Goal: Transaction & Acquisition: Purchase product/service

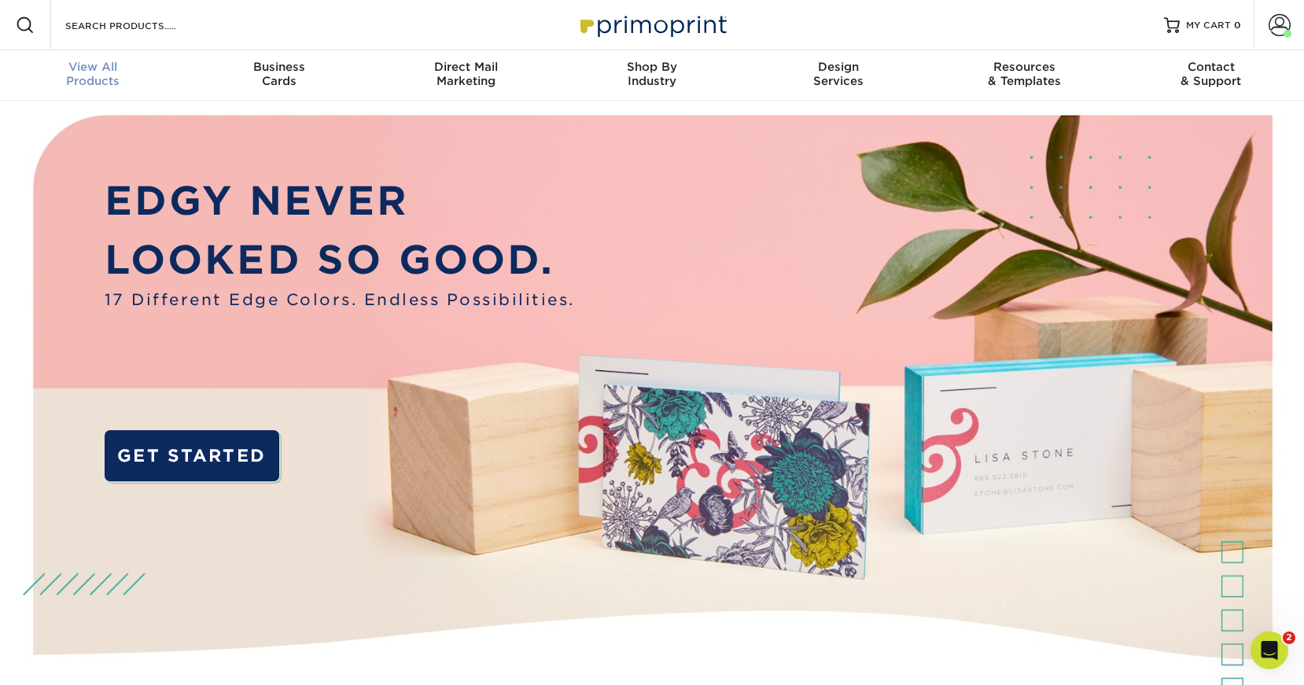
click at [100, 74] on span "View All" at bounding box center [93, 67] width 186 height 14
click at [107, 71] on span "View All" at bounding box center [93, 67] width 186 height 14
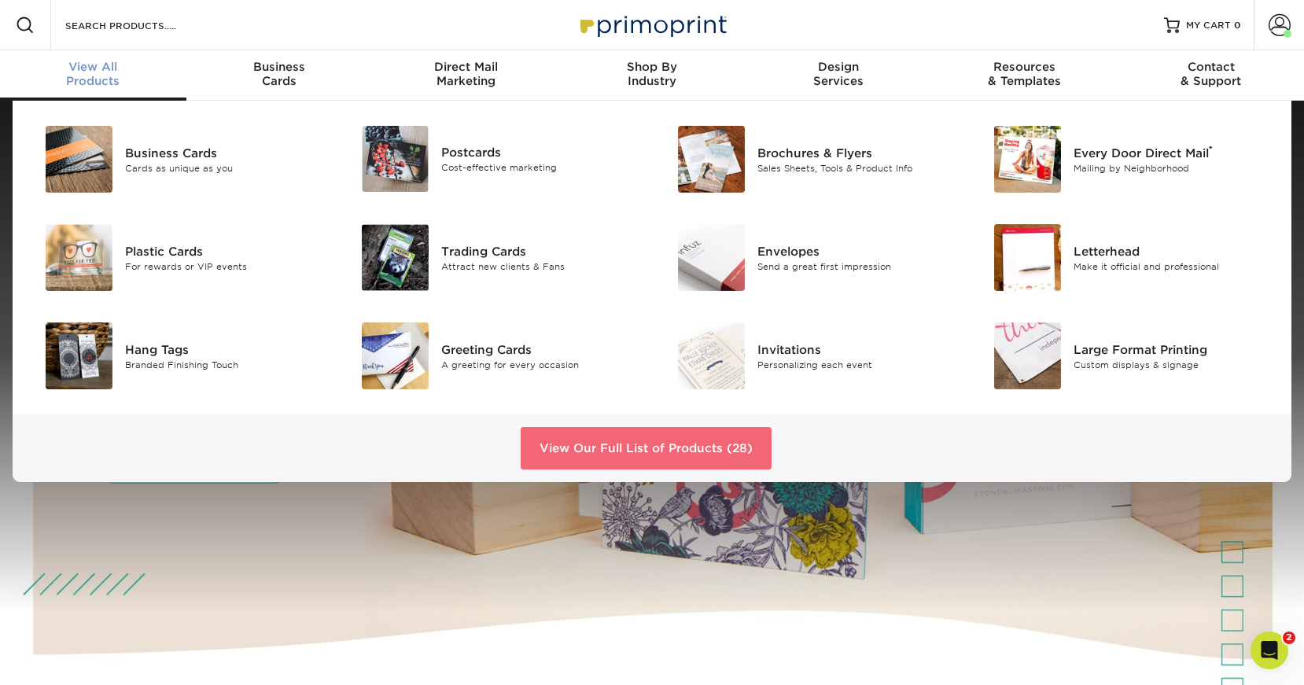
click at [643, 447] on link "View Our Full List of Products (28)" at bounding box center [646, 448] width 251 height 42
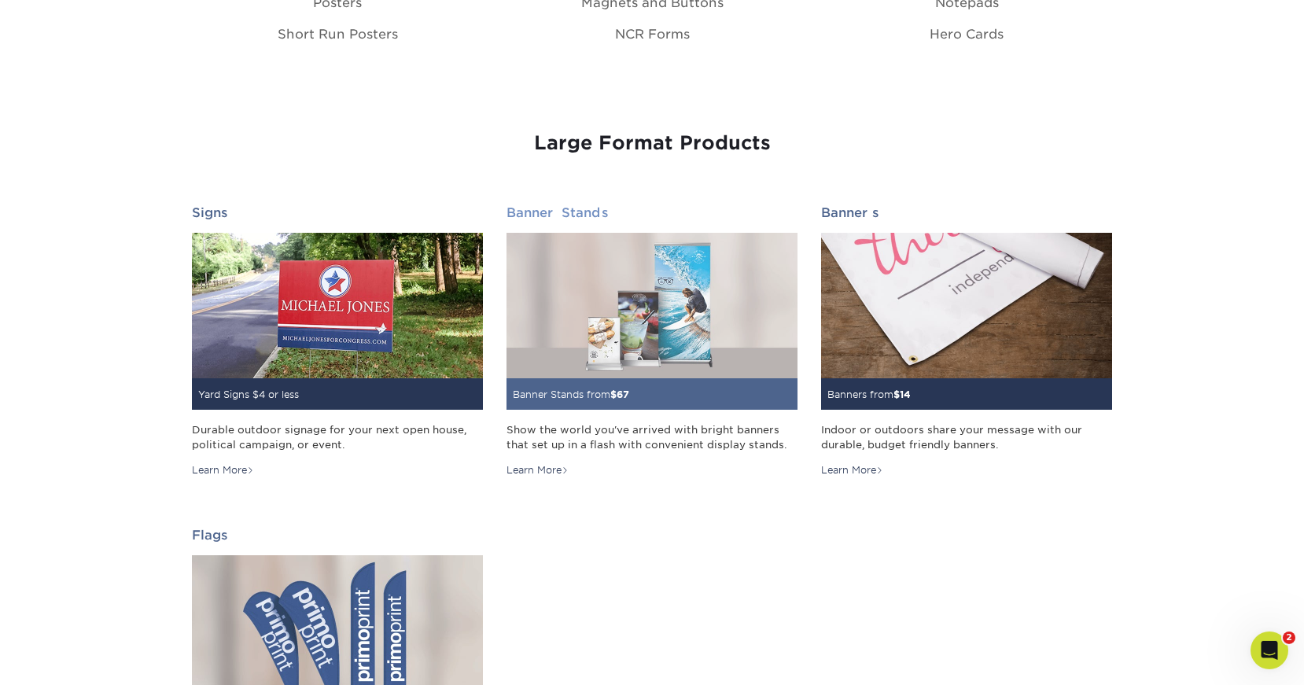
scroll to position [2102, 0]
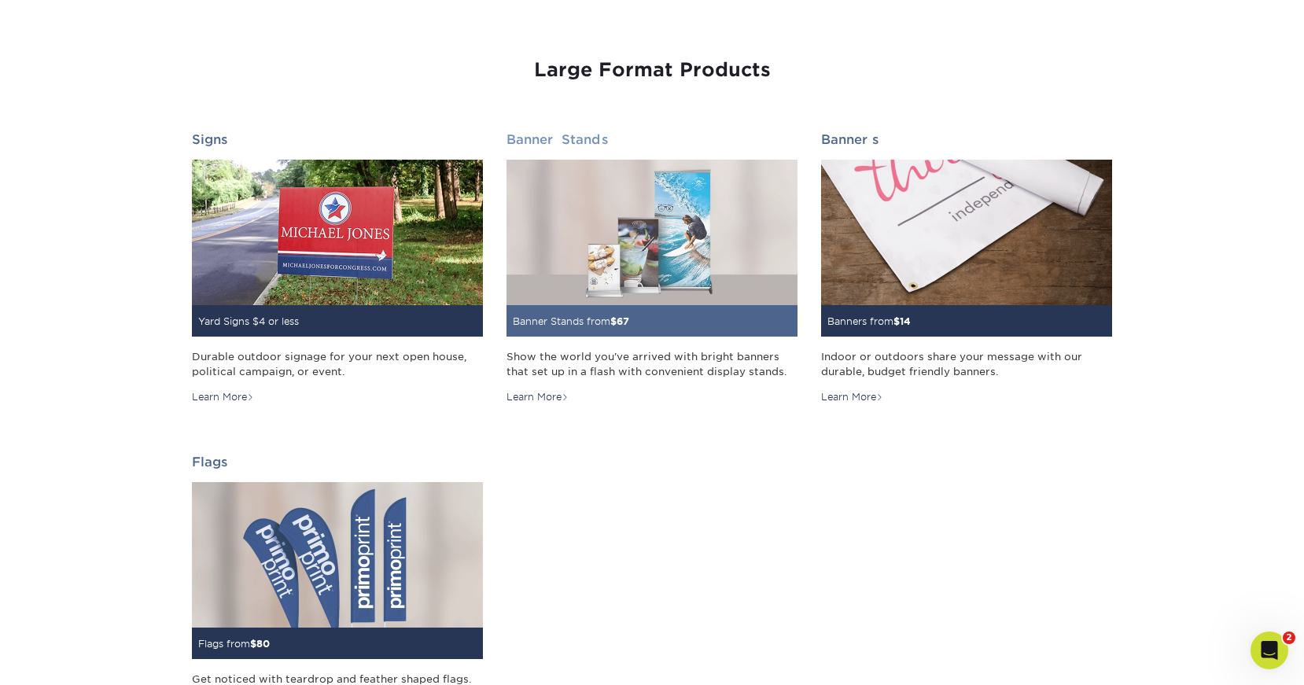
click at [658, 304] on img at bounding box center [652, 233] width 291 height 146
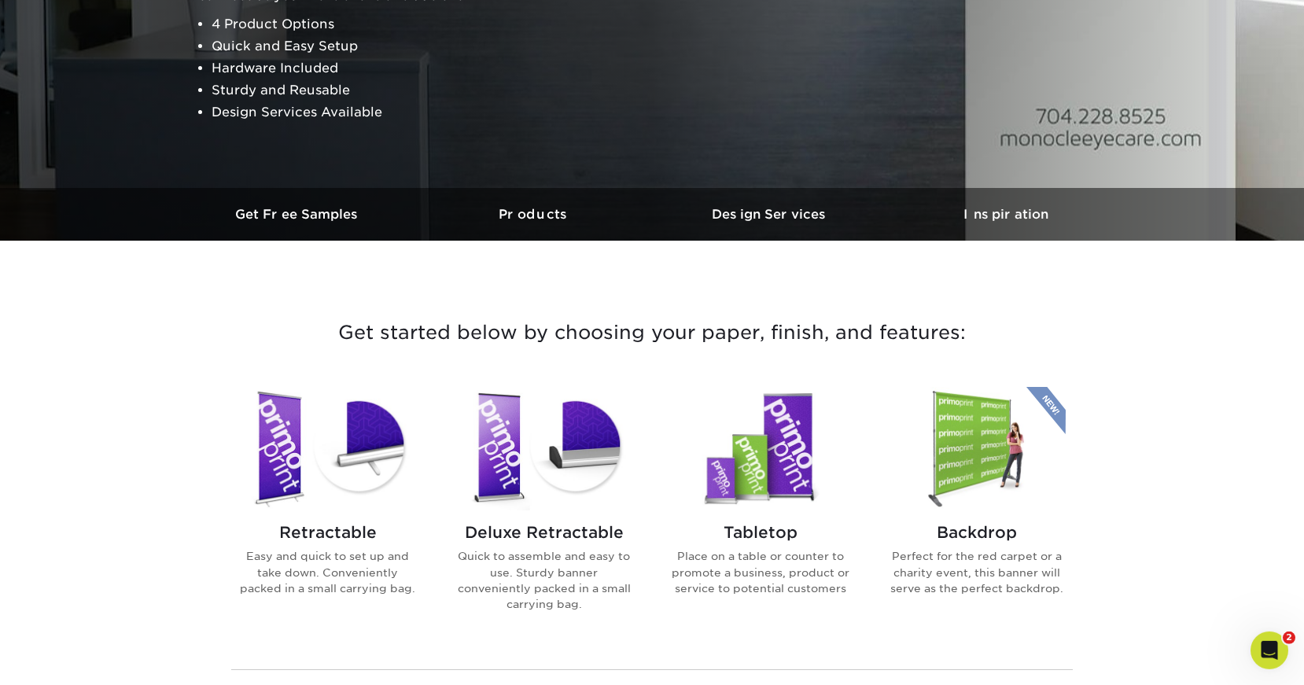
scroll to position [378, 0]
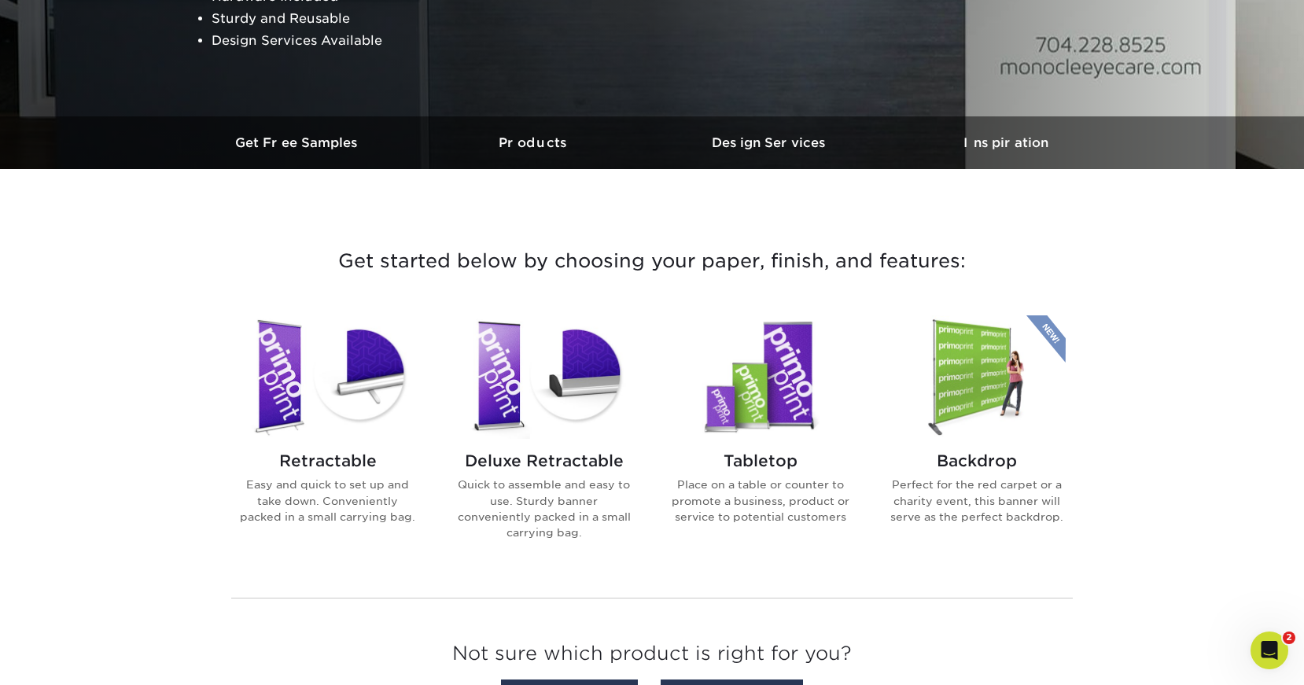
click at [545, 395] on img at bounding box center [544, 377] width 179 height 124
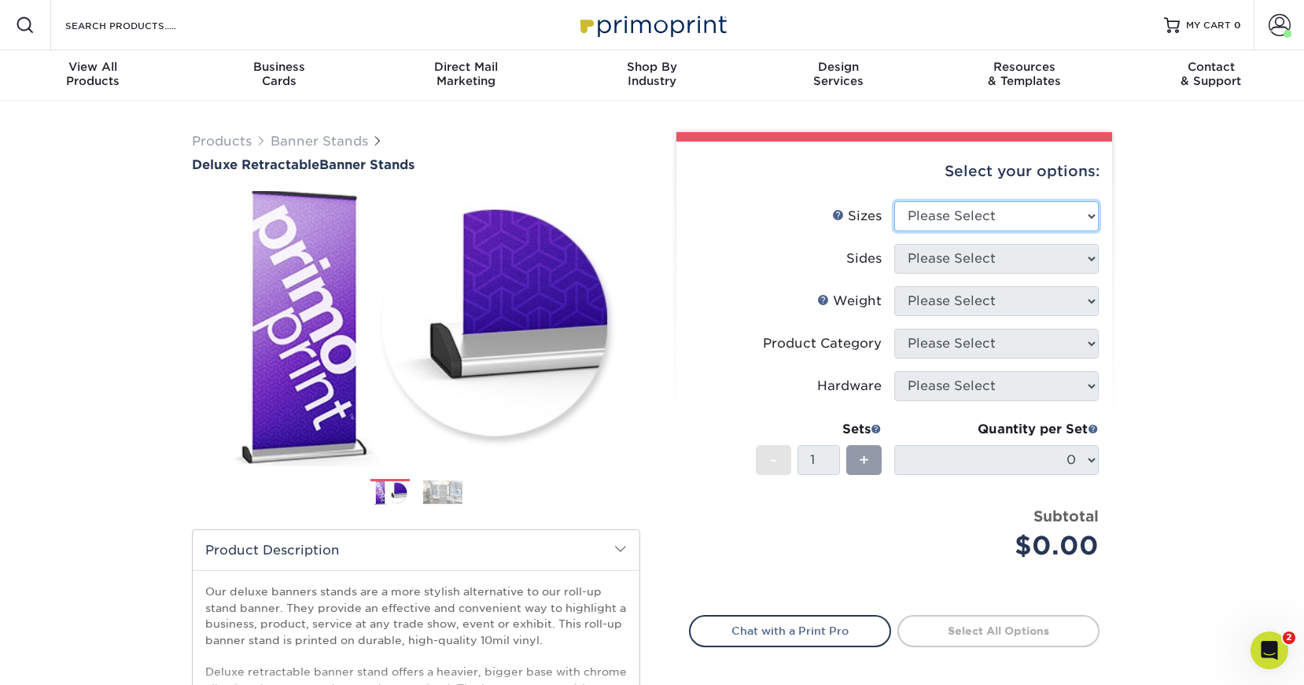
select select "33.00x80.00"
click option "33" x 80"" at bounding box center [0, 0] width 0 height 0
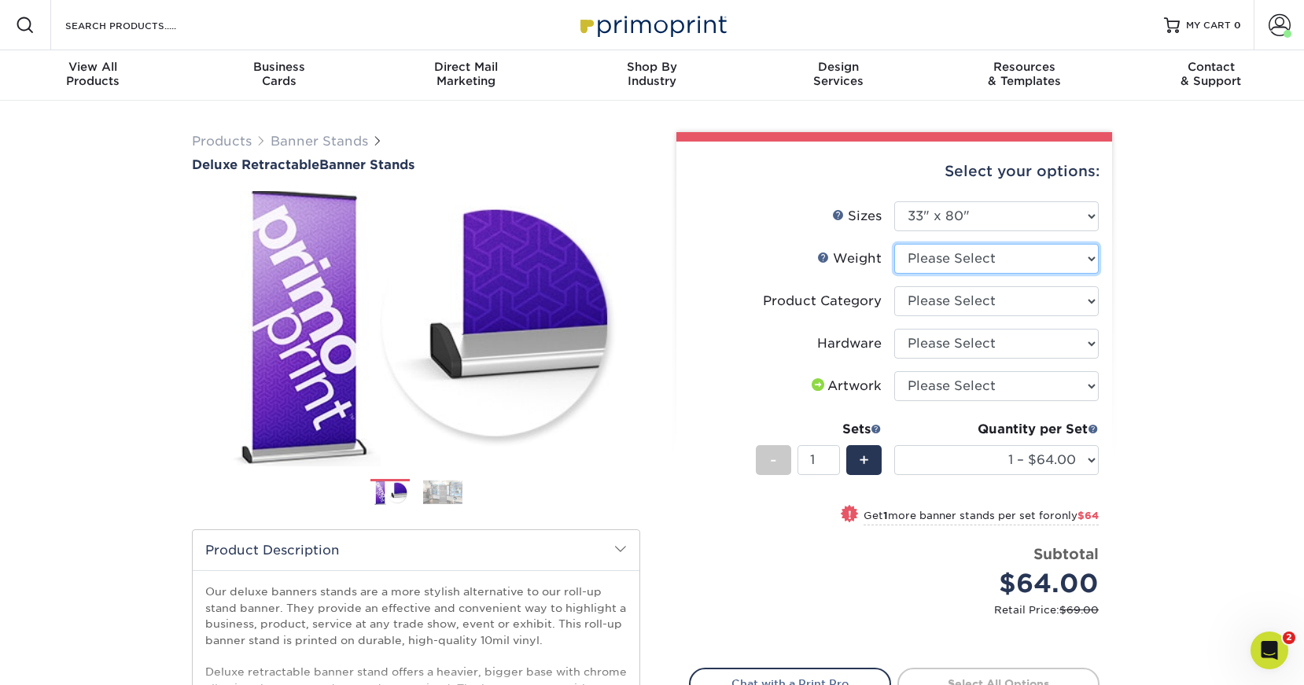
select select "10MIL"
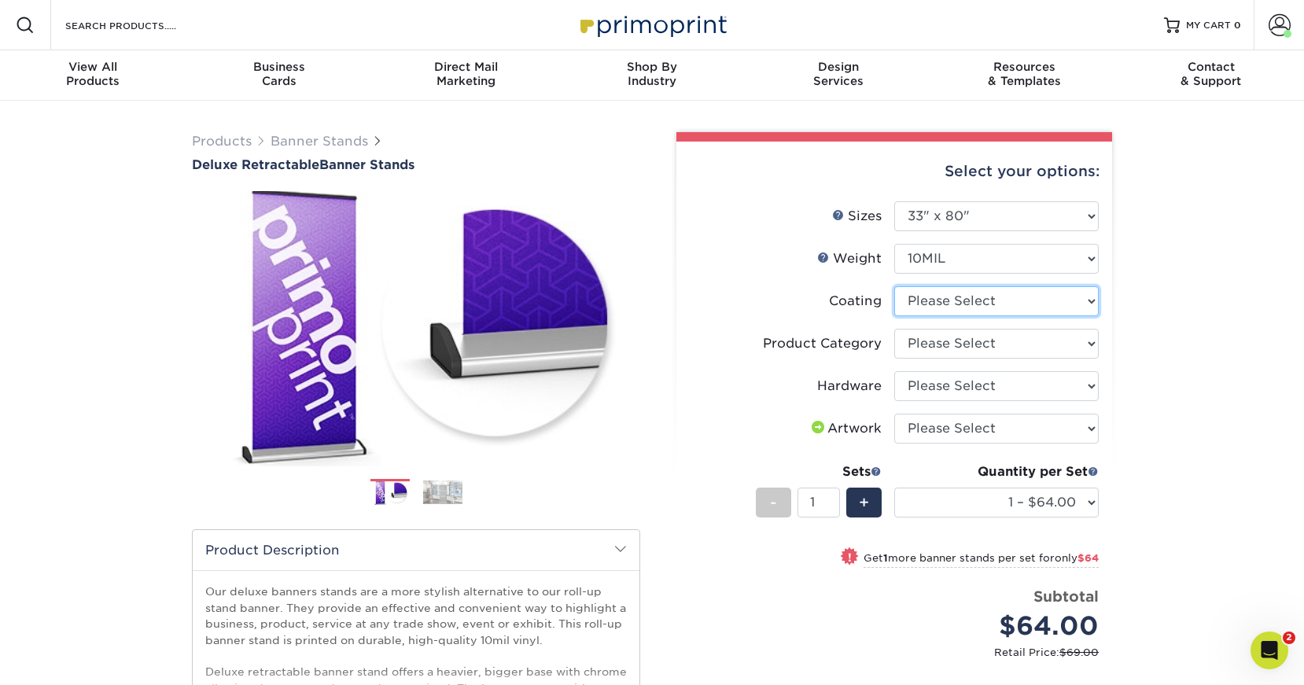
select select "3e7618de-abca-4bda-9f97-8b9129e913d8"
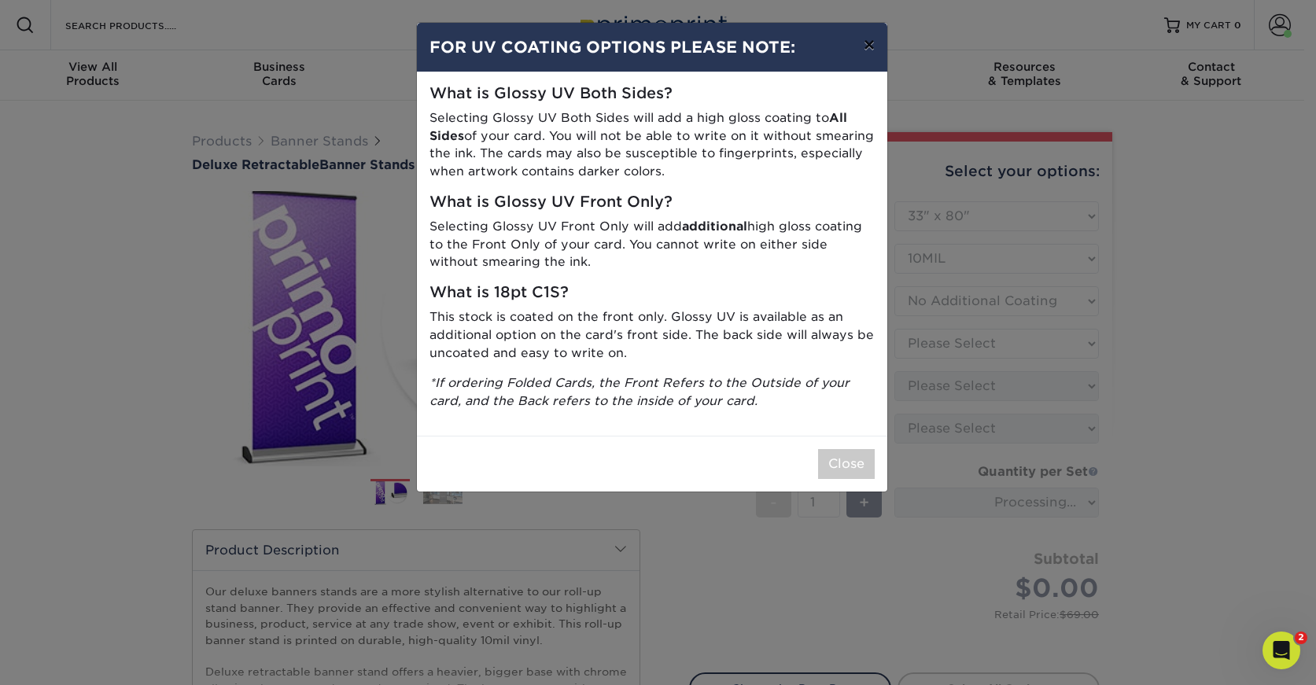
click at [865, 46] on button "×" at bounding box center [869, 45] width 36 height 44
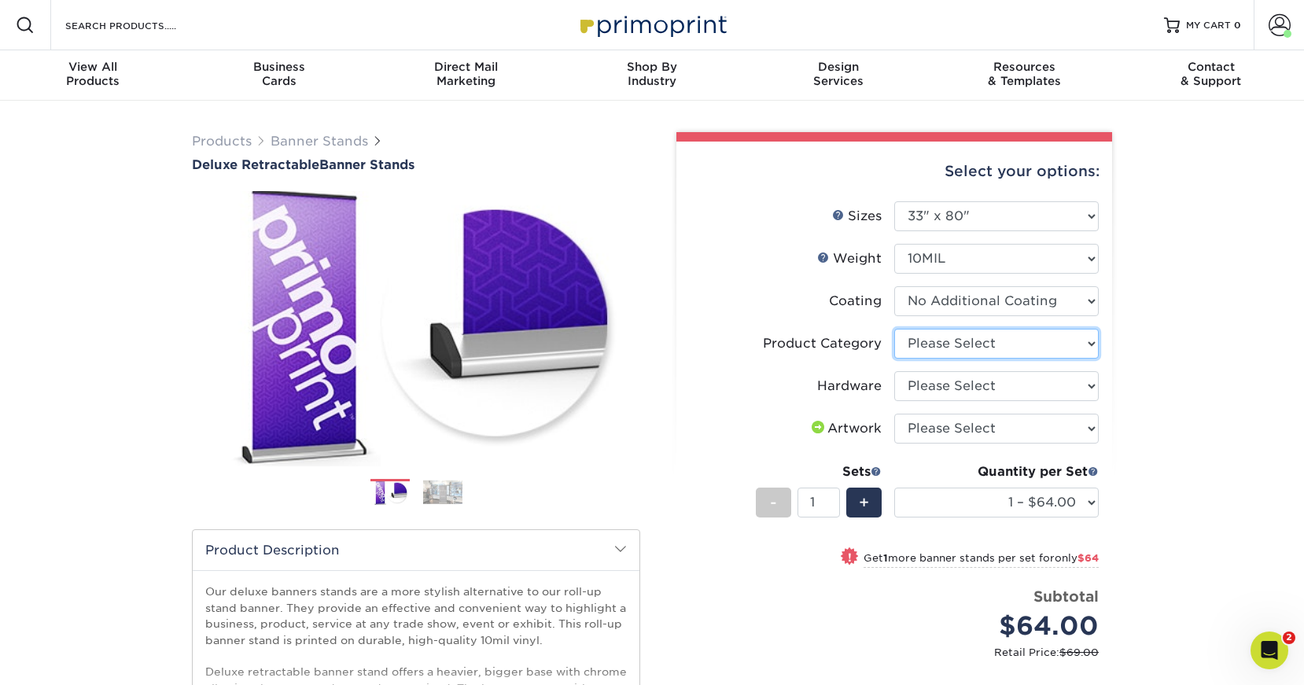
select select "deb82e1f-94dd-4fc2-adc3-95272b6b1220"
click option "Deluxe Retractable Banner Stand" at bounding box center [0, 0] width 0 height 0
select select "8f8ed3c6-8570-4dec-a260-1d9d29af8a30"
click option "Single-Sided Deluxe Retractable Banner Stand" at bounding box center [0, 0] width 0 height 0
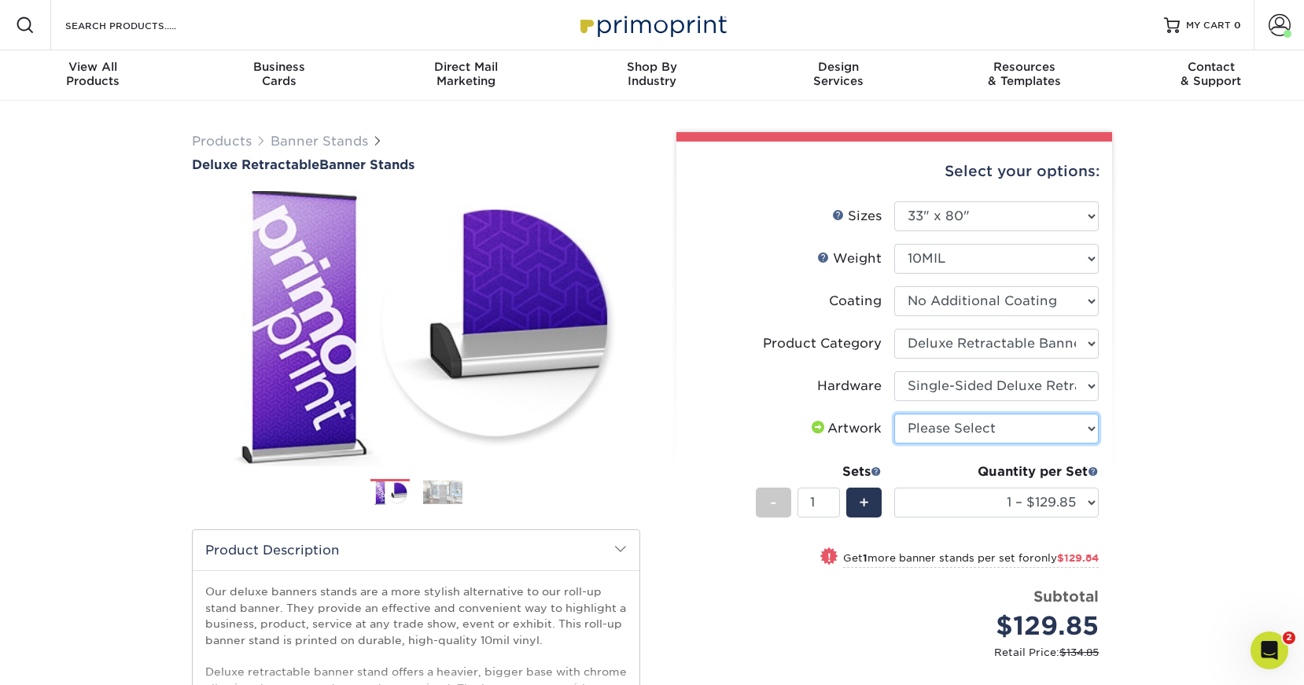
select select "upload"
click option "I will upload files" at bounding box center [0, 0] width 0 height 0
click at [862, 502] on span "+" at bounding box center [864, 503] width 10 height 24
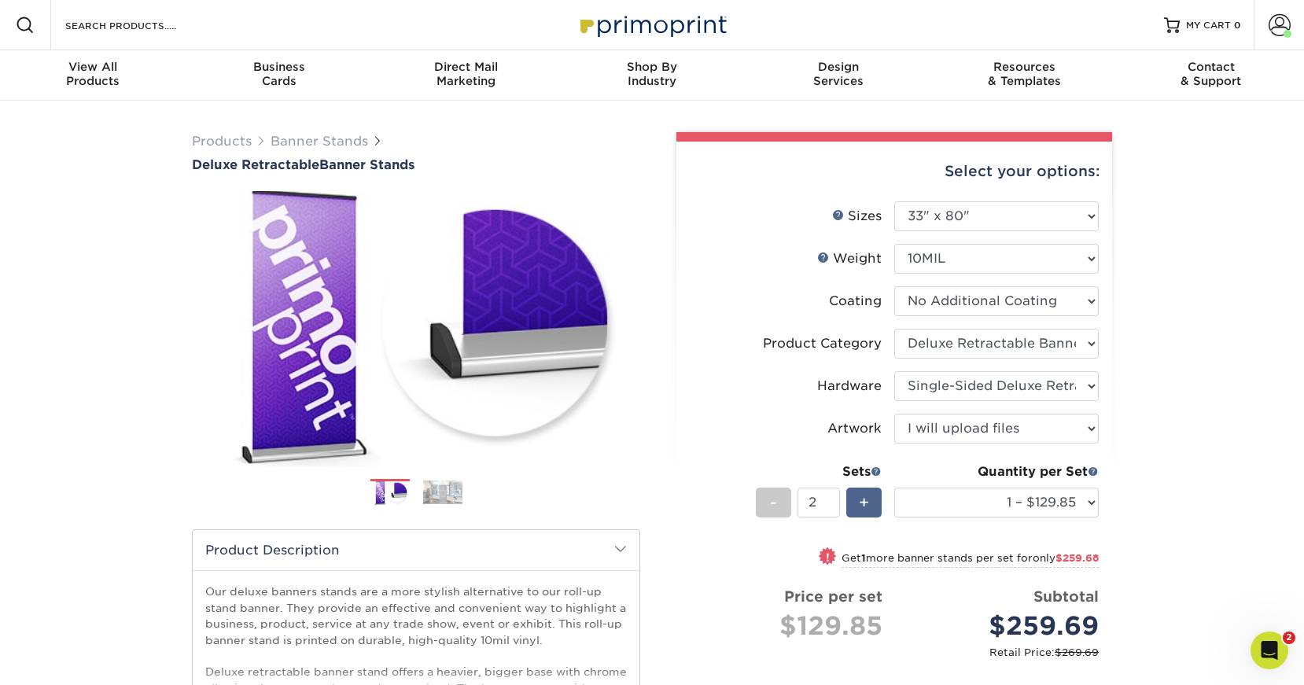
click at [862, 502] on span "+" at bounding box center [864, 503] width 10 height 24
click at [834, 507] on input "4" at bounding box center [819, 503] width 42 height 30
click at [834, 507] on input "3" at bounding box center [819, 503] width 42 height 30
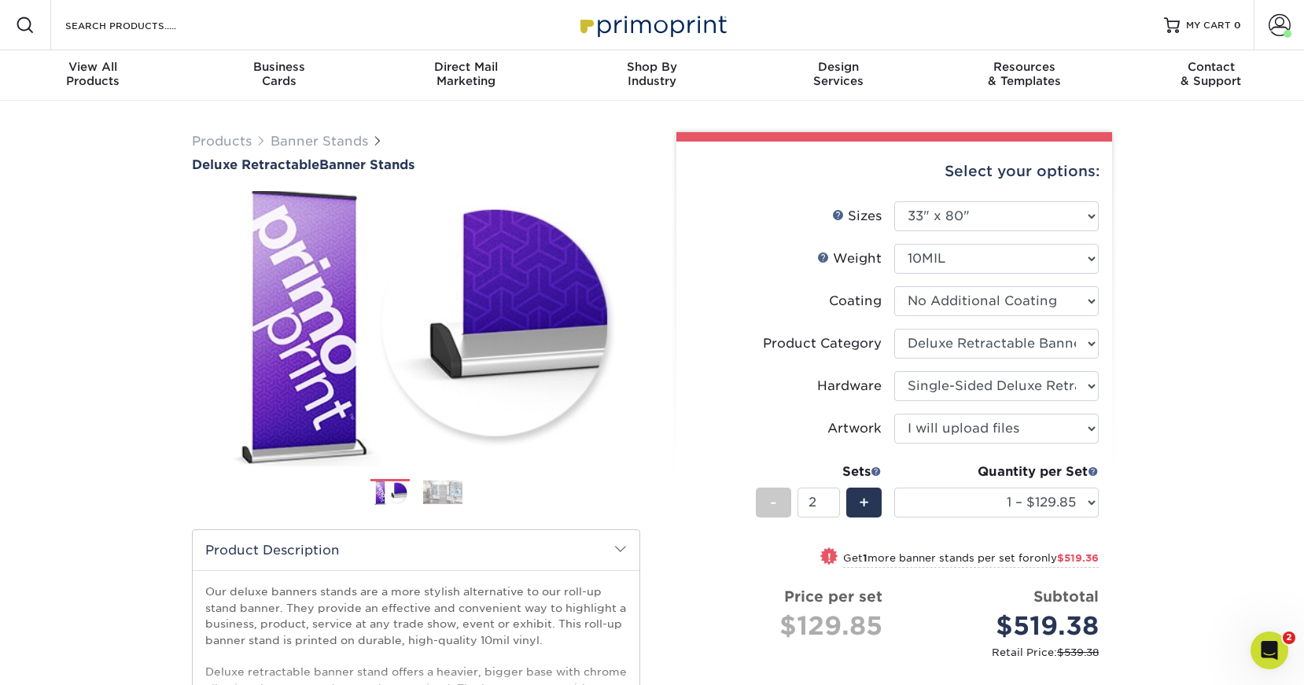
click at [834, 507] on input "2" at bounding box center [819, 503] width 42 height 30
click at [834, 507] on input "1" at bounding box center [819, 503] width 42 height 30
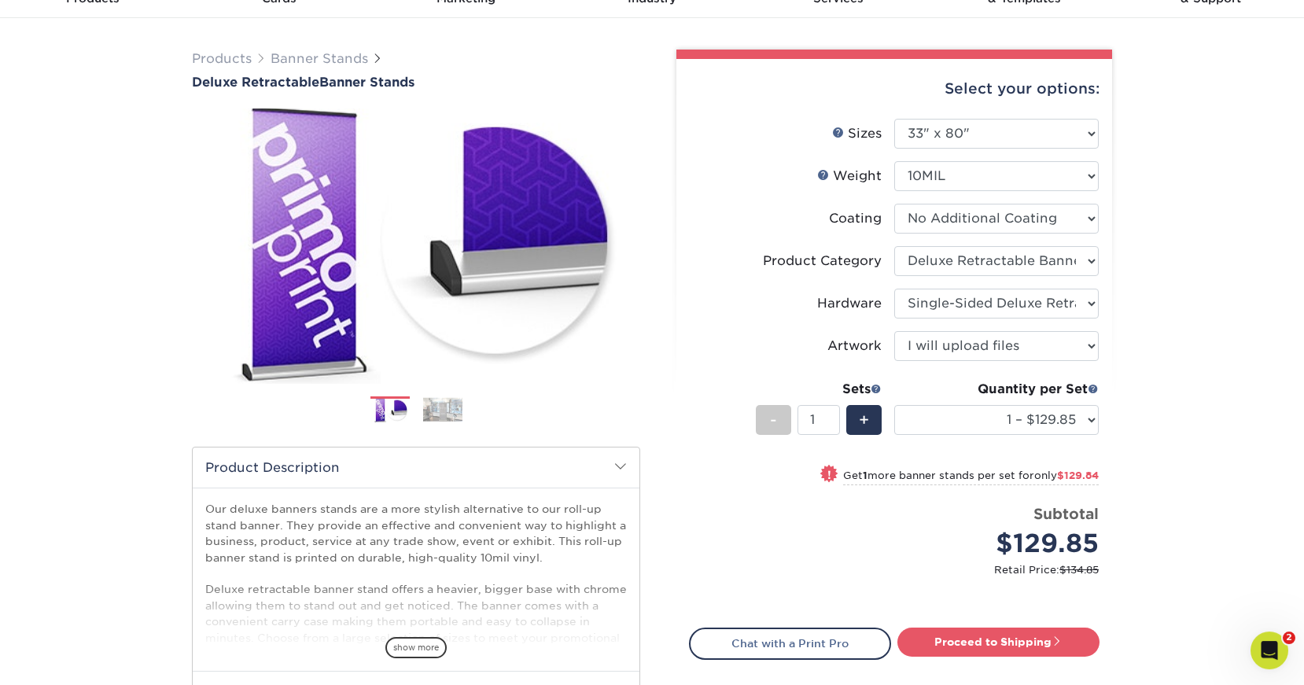
scroll to position [88, 0]
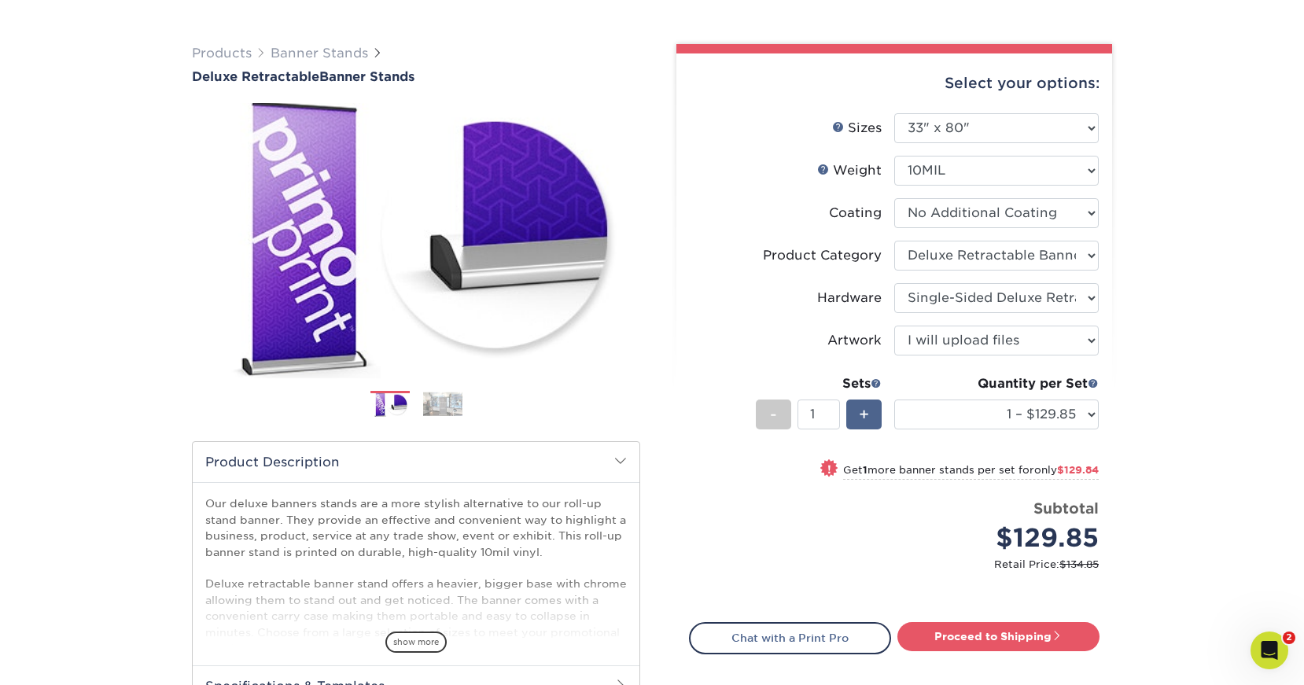
click at [863, 412] on span "+" at bounding box center [864, 415] width 10 height 24
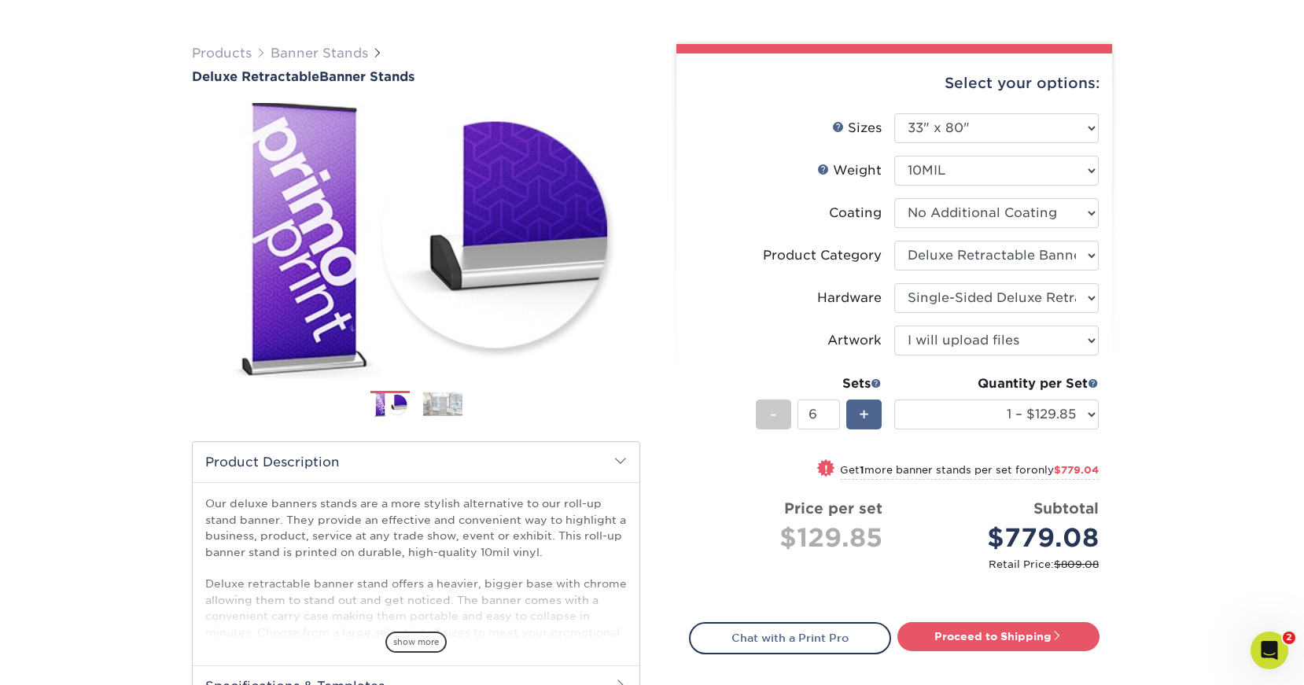
click at [863, 412] on span "+" at bounding box center [864, 415] width 10 height 24
type input "9"
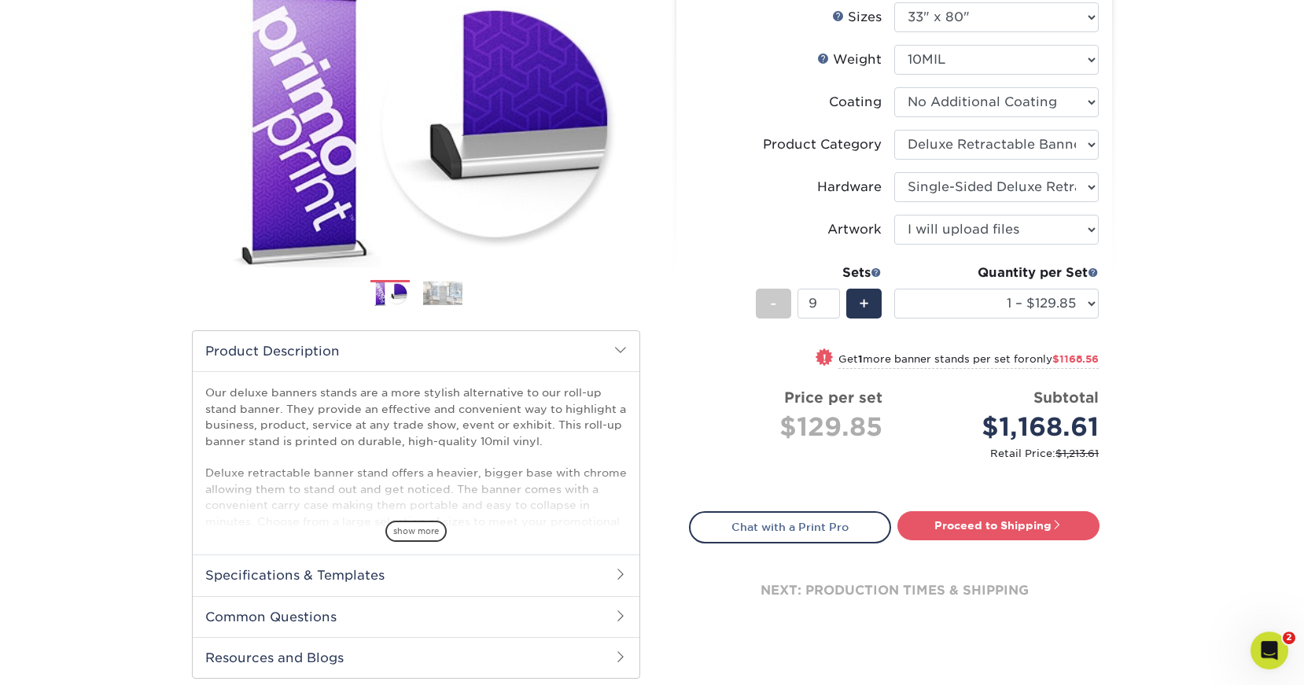
scroll to position [201, 0]
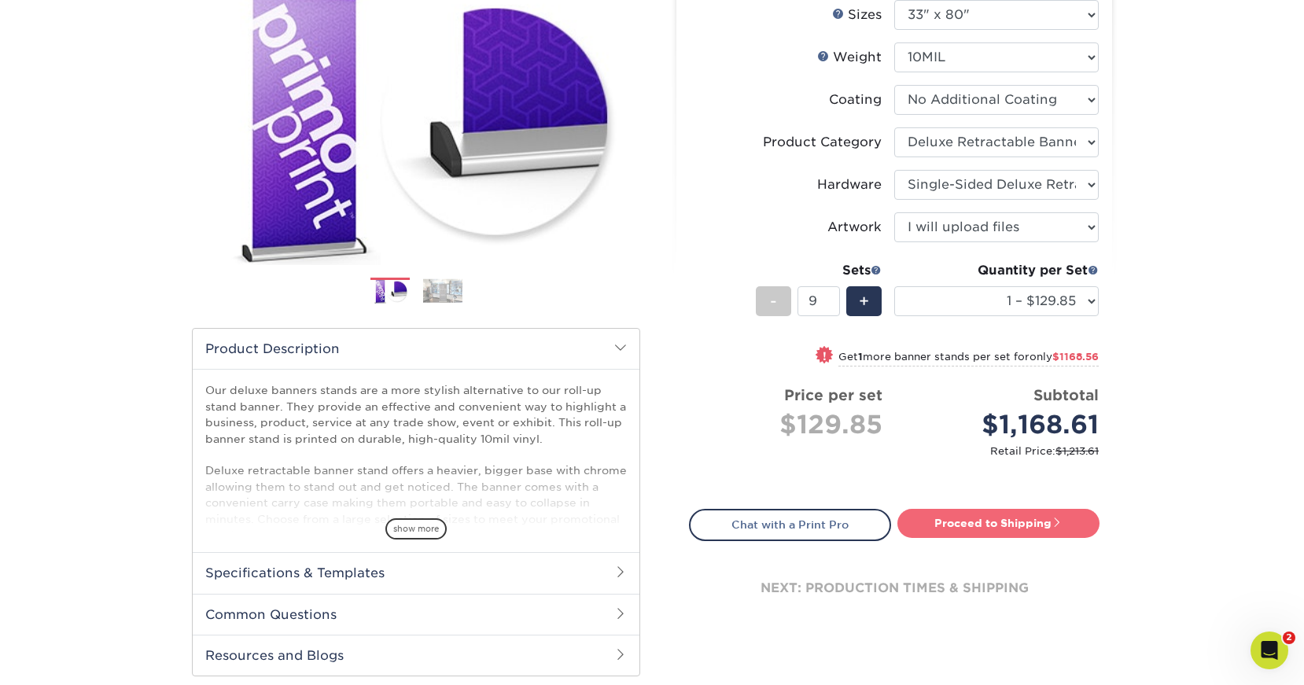
click at [1008, 529] on link "Proceed to Shipping" at bounding box center [999, 523] width 202 height 28
type input "Set 1"
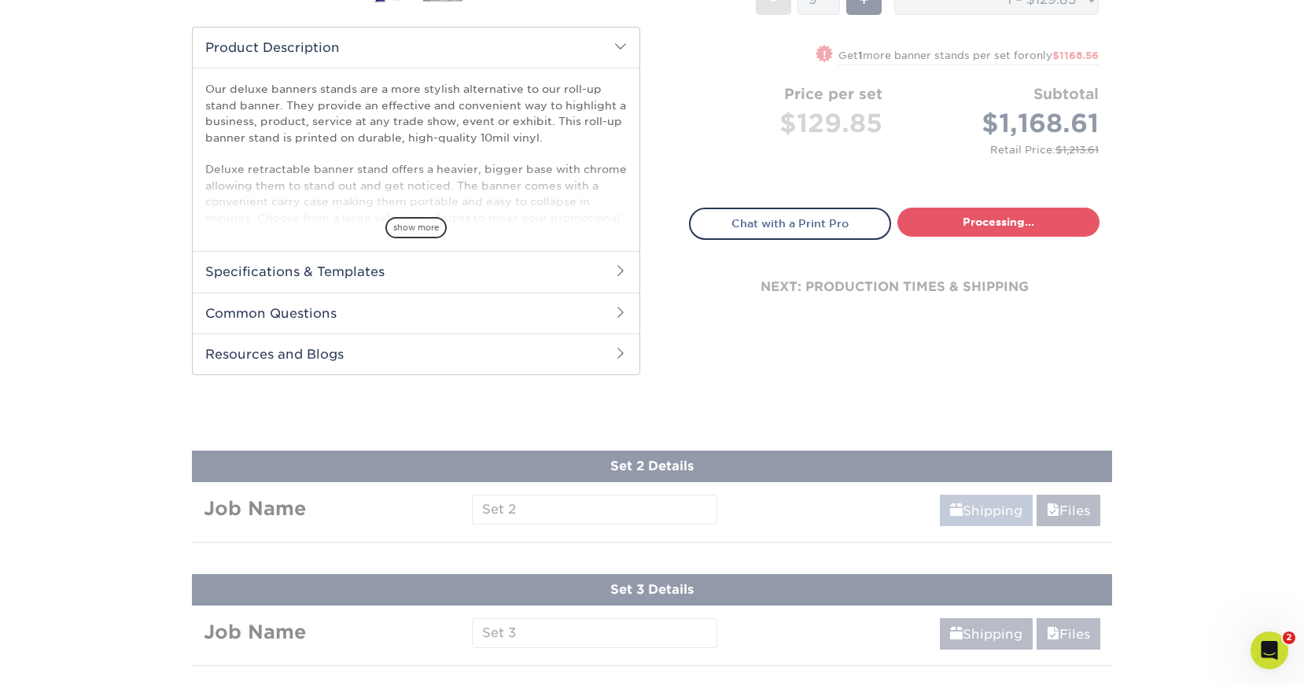
select select "05cdc3be-01c7-4d30-a20e-228dbc0598e6"
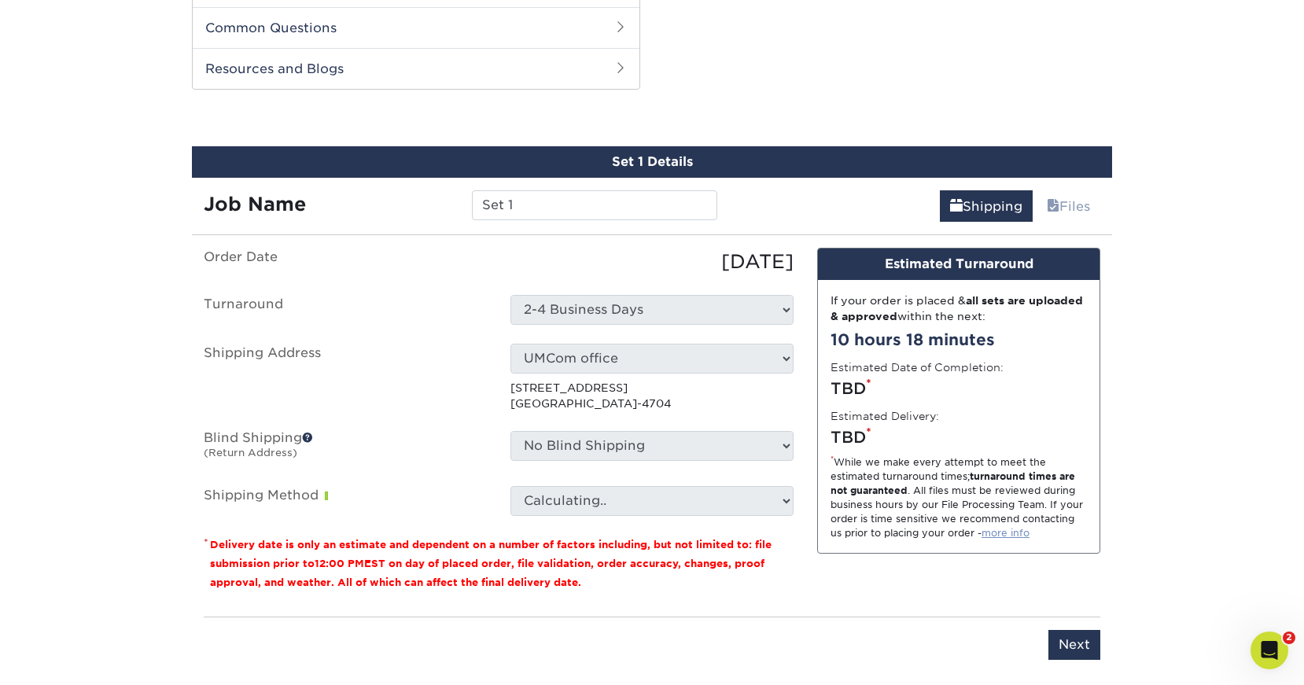
scroll to position [800, 0]
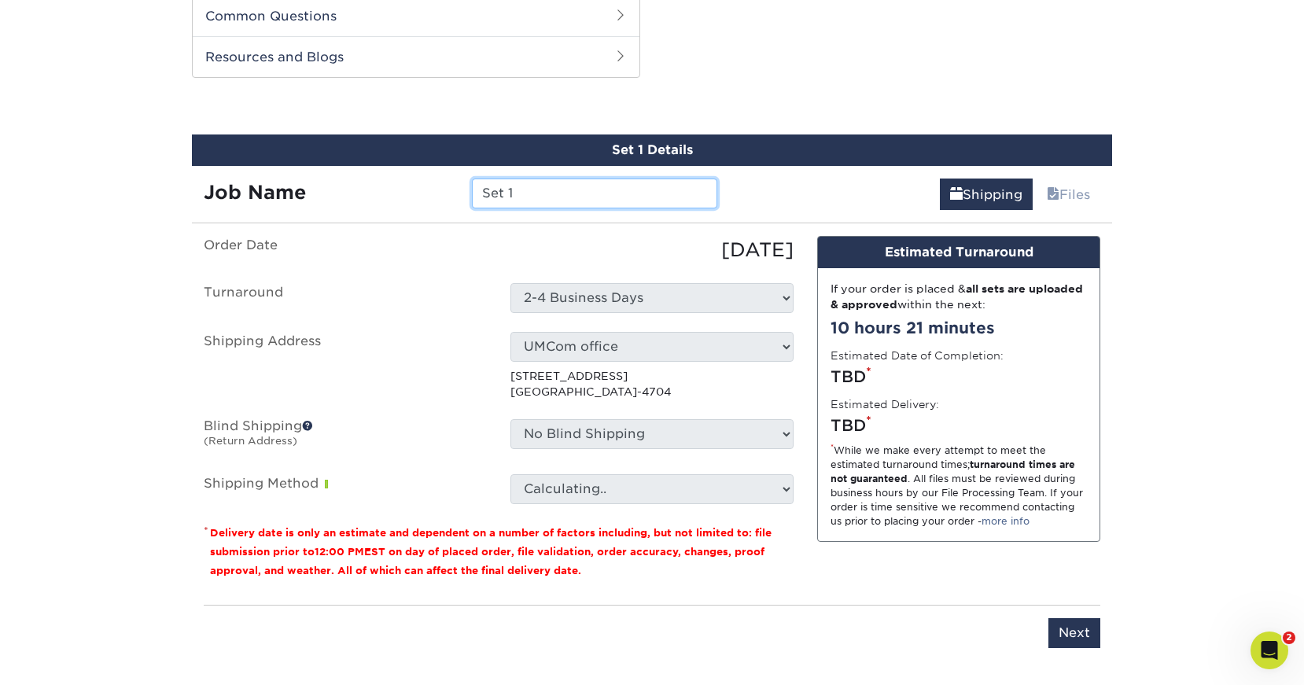
click at [538, 197] on input "Set 1" at bounding box center [594, 194] width 245 height 30
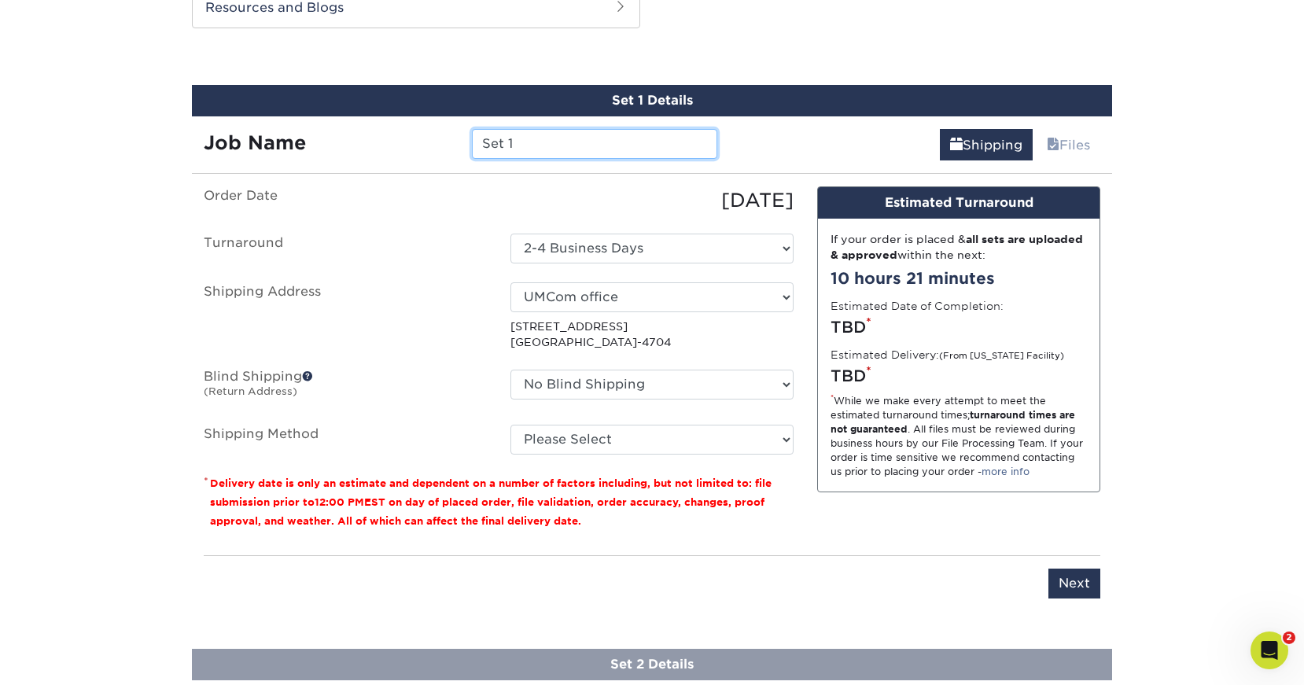
scroll to position [611, 0]
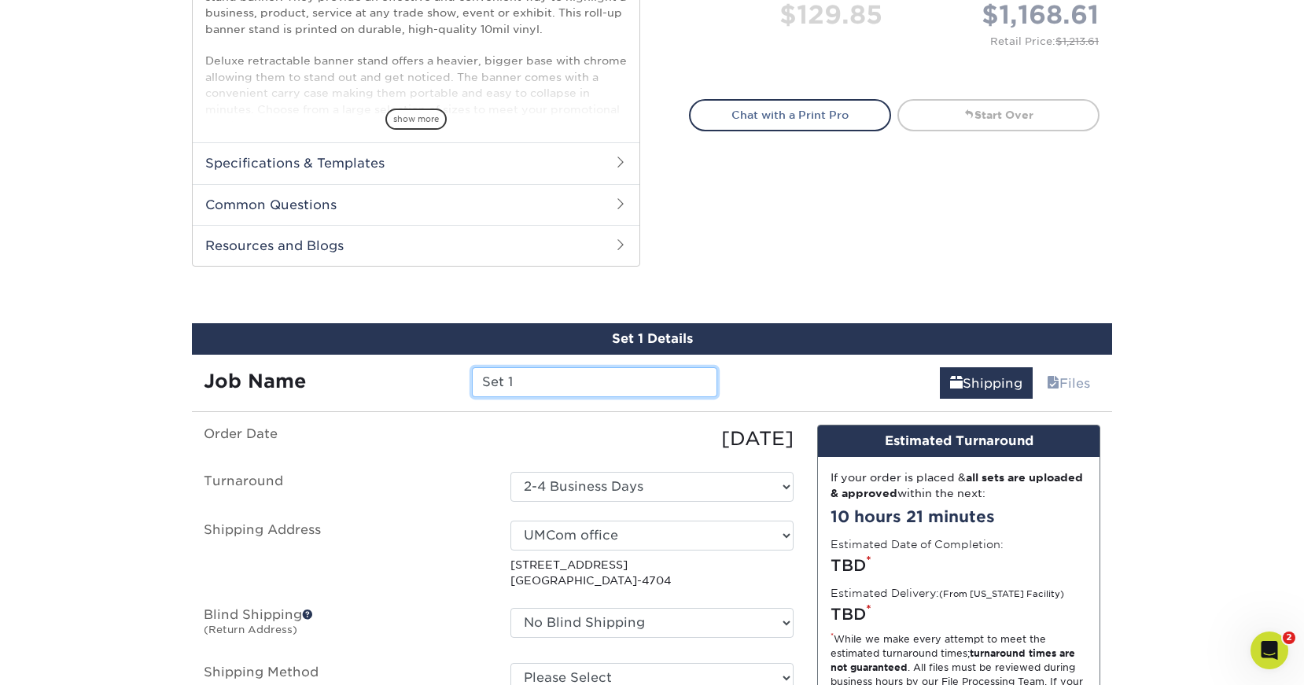
drag, startPoint x: 533, startPoint y: 380, endPoint x: 462, endPoint y: 374, distance: 71.9
click at [472, 374] on input "Set 1" at bounding box center [594, 382] width 245 height 30
click at [907, 566] on div "TBD *" at bounding box center [959, 566] width 256 height 24
drag, startPoint x: 80, startPoint y: 526, endPoint x: 69, endPoint y: 573, distance: 48.5
click at [75, 551] on div "Products Banner Stands Deluxe Retractable Banner Stands Previous Next" at bounding box center [652, 675] width 1304 height 2373
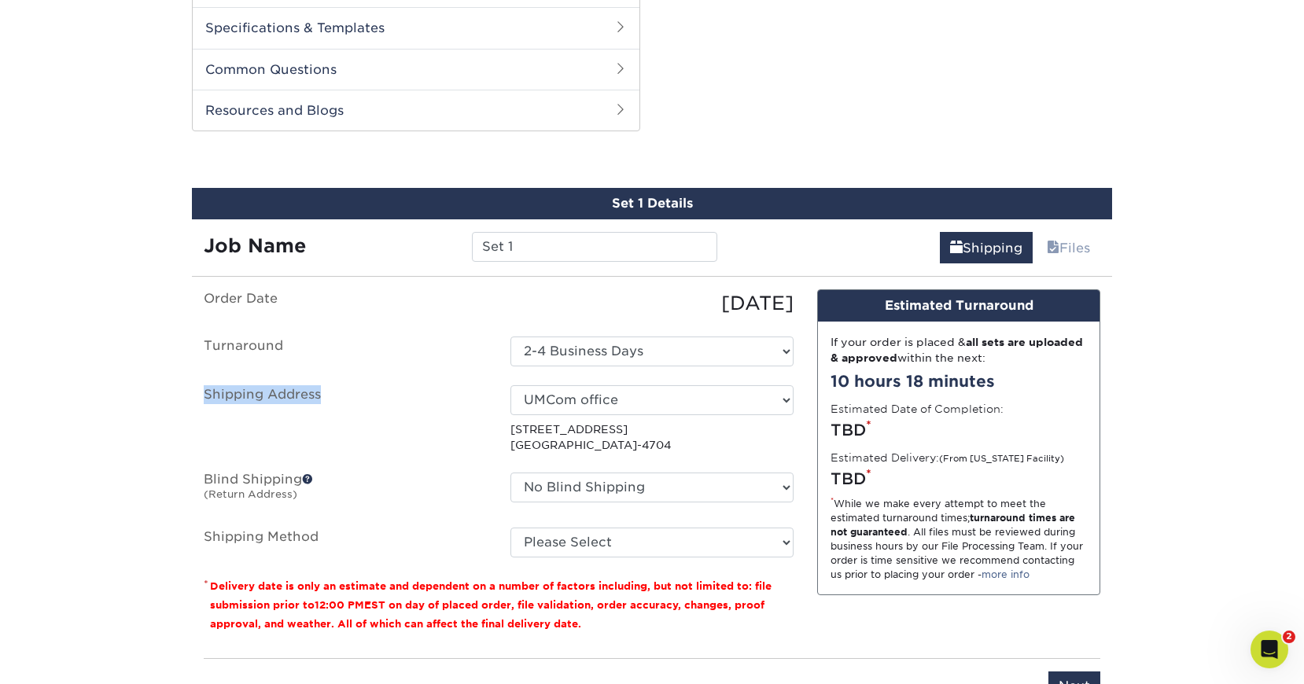
scroll to position [761, 0]
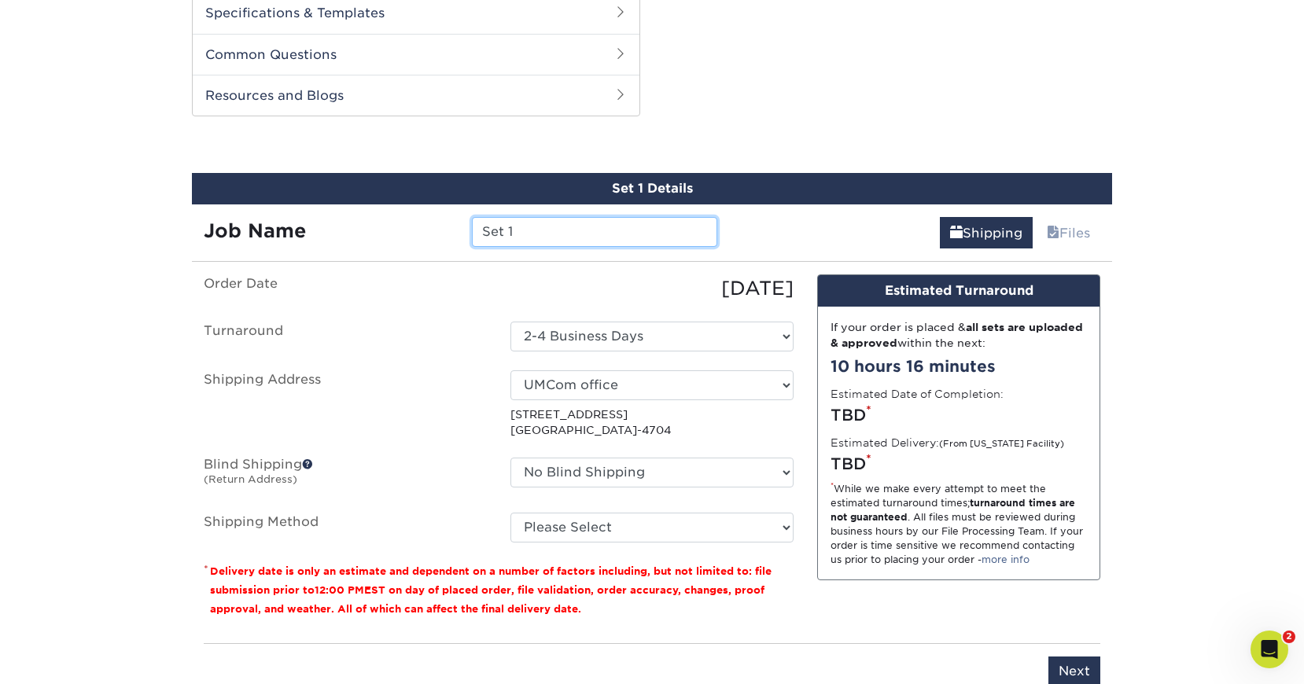
drag, startPoint x: 536, startPoint y: 234, endPoint x: 392, endPoint y: 239, distance: 144.1
click at [472, 239] on input "Set 1" at bounding box center [594, 232] width 245 height 30
paste input "MKT_NewVision_RetracBanner_v2_PRESS"
click at [644, 230] on input "MKT_NewVision_RetracBanner_v2_PRESS" at bounding box center [594, 232] width 245 height 30
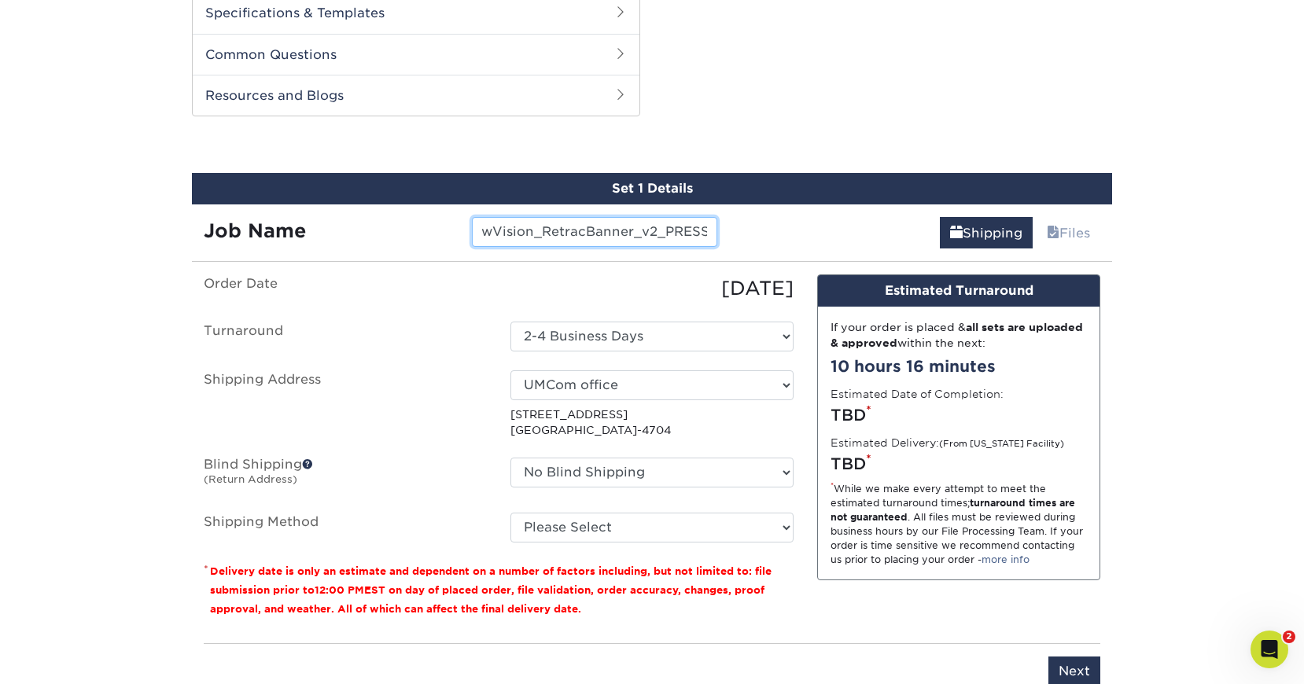
scroll to position [0, 0]
drag, startPoint x: 532, startPoint y: 229, endPoint x: 305, endPoint y: 226, distance: 226.6
click at [472, 226] on input "MKT_NewVision_RetracBanner_v2_PRESS" at bounding box center [594, 232] width 245 height 30
drag, startPoint x: 706, startPoint y: 222, endPoint x: 636, endPoint y: 230, distance: 69.7
click at [636, 230] on input "NV_RetracBanner_v2_PRESS" at bounding box center [594, 232] width 245 height 30
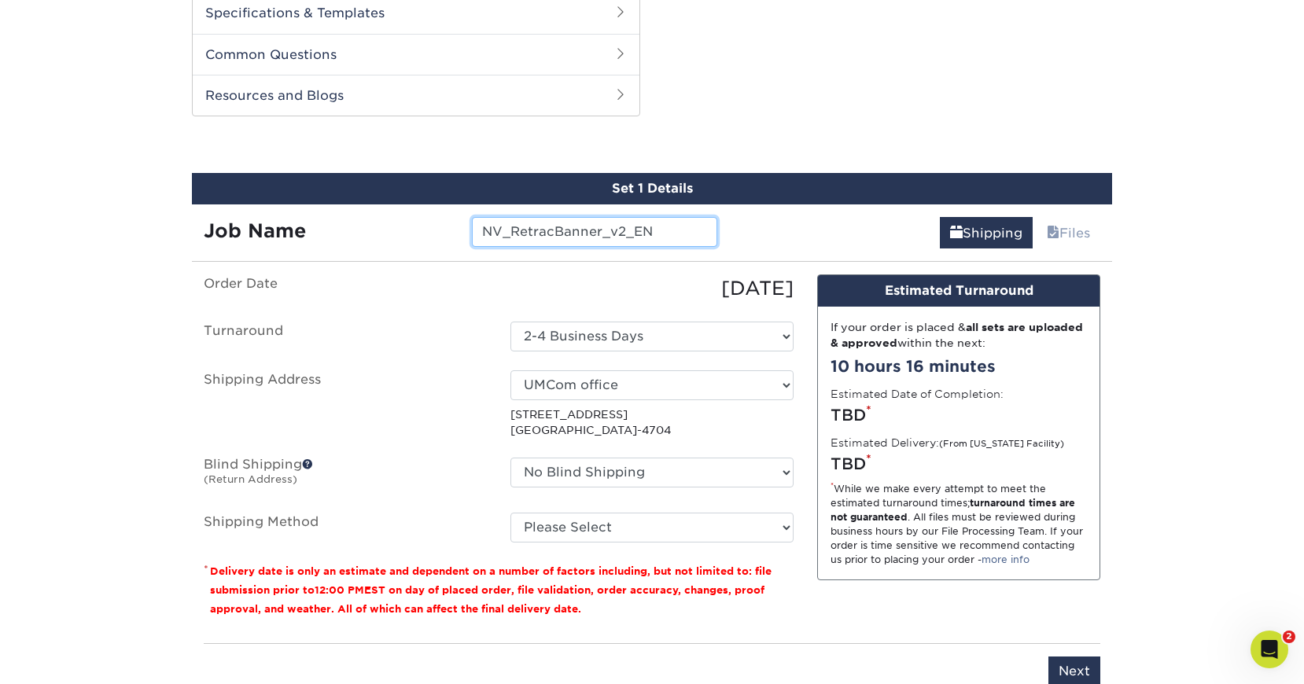
type input "NV_RetracBanner_v2_EN"
click at [817, 227] on div "Shipping Files" at bounding box center [921, 227] width 384 height 44
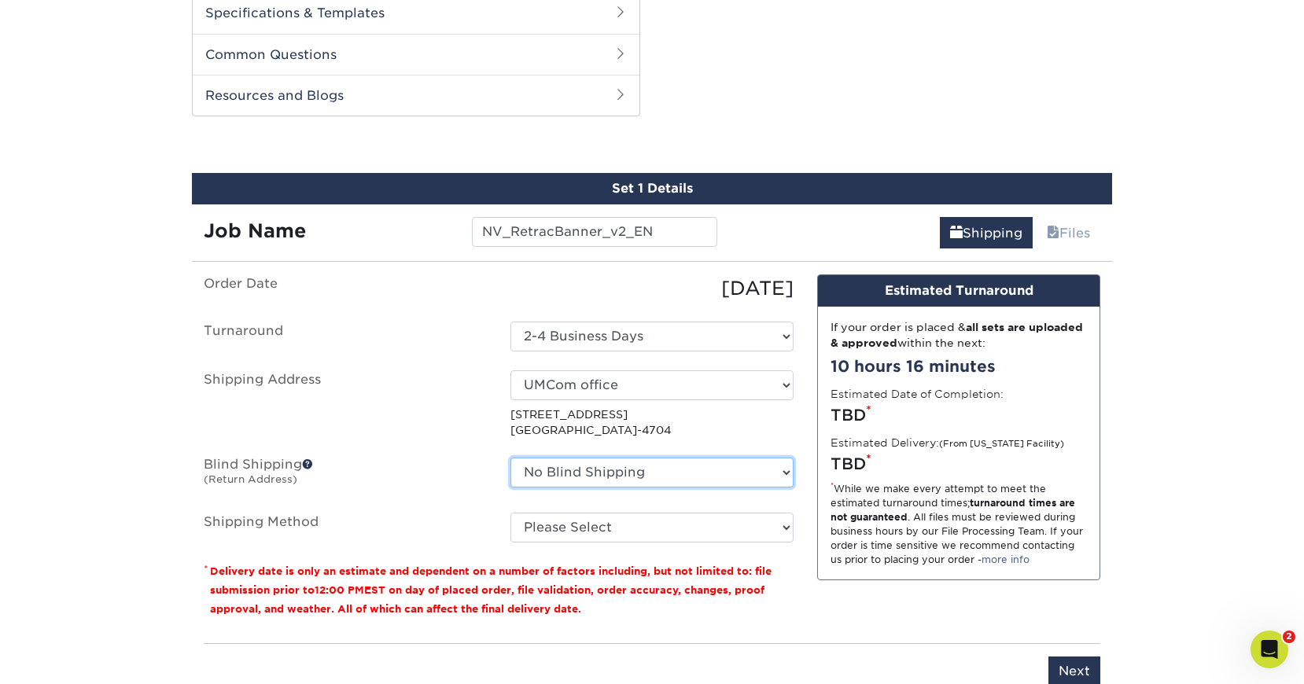
click at [511, 458] on select "No Blind Shipping Judicial Council AL/WF Conference Andrew J. Vorbrich Andrew S…" at bounding box center [652, 473] width 283 height 30
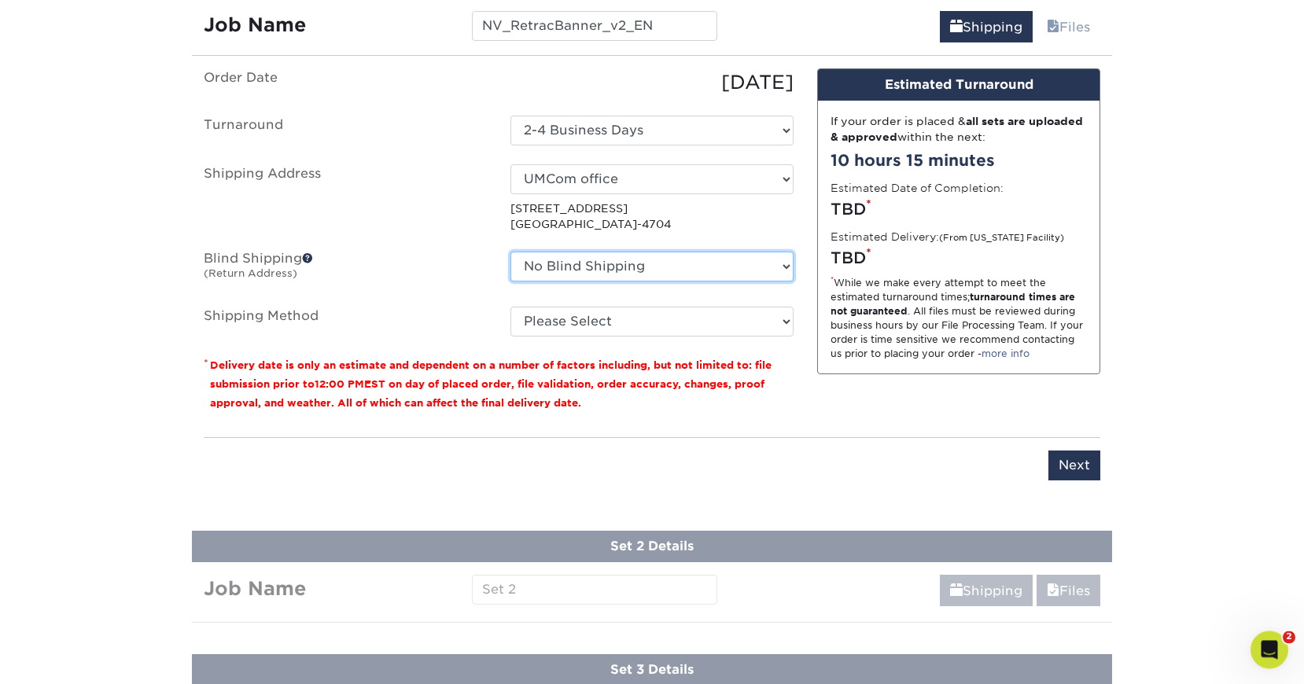
scroll to position [933, 0]
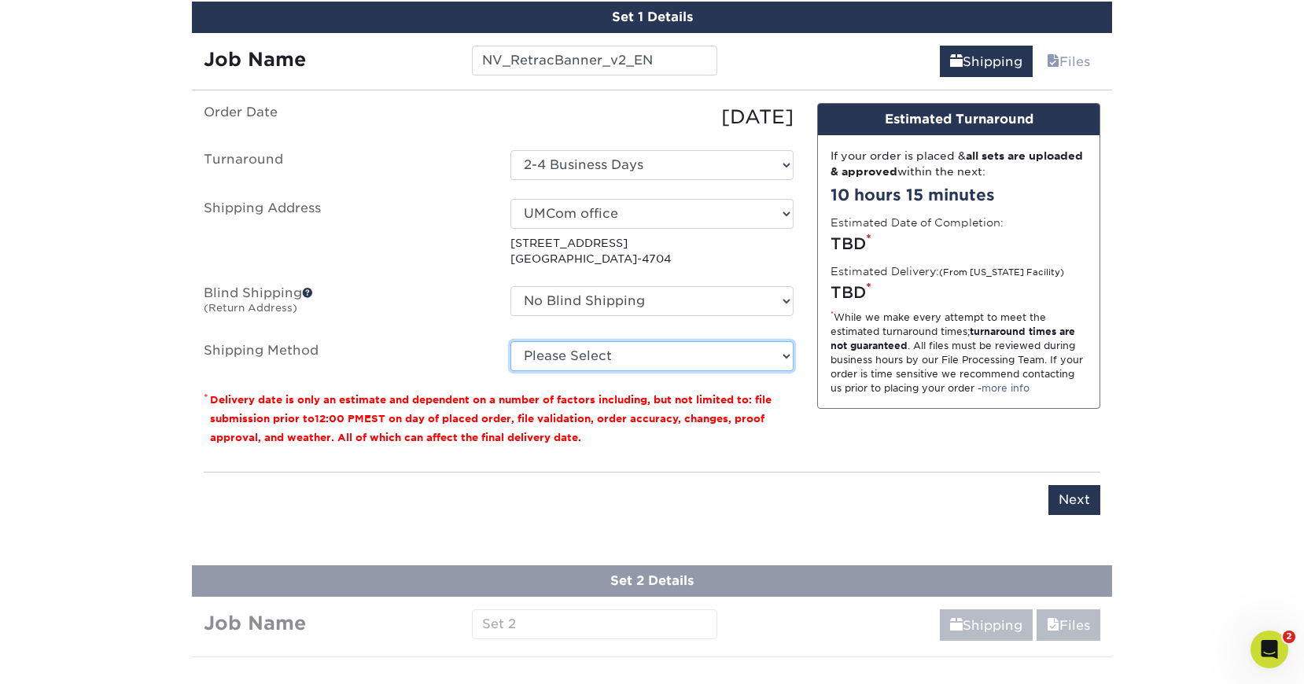
select select "03"
click option "Ground Shipping (+$15.92)" at bounding box center [0, 0] width 0 height 0
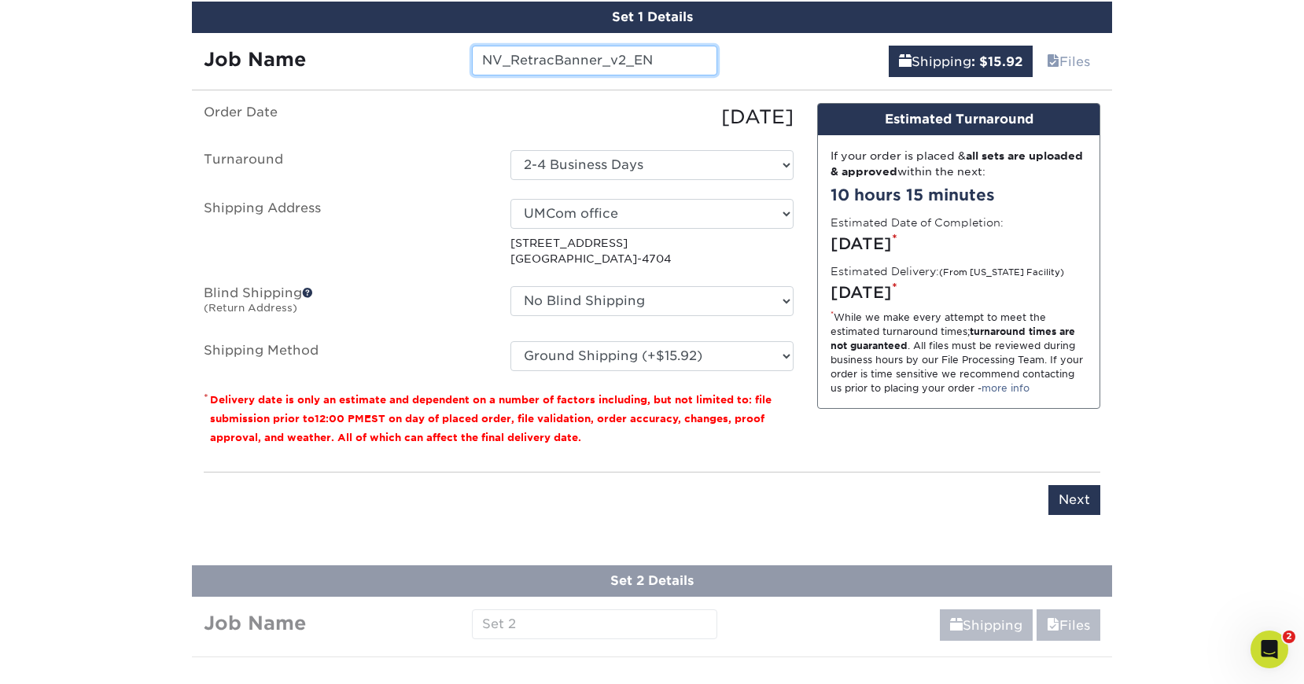
drag, startPoint x: 665, startPoint y: 67, endPoint x: 399, endPoint y: 46, distance: 266.7
click at [472, 46] on input "NV_RetracBanner_v2_EN" at bounding box center [594, 61] width 245 height 30
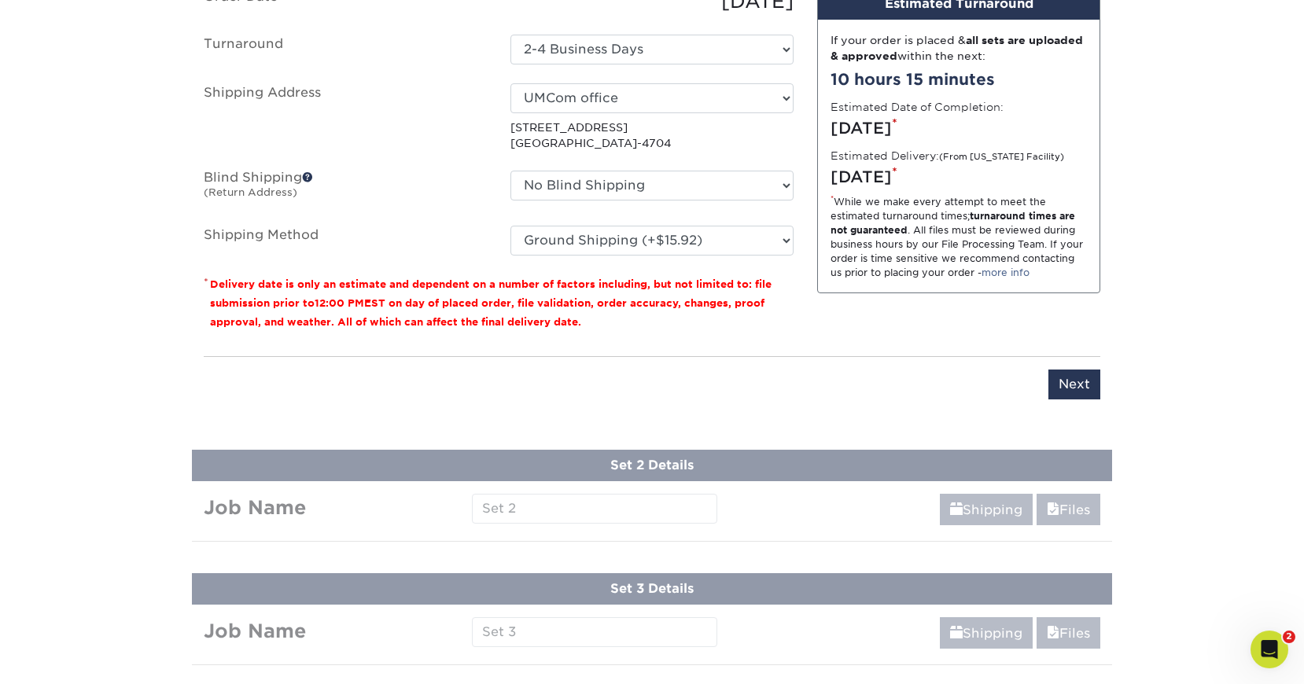
scroll to position [1059, 0]
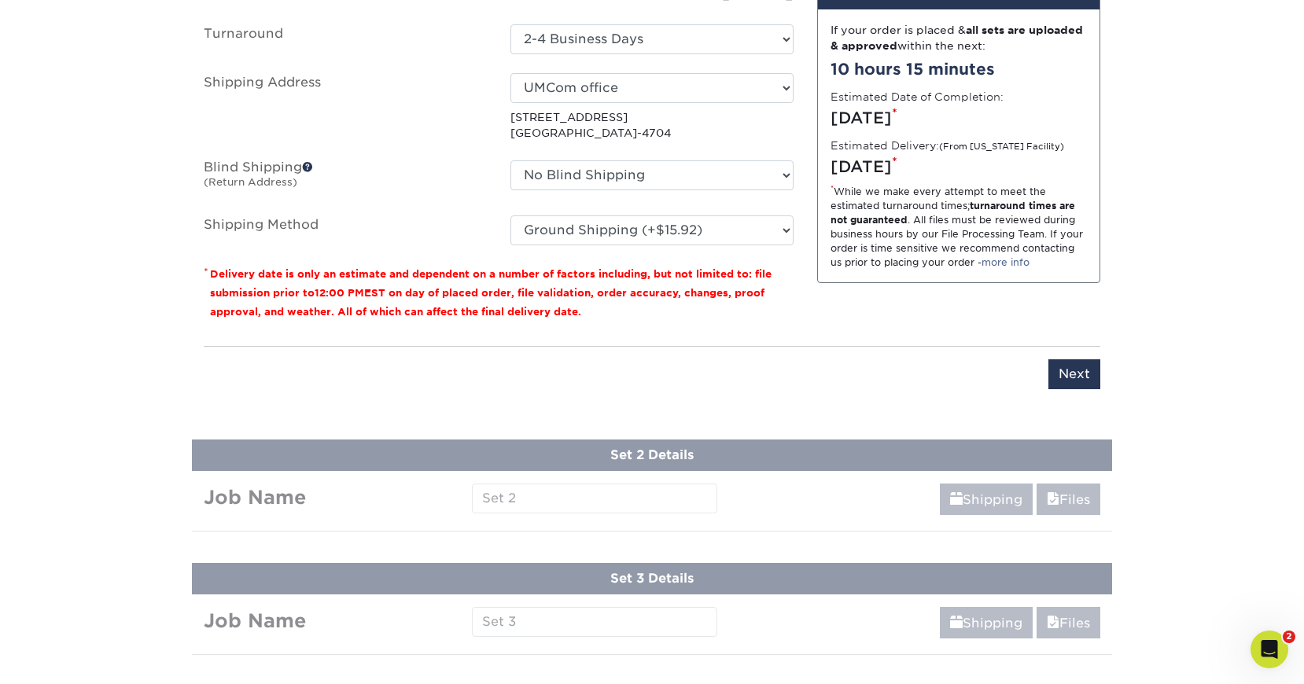
click at [514, 494] on div "Products Banner Stands Deluxe Retractable Banner Stands Previous Next" at bounding box center [652, 228] width 1304 height 2373
click at [1093, 378] on input "Next" at bounding box center [1075, 374] width 52 height 30
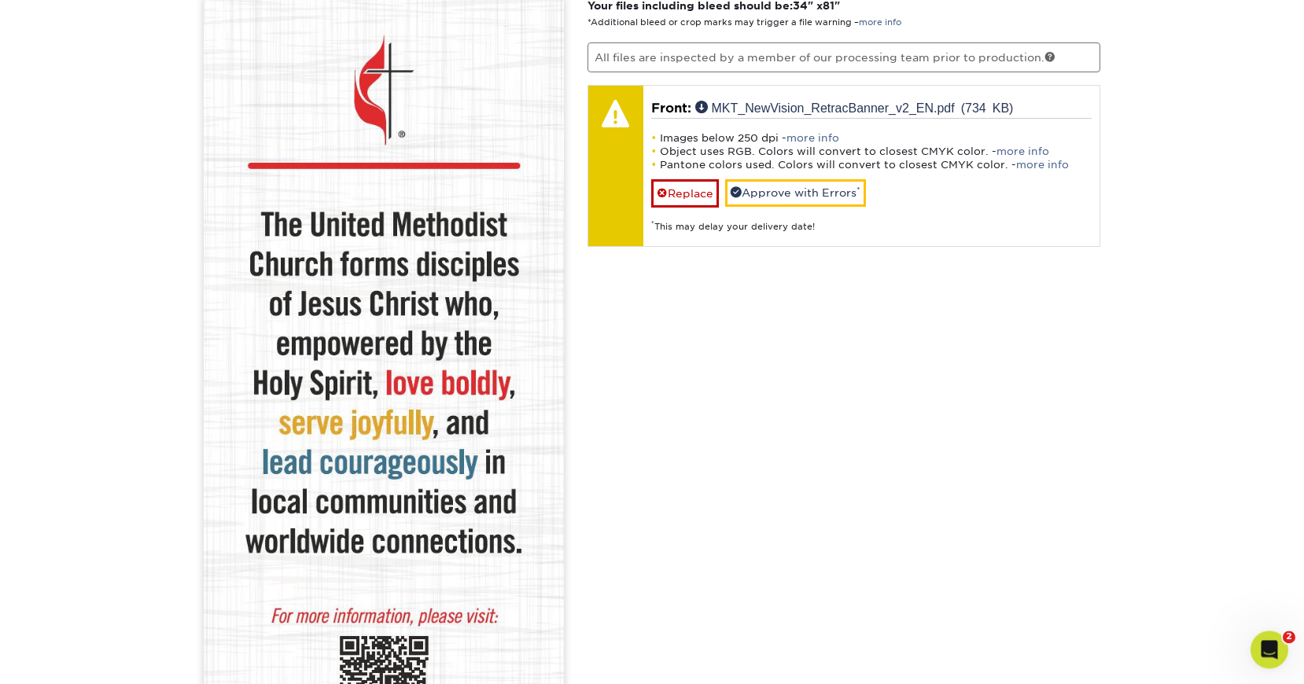
scroll to position [1034, 0]
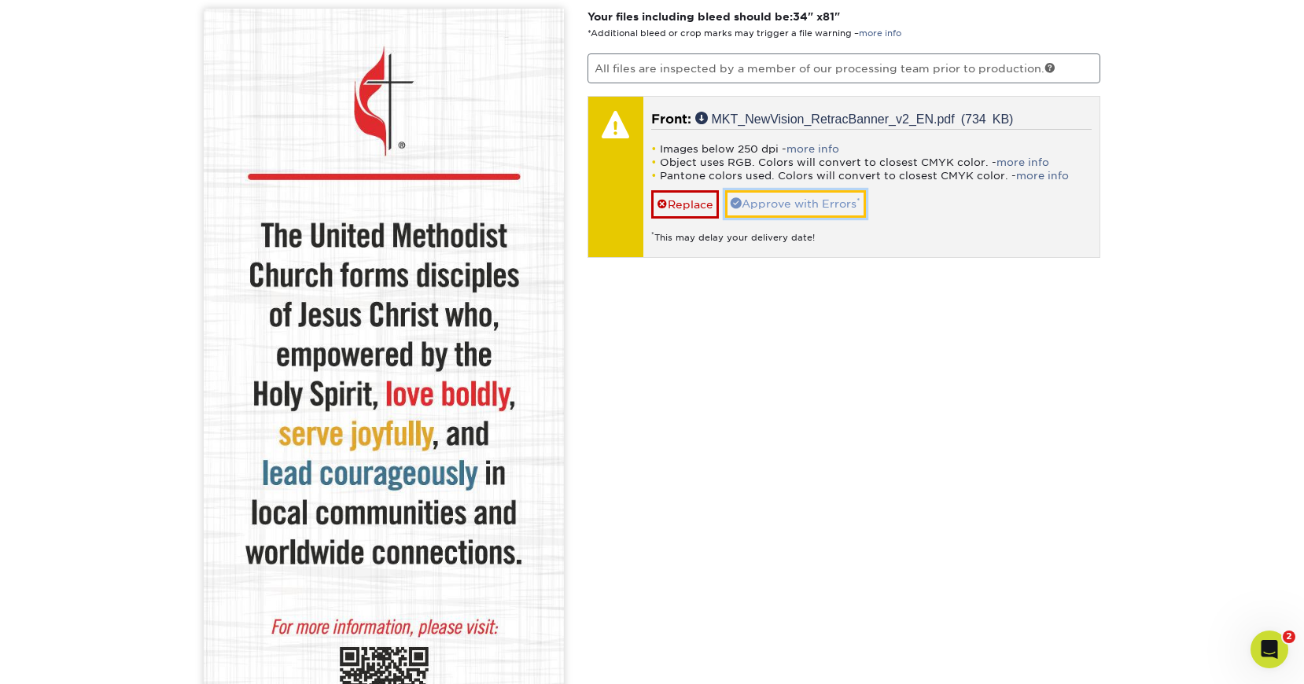
click at [817, 211] on link "Approve with Errors *" at bounding box center [795, 203] width 141 height 27
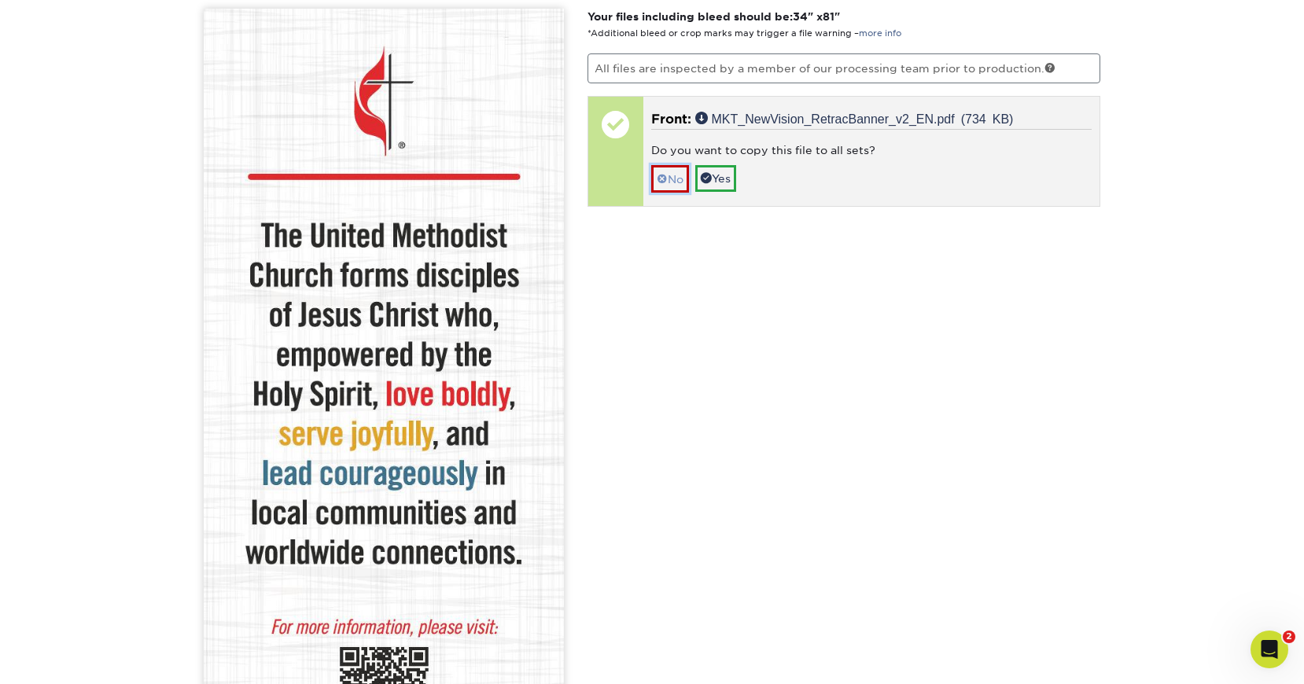
click at [665, 173] on span at bounding box center [662, 179] width 11 height 13
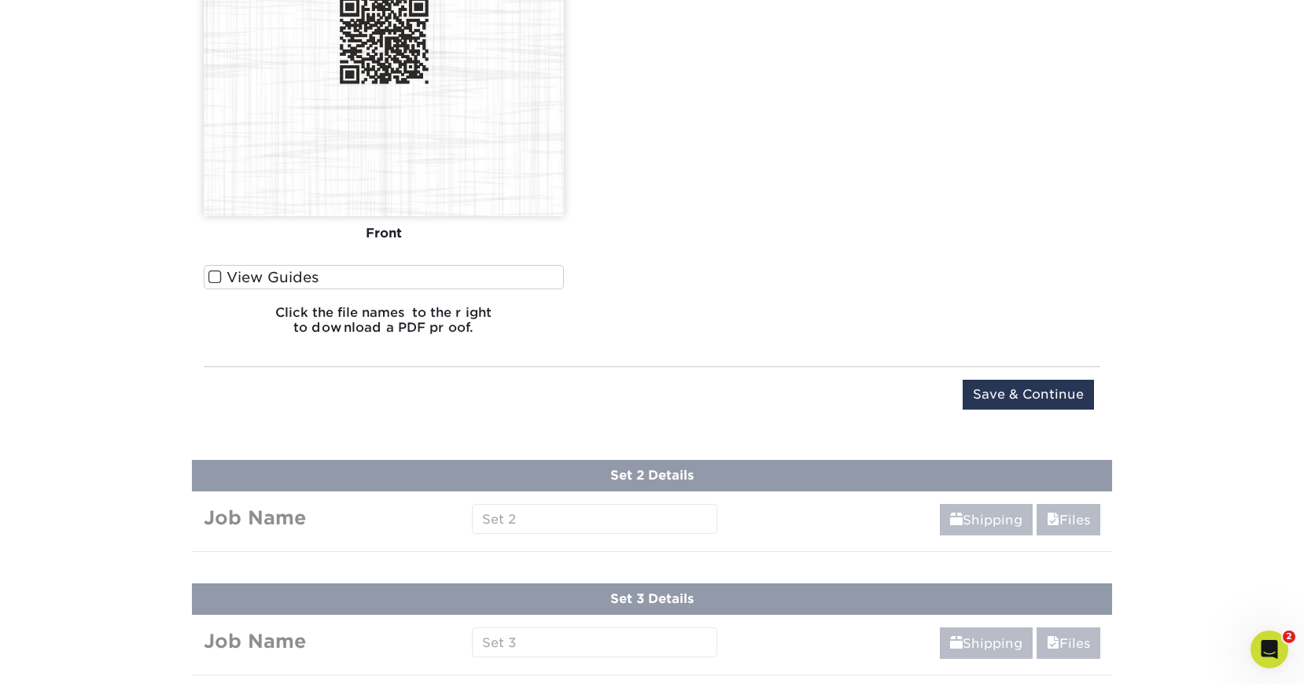
scroll to position [1726, 0]
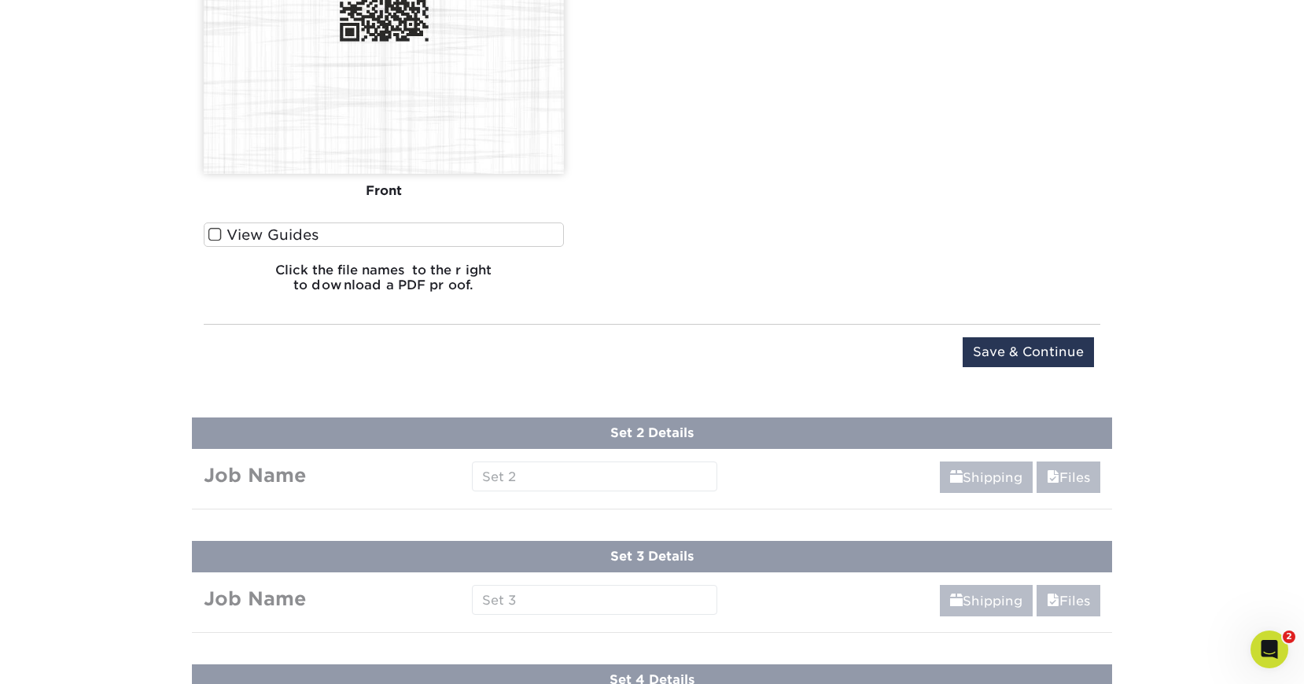
click at [220, 234] on span at bounding box center [214, 234] width 13 height 15
click at [0, 0] on input "View Guides" at bounding box center [0, 0] width 0 height 0
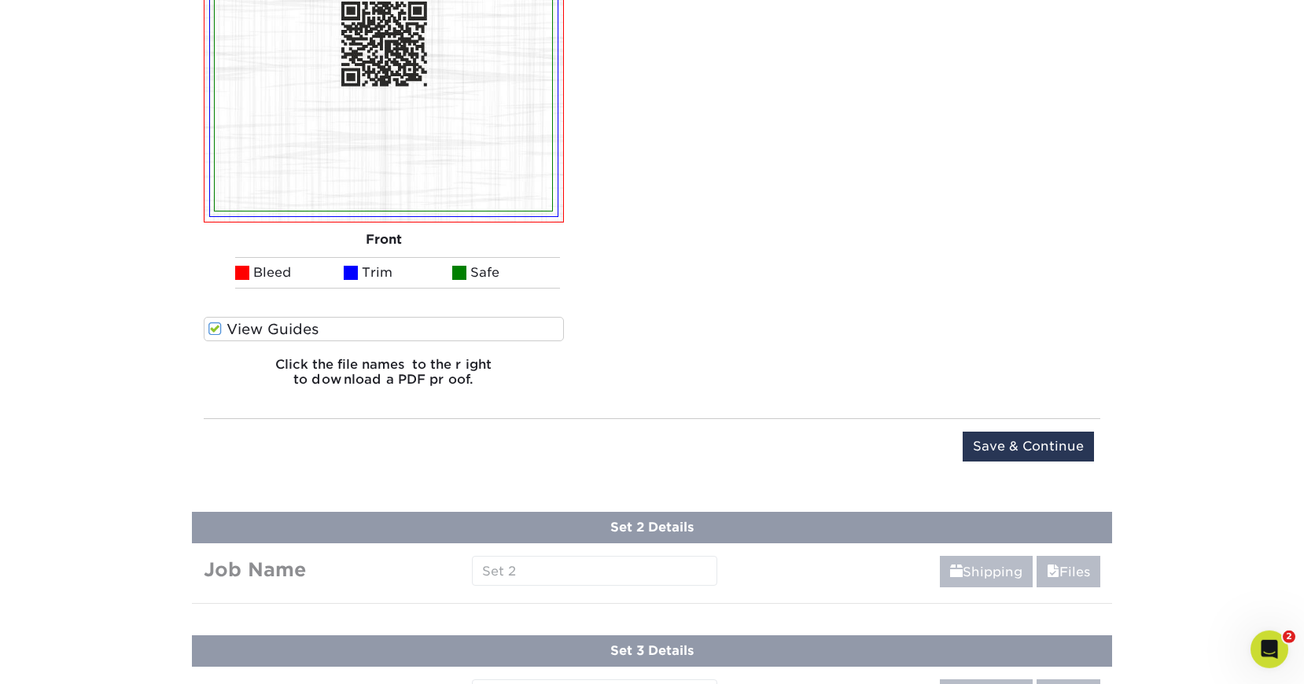
scroll to position [1731, 0]
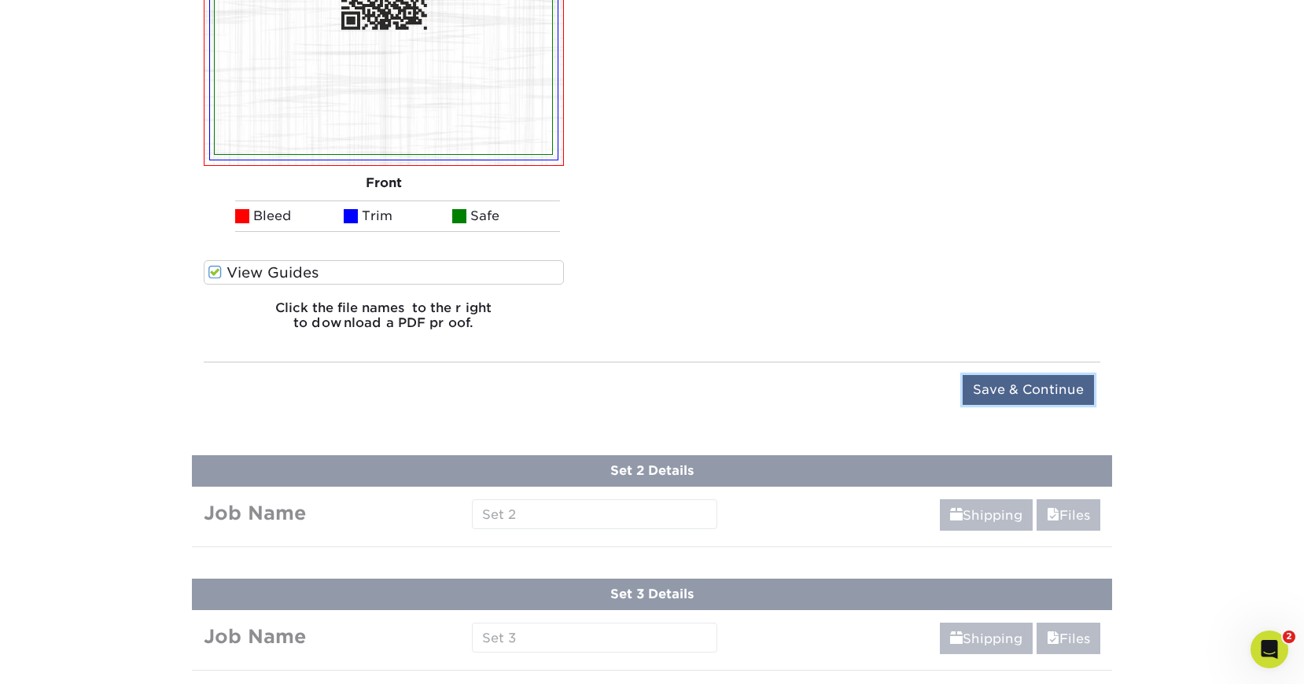
click at [1038, 387] on input "Save & Continue" at bounding box center [1028, 390] width 131 height 30
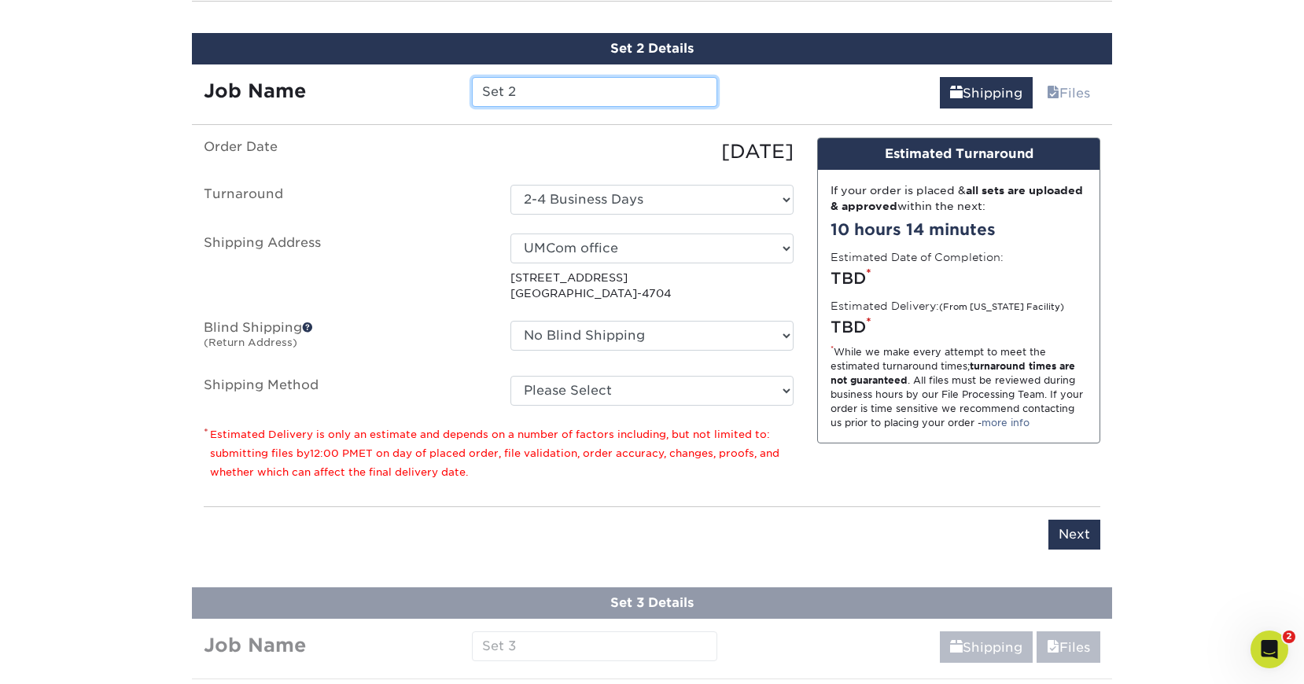
scroll to position [1016, 0]
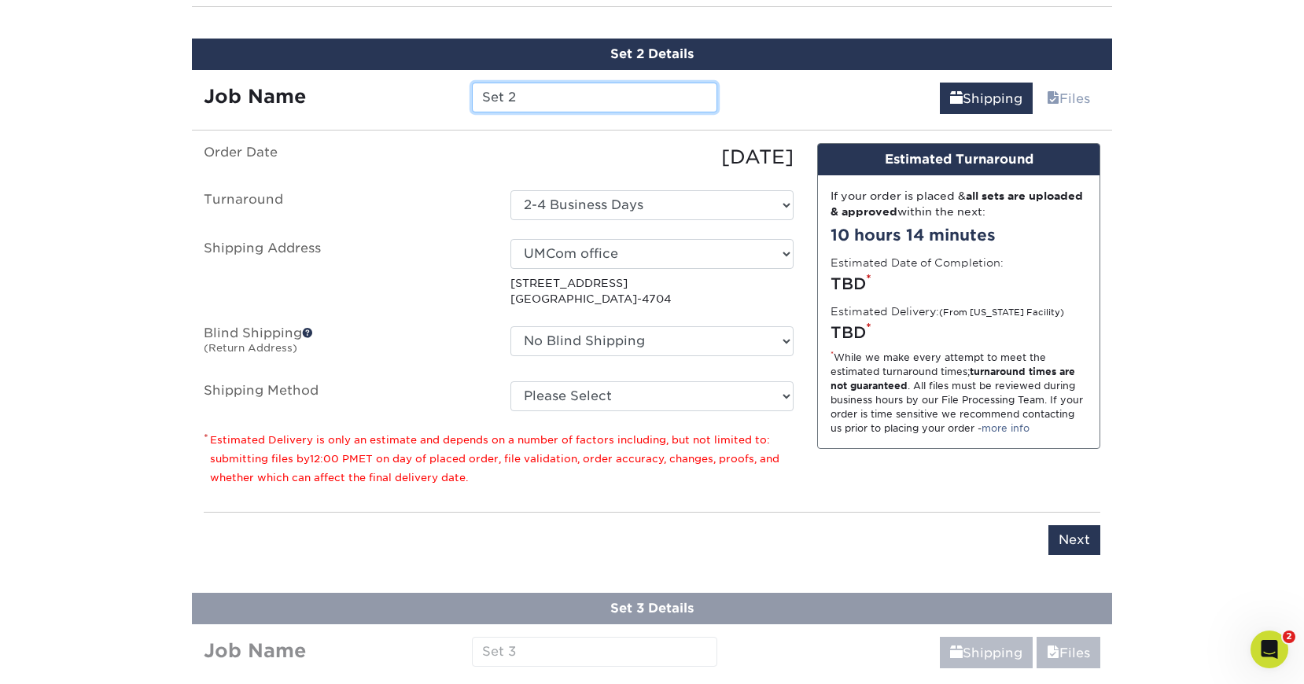
drag, startPoint x: 543, startPoint y: 102, endPoint x: 398, endPoint y: 87, distance: 145.6
click at [472, 87] on input "Set 2" at bounding box center [594, 98] width 245 height 30
paste input "NV_RetracBanner_v2_EN"
type input "NV_RetracBanner_v2_EN2"
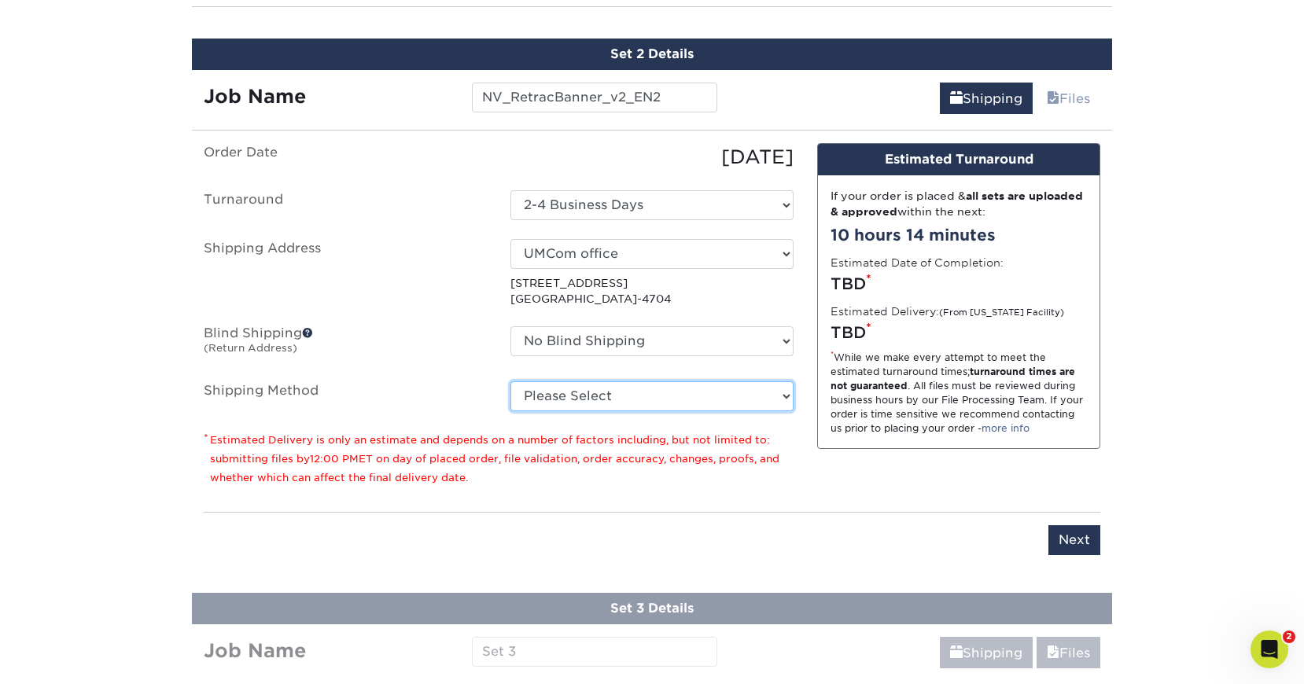
select select "03"
click option "Ground Shipping (+$15.92)" at bounding box center [0, 0] width 0 height 0
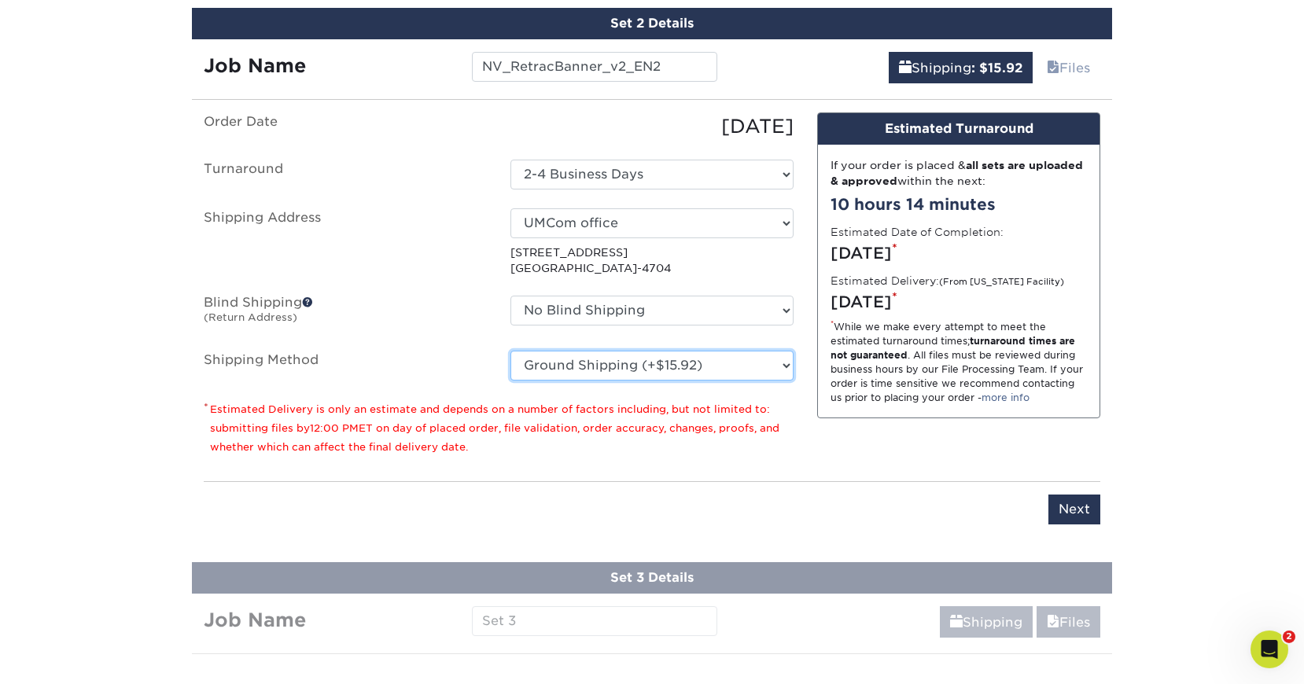
scroll to position [1067, 0]
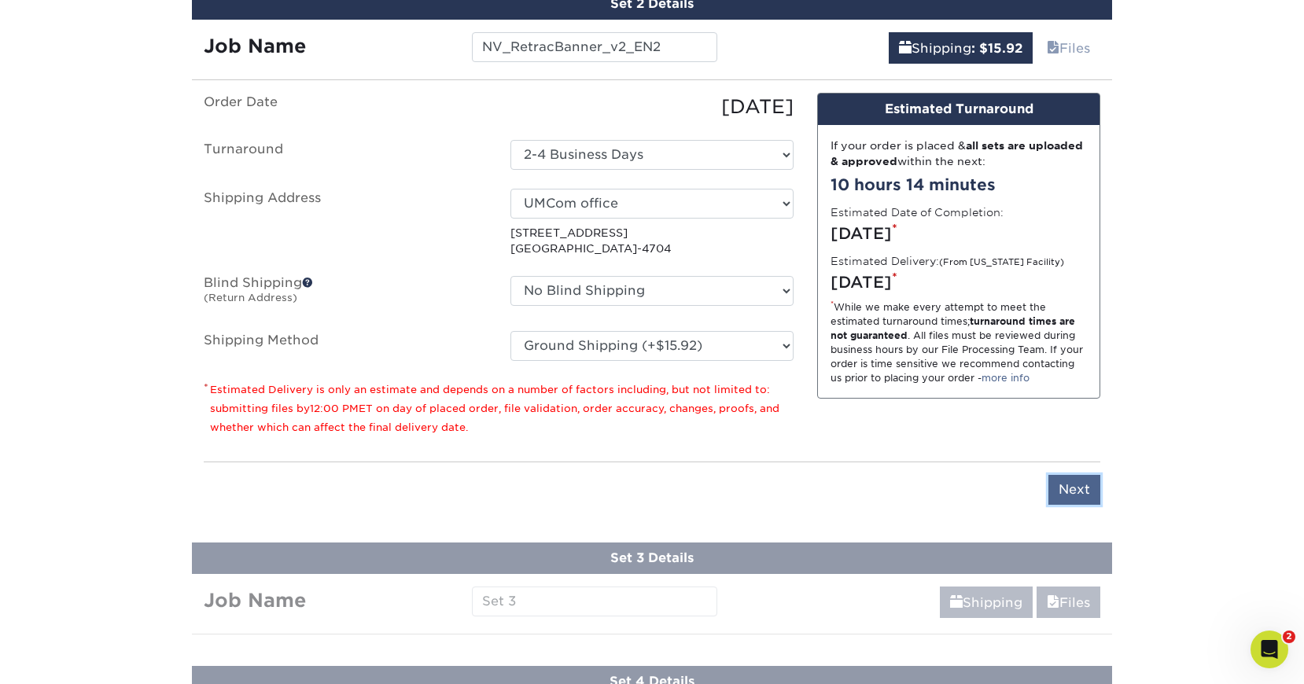
click at [1073, 488] on input "Next" at bounding box center [1075, 490] width 52 height 30
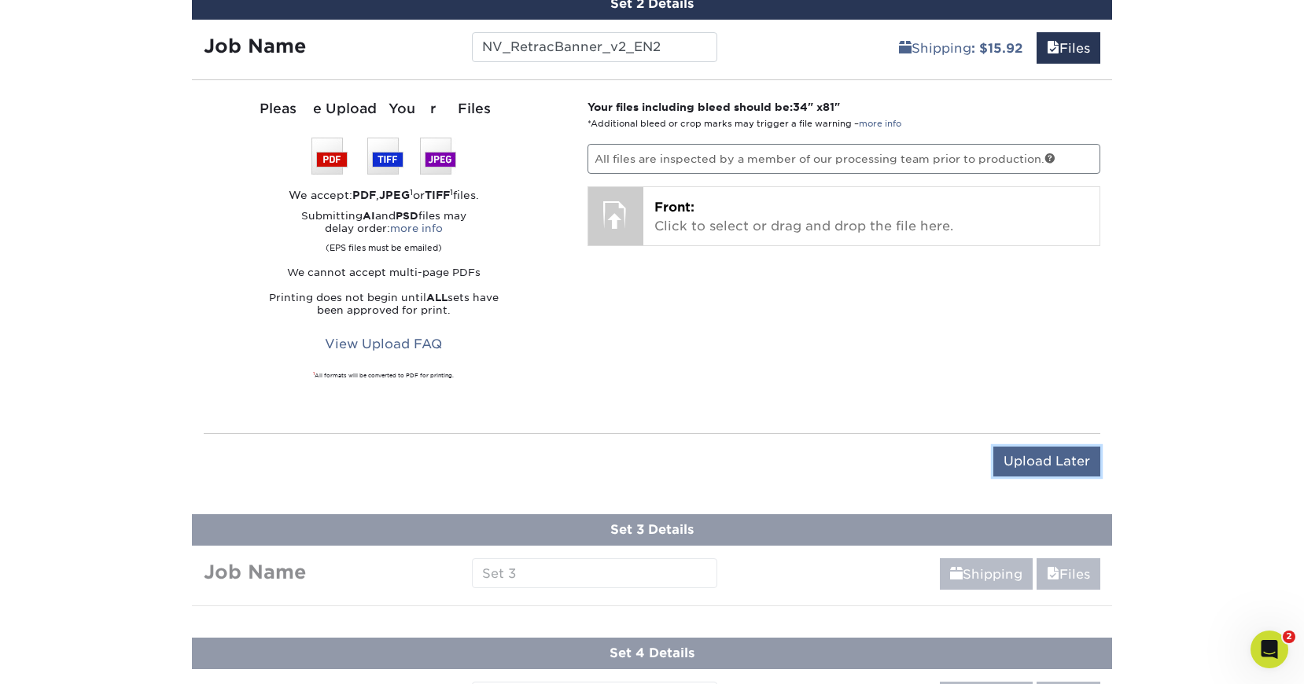
click at [1053, 463] on input "Upload Later" at bounding box center [1047, 462] width 107 height 30
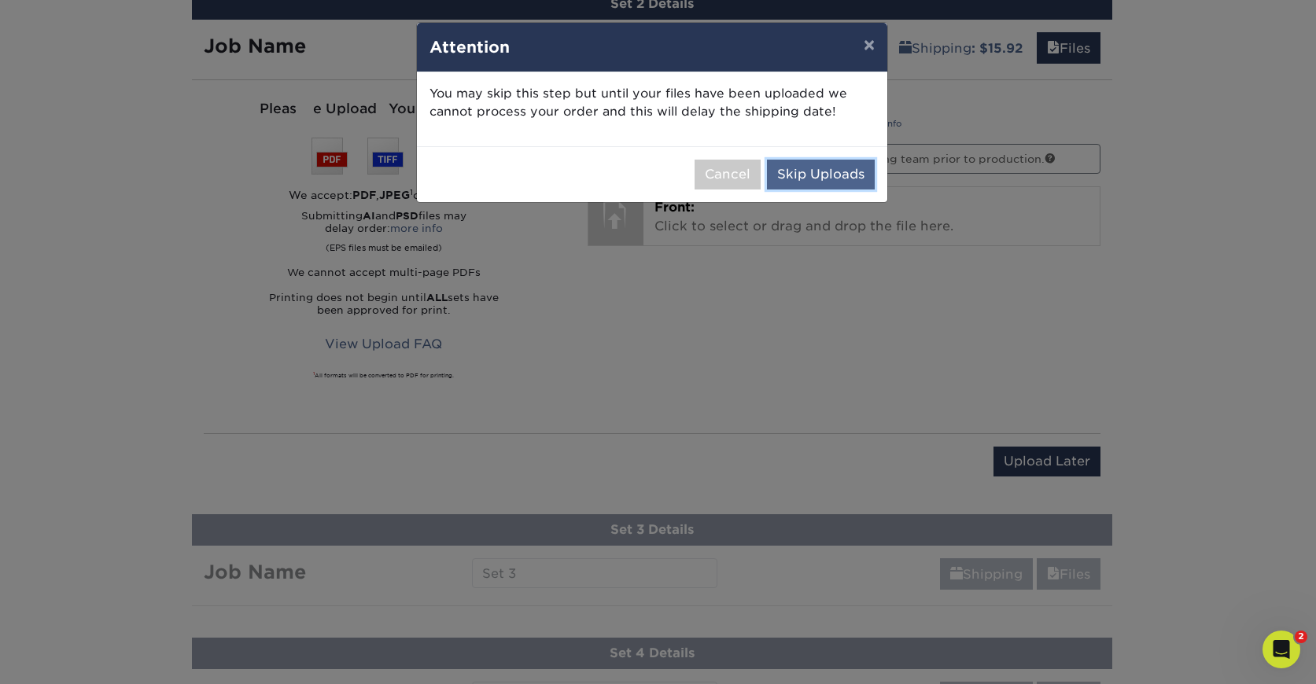
click at [820, 178] on button "Skip Uploads" at bounding box center [821, 175] width 108 height 30
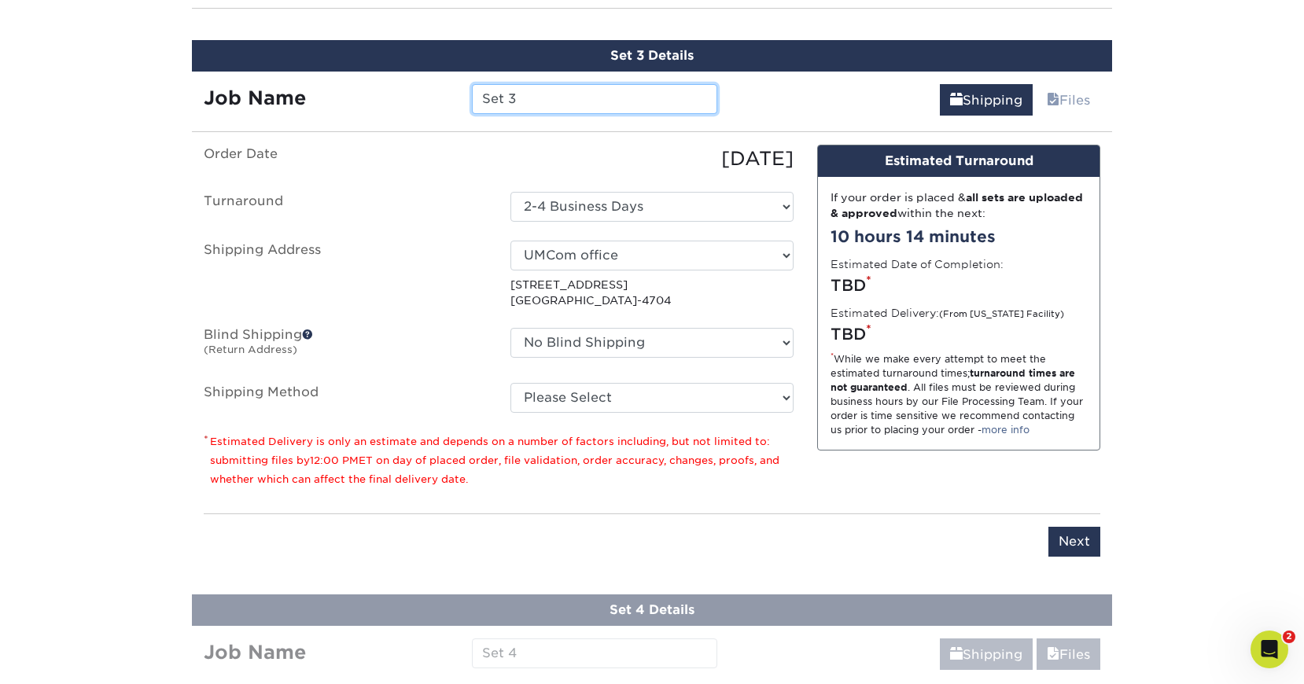
scroll to position [1139, 0]
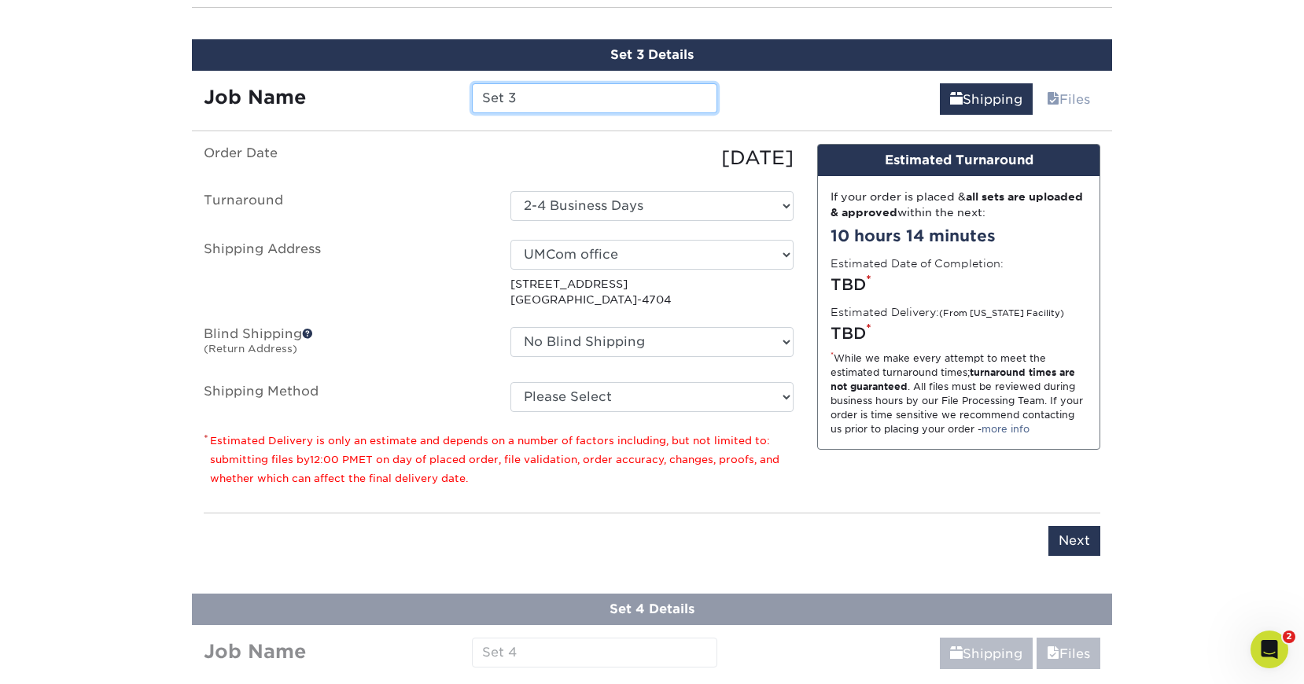
drag, startPoint x: 573, startPoint y: 94, endPoint x: 356, endPoint y: 82, distance: 216.7
click at [472, 83] on input "Set 3" at bounding box center [594, 98] width 245 height 30
paste input "NV_RetracBanner_v2_EN"
type input "NV_RetracBanner_v2_EN3"
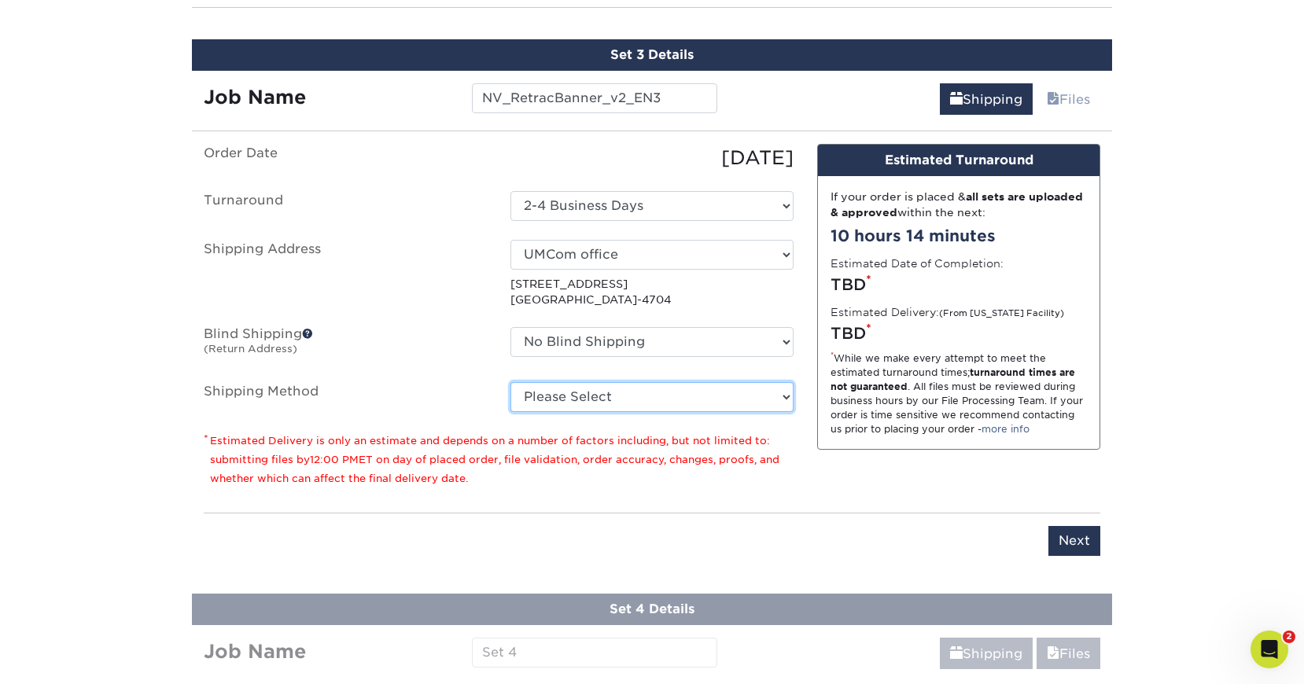
select select "03"
click option "Ground Shipping (+$15.92)" at bounding box center [0, 0] width 0 height 0
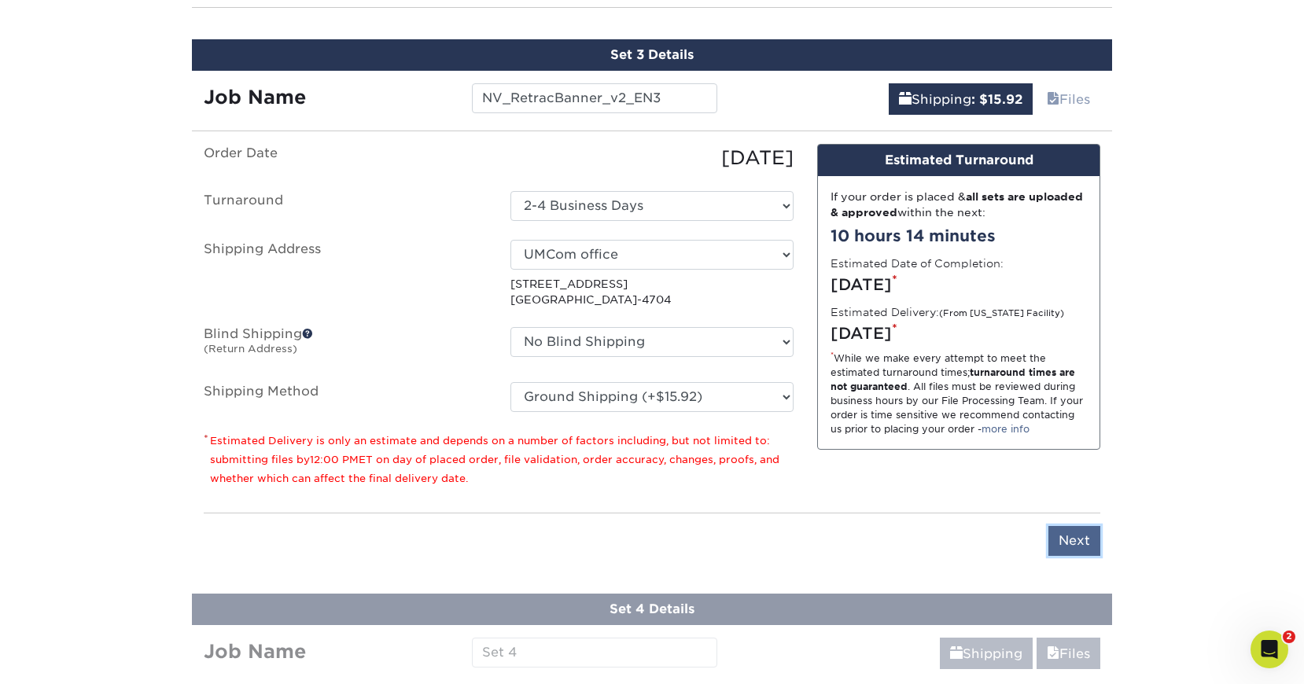
click at [1071, 529] on input "Next" at bounding box center [1075, 541] width 52 height 30
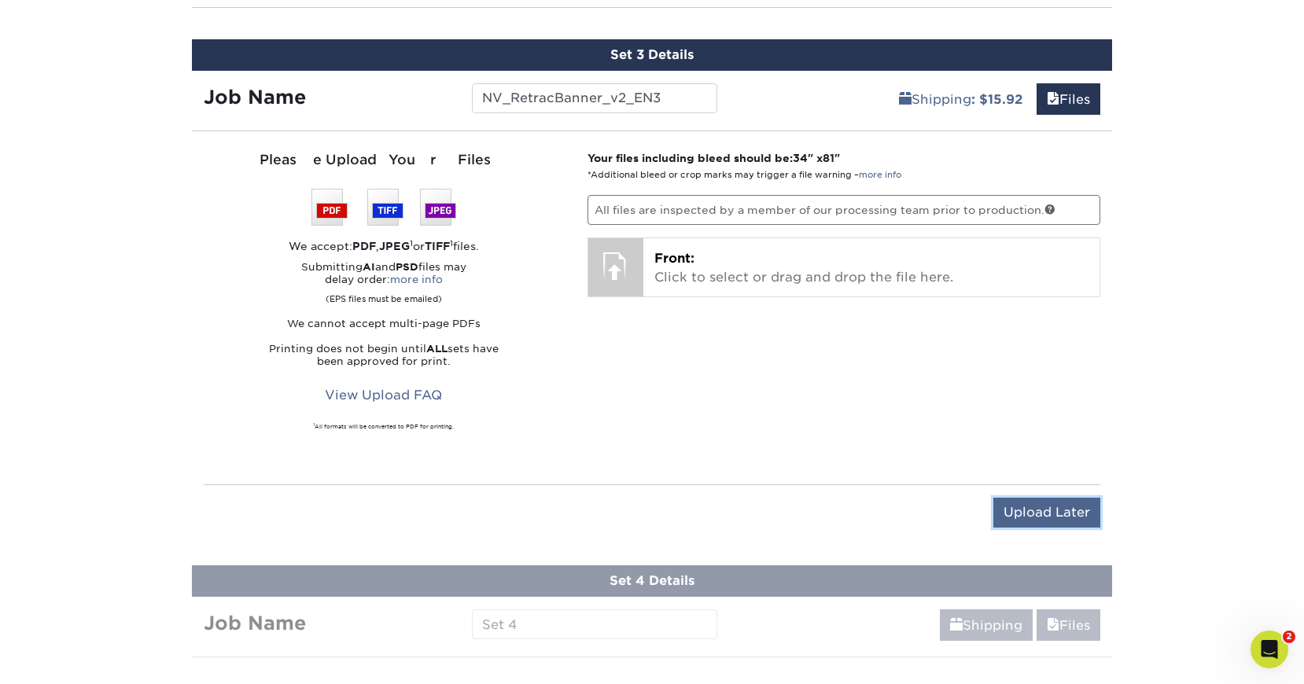
click at [1064, 508] on input "Upload Later" at bounding box center [1047, 513] width 107 height 30
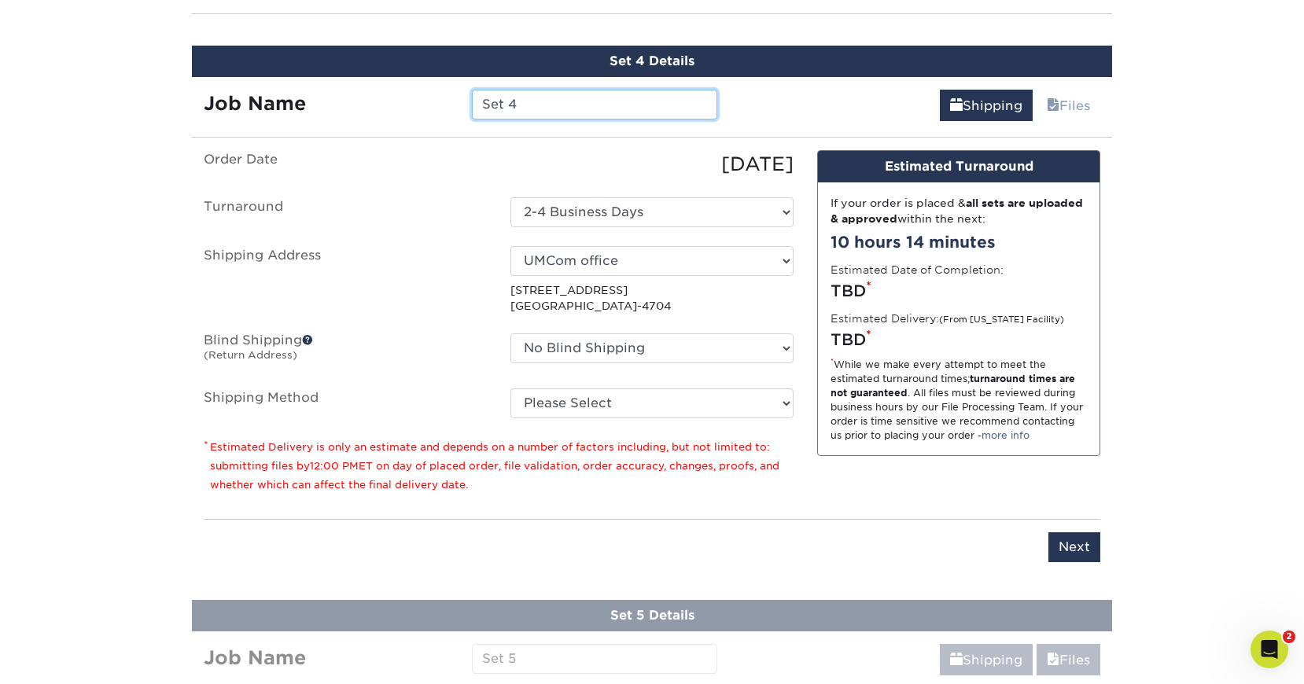
scroll to position [1262, 0]
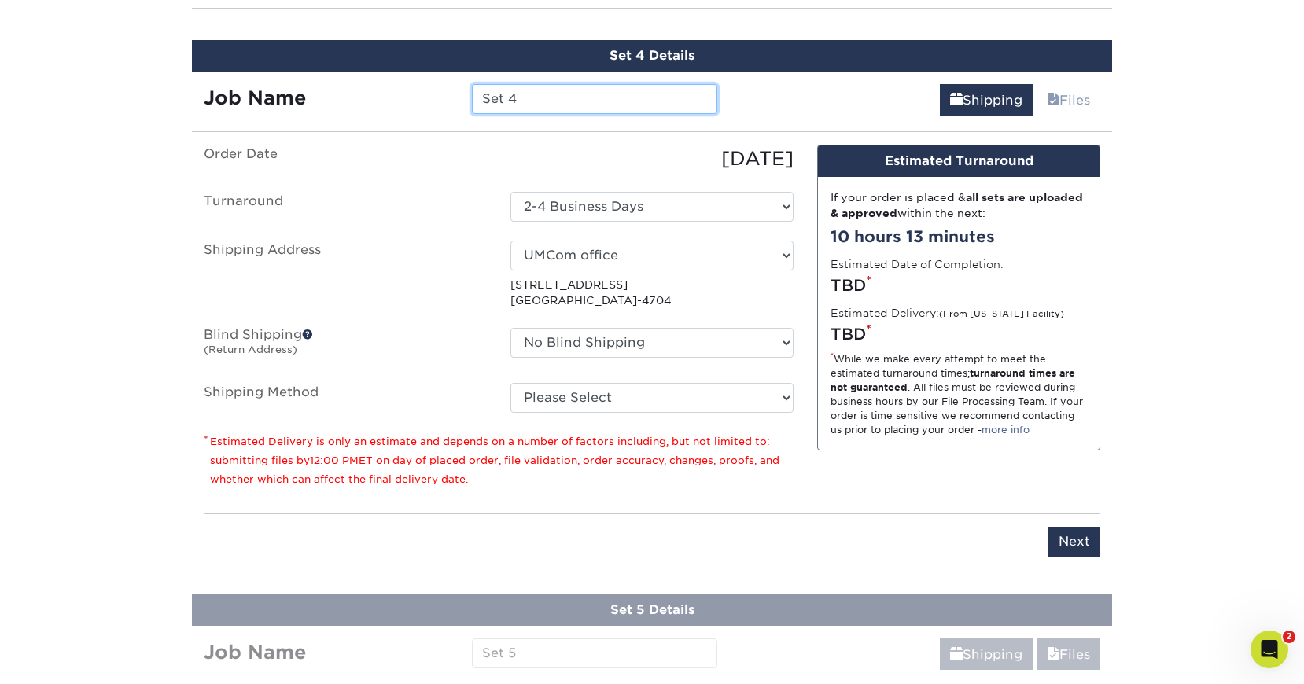
drag, startPoint x: 538, startPoint y: 92, endPoint x: 408, endPoint y: 84, distance: 130.0
click at [472, 84] on input "Set 4" at bounding box center [594, 99] width 245 height 30
paste input "NV_RetracBanner_v2_EN"
type input "NV_RetracBanner_v2_KO"
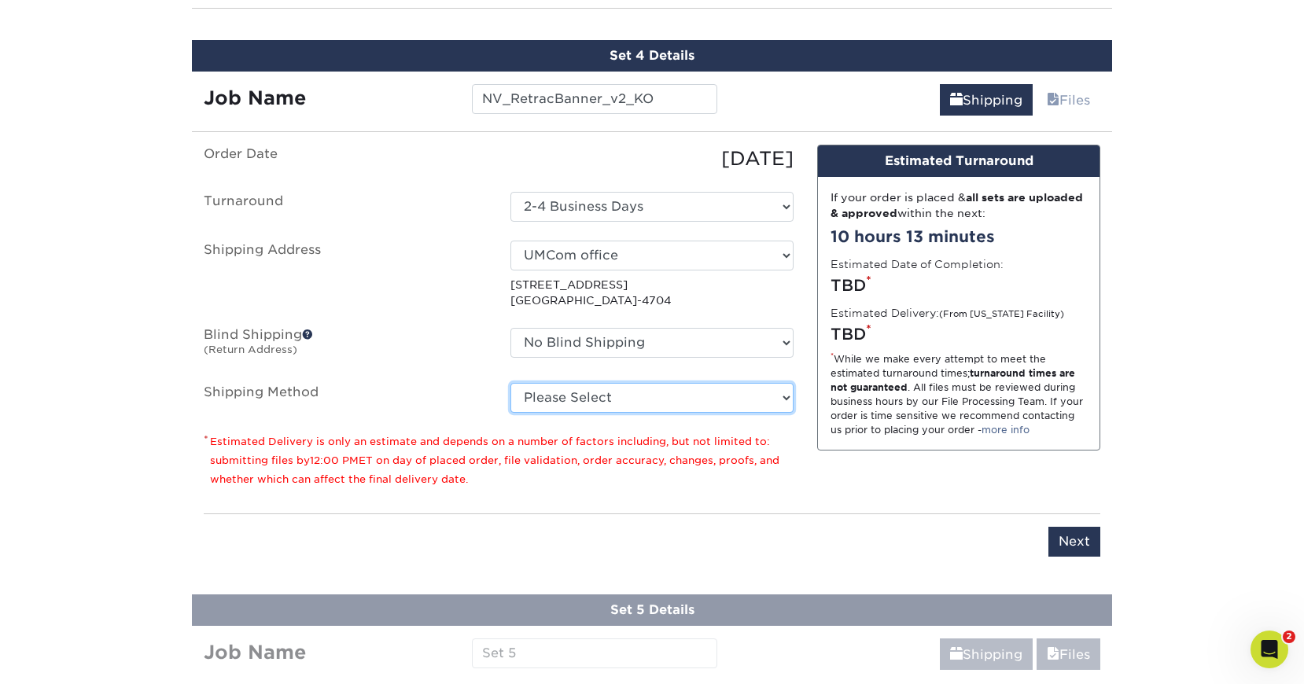
select select "03"
click option "Ground Shipping (+$15.92)" at bounding box center [0, 0] width 0 height 0
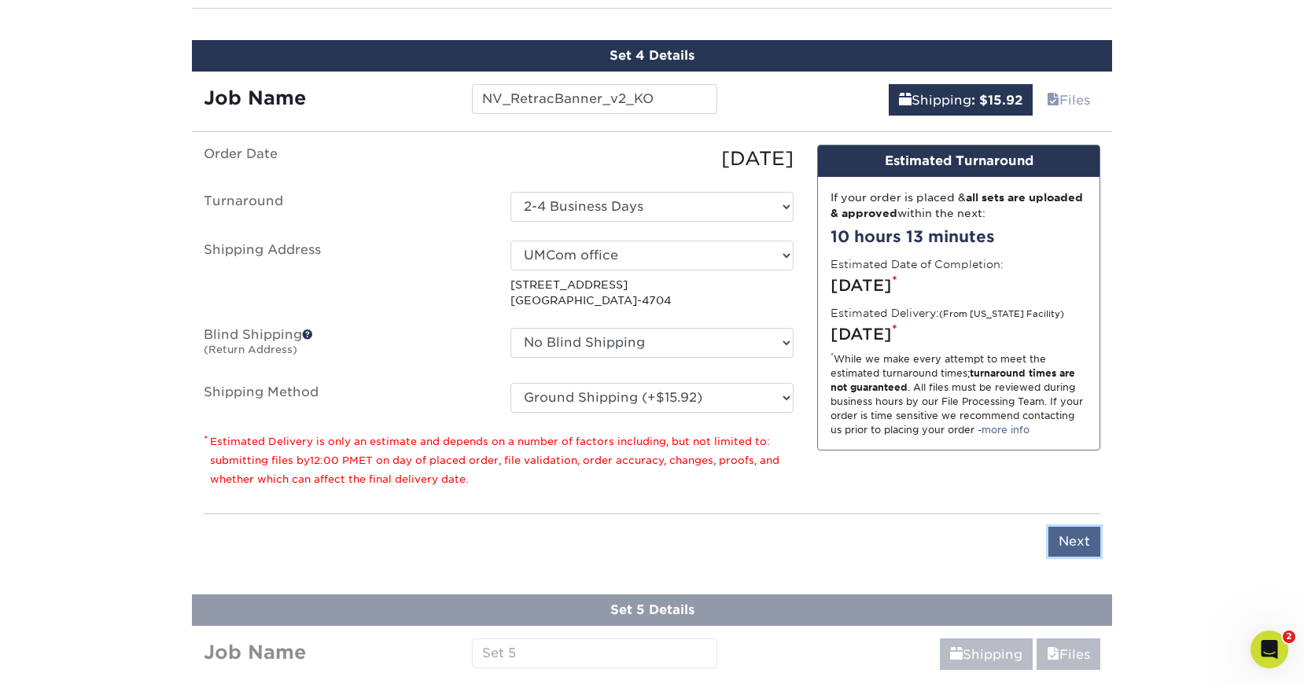
click at [1067, 532] on input "Next" at bounding box center [1075, 542] width 52 height 30
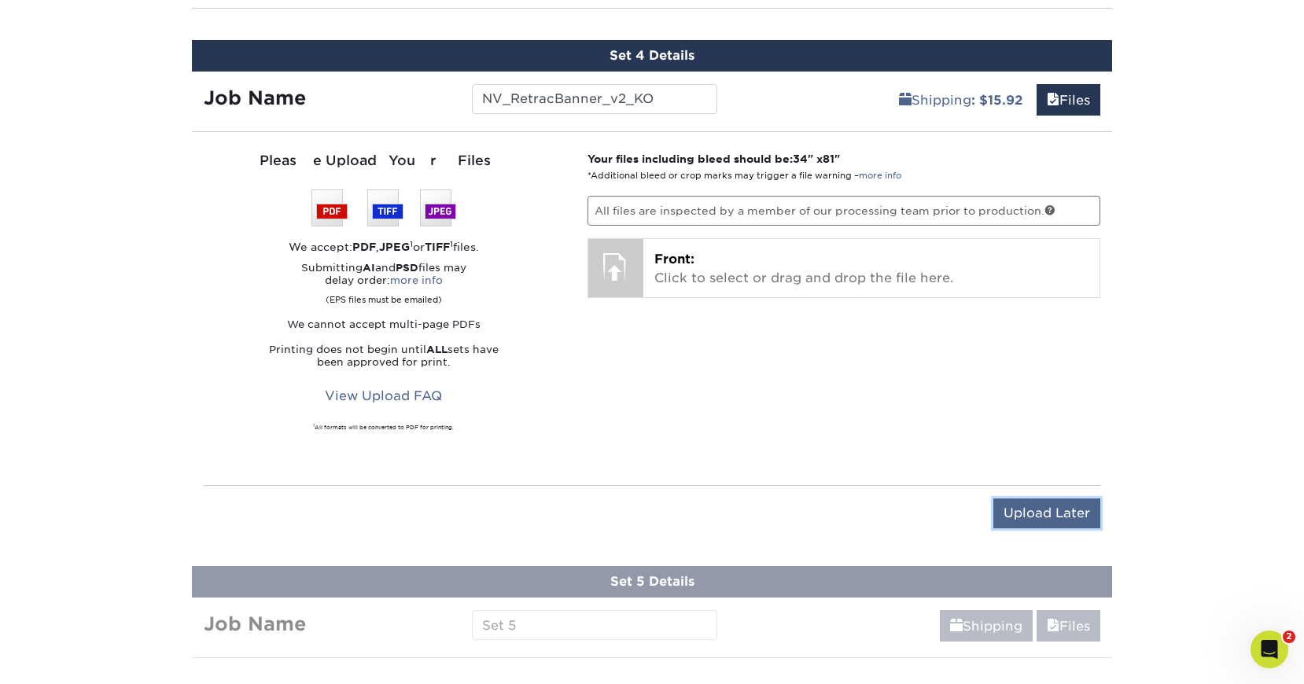
click at [1029, 508] on input "Upload Later" at bounding box center [1047, 514] width 107 height 30
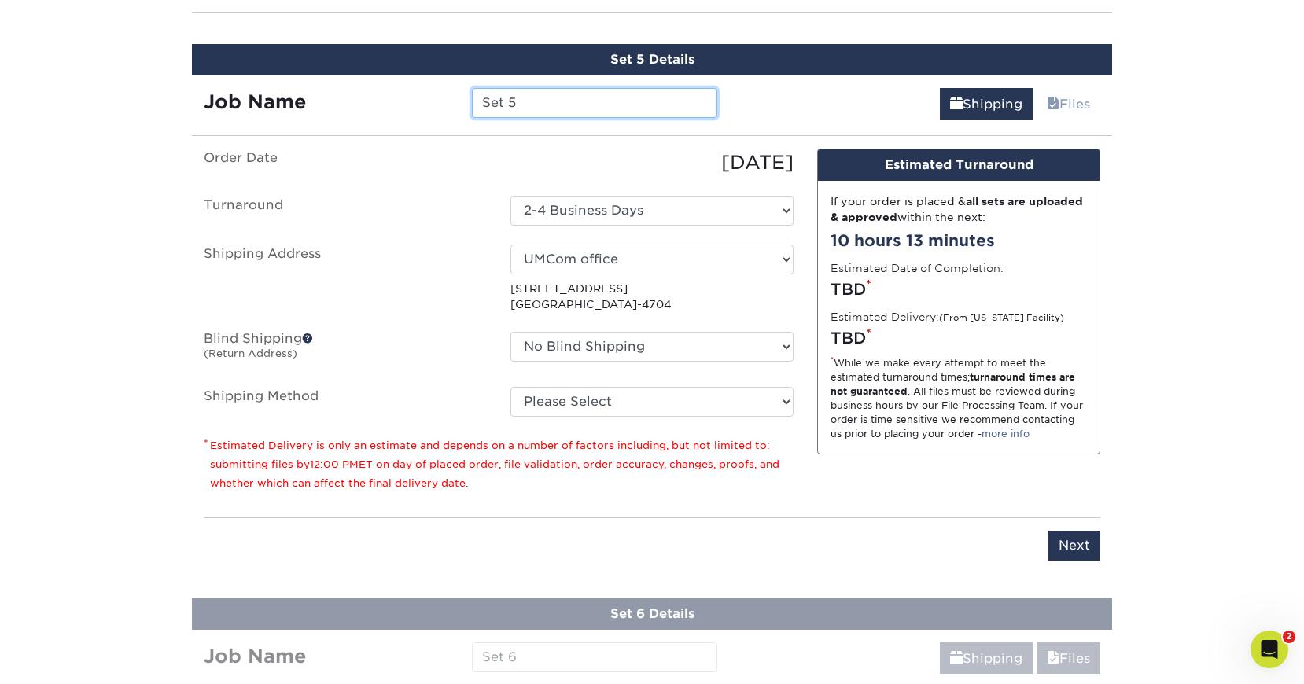
scroll to position [1384, 0]
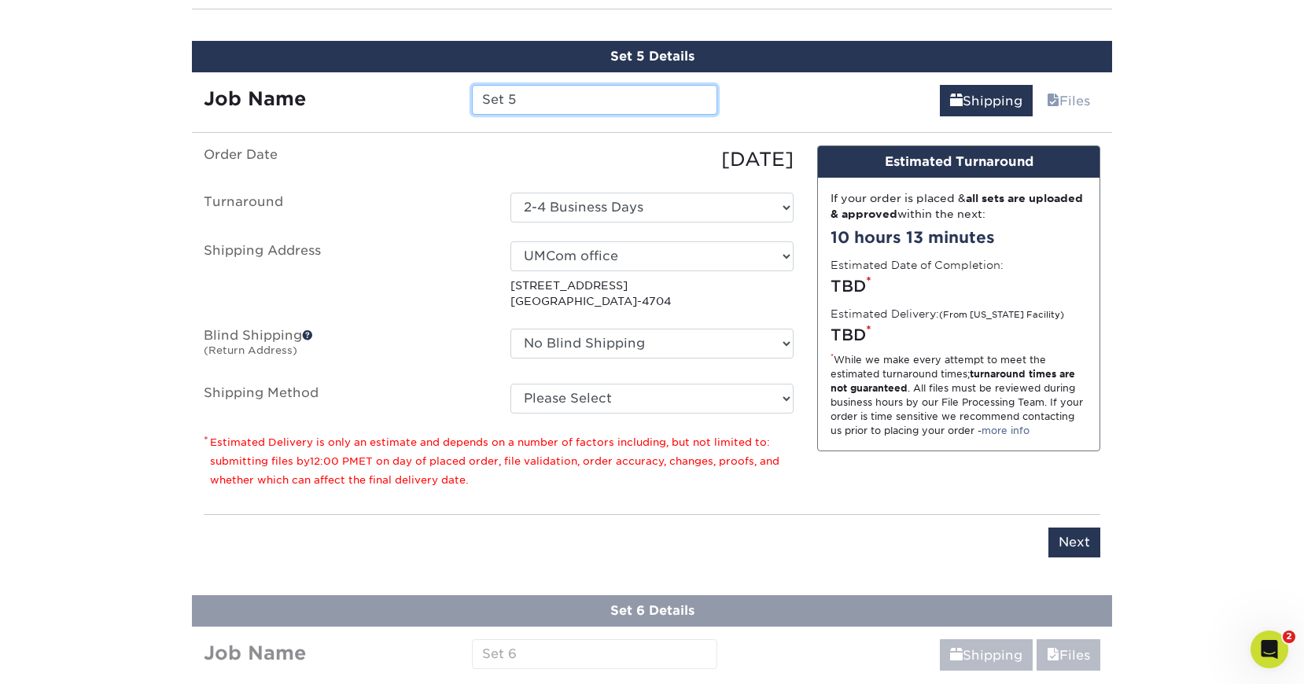
drag, startPoint x: 540, startPoint y: 99, endPoint x: 379, endPoint y: 76, distance: 162.1
click at [472, 85] on input "Set 5" at bounding box center [594, 100] width 245 height 30
paste input "NV_RetracBanner_v2_EN"
type input "NV_RetracBanner_v2_KO2"
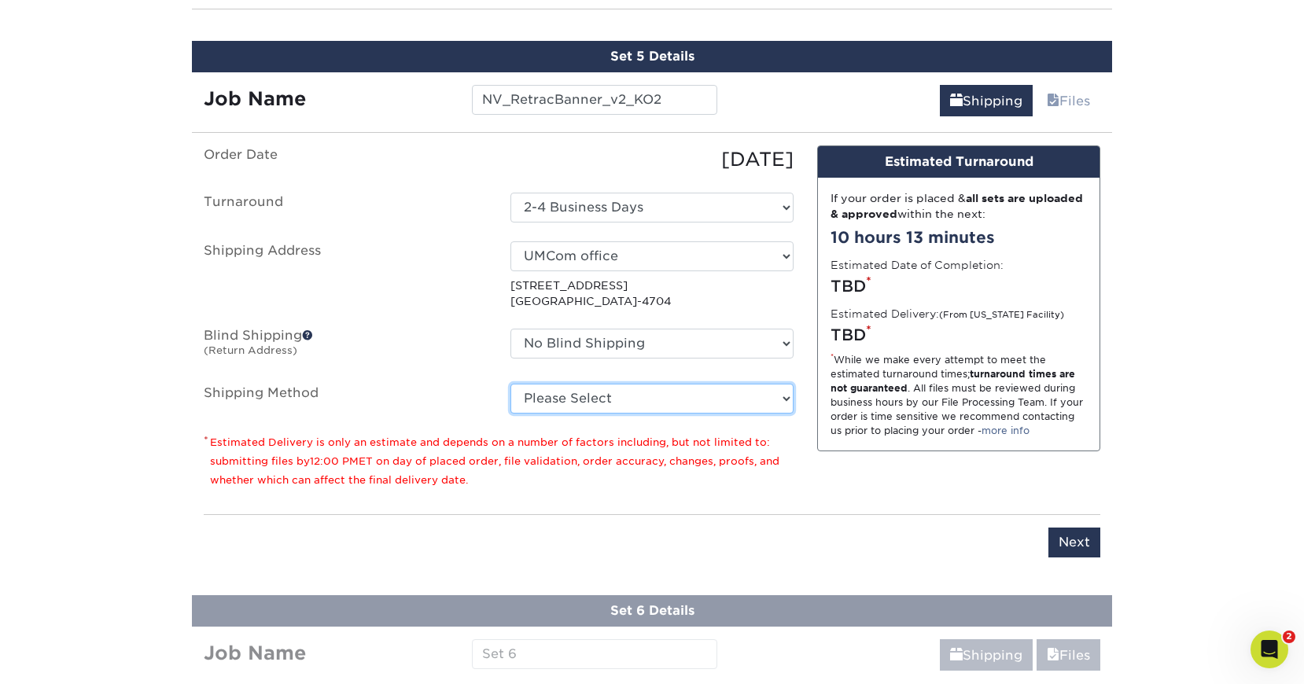
select select "03"
click option "Ground Shipping (+$15.92)" at bounding box center [0, 0] width 0 height 0
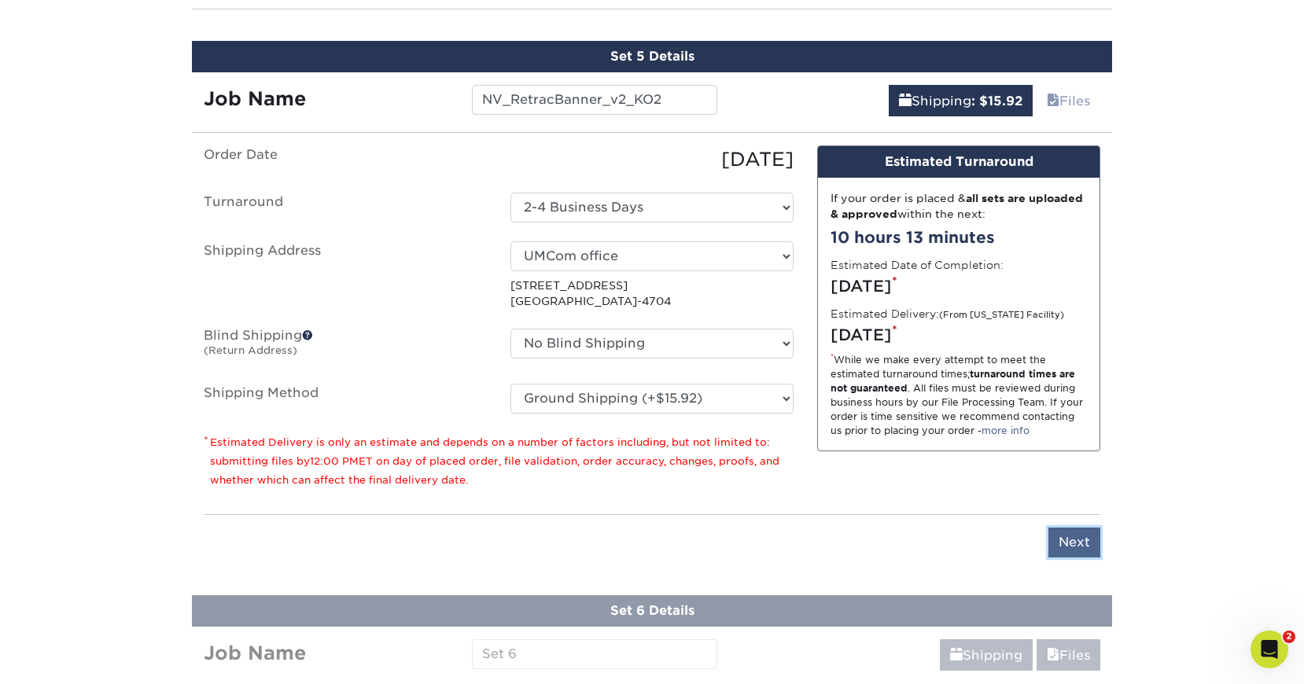
click at [1081, 538] on input "Next" at bounding box center [1075, 543] width 52 height 30
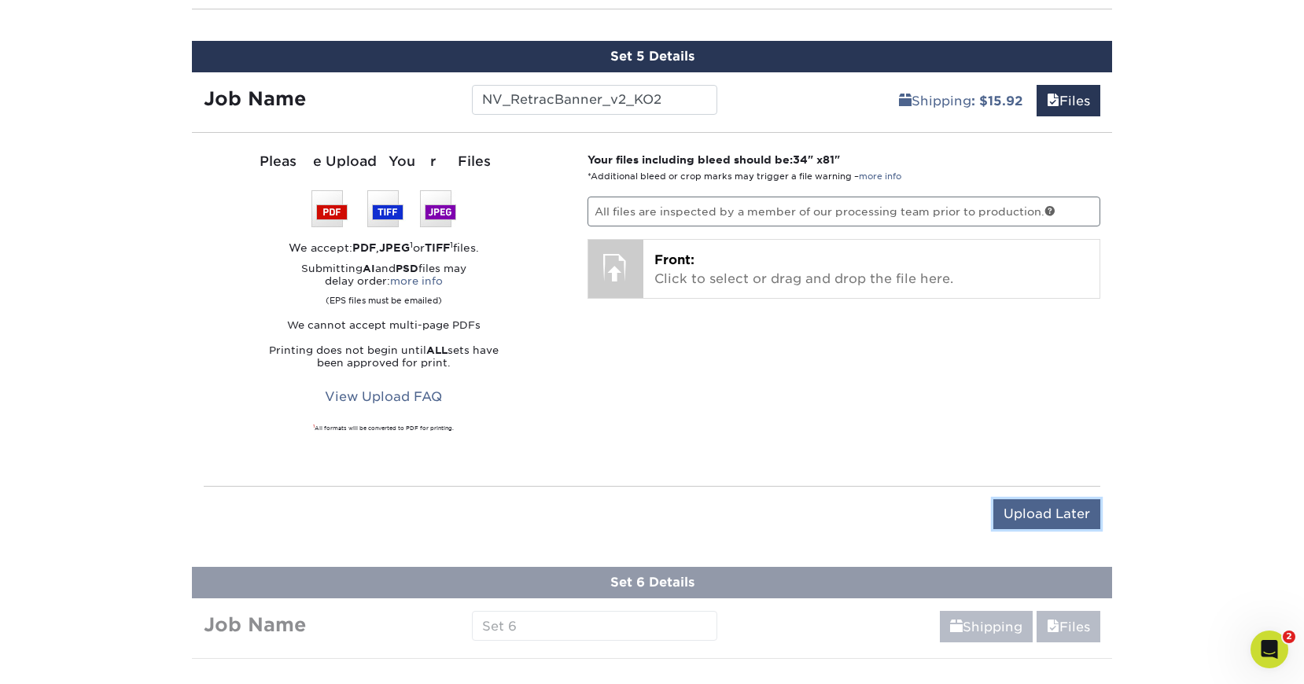
click at [1034, 521] on input "Upload Later" at bounding box center [1047, 515] width 107 height 30
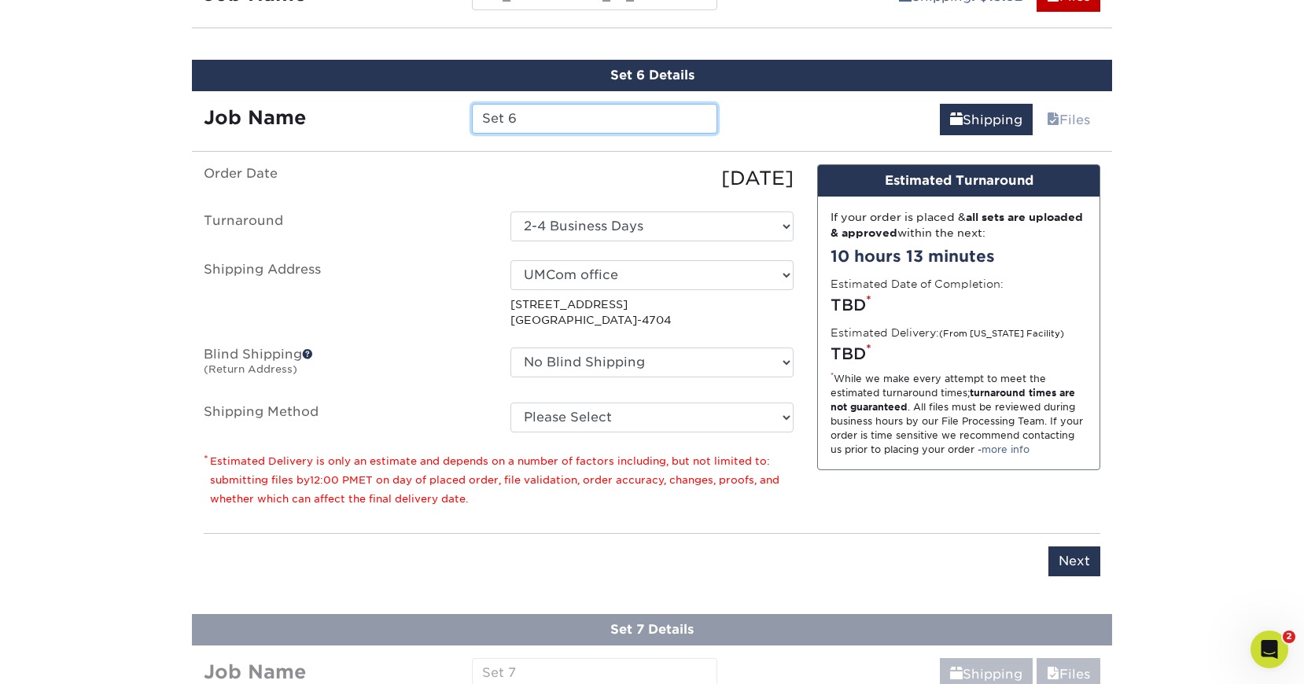
scroll to position [1507, 0]
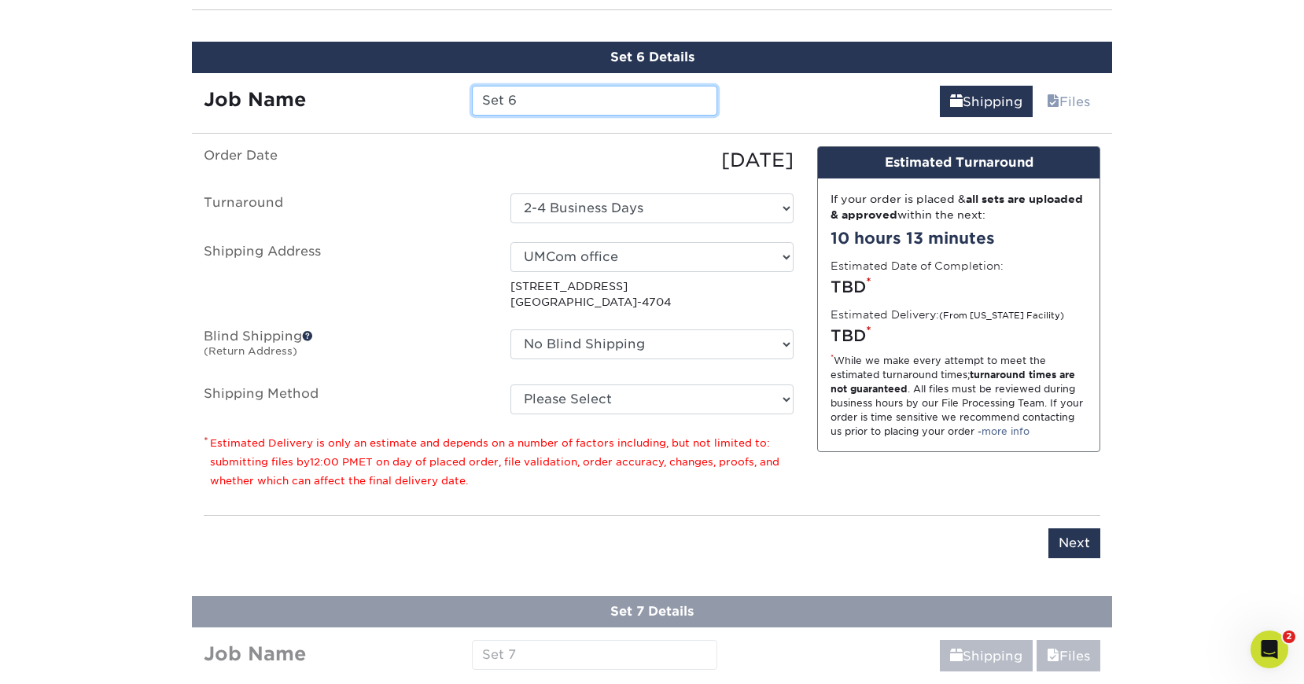
drag, startPoint x: 539, startPoint y: 98, endPoint x: 397, endPoint y: 88, distance: 141.9
click at [472, 88] on input "Set 6" at bounding box center [594, 101] width 245 height 30
paste input "NV_RetracBanner_v2_EN"
click at [648, 100] on input "NV_RetracBanner_v2_" at bounding box center [594, 101] width 245 height 30
type input "NV_RetracBanner_v2_PT"
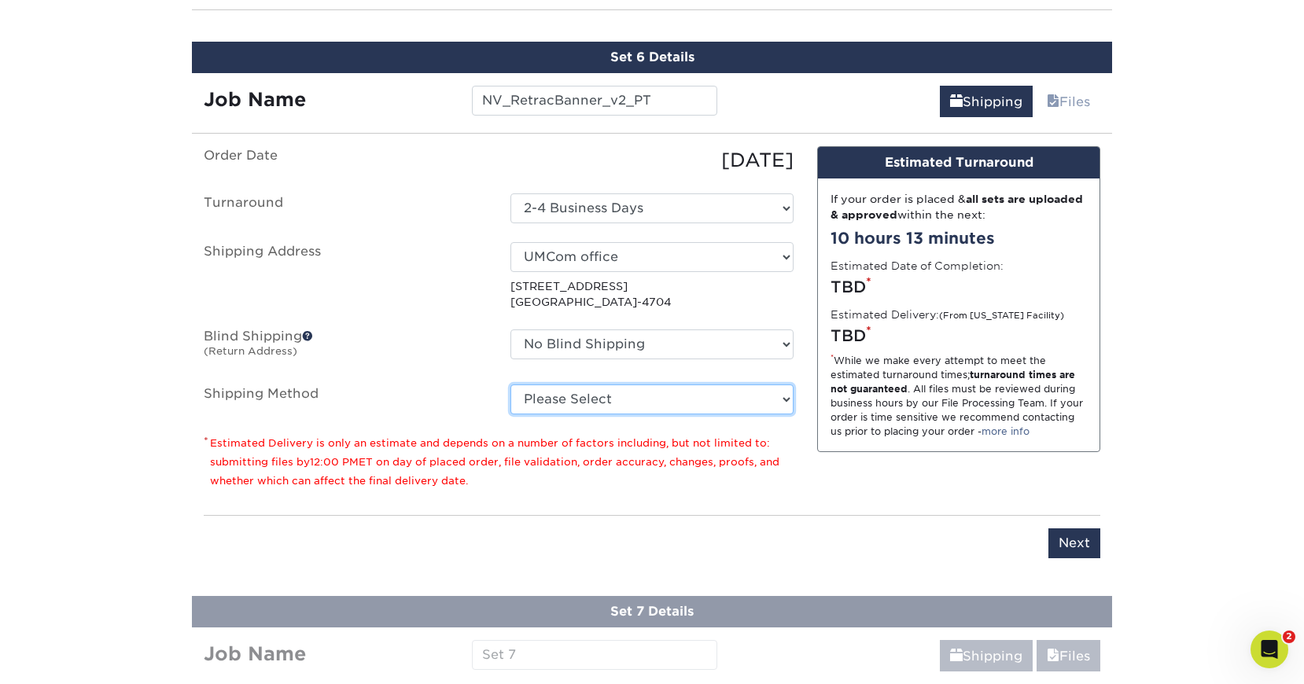
select select "03"
click option "Ground Shipping (+$15.92)" at bounding box center [0, 0] width 0 height 0
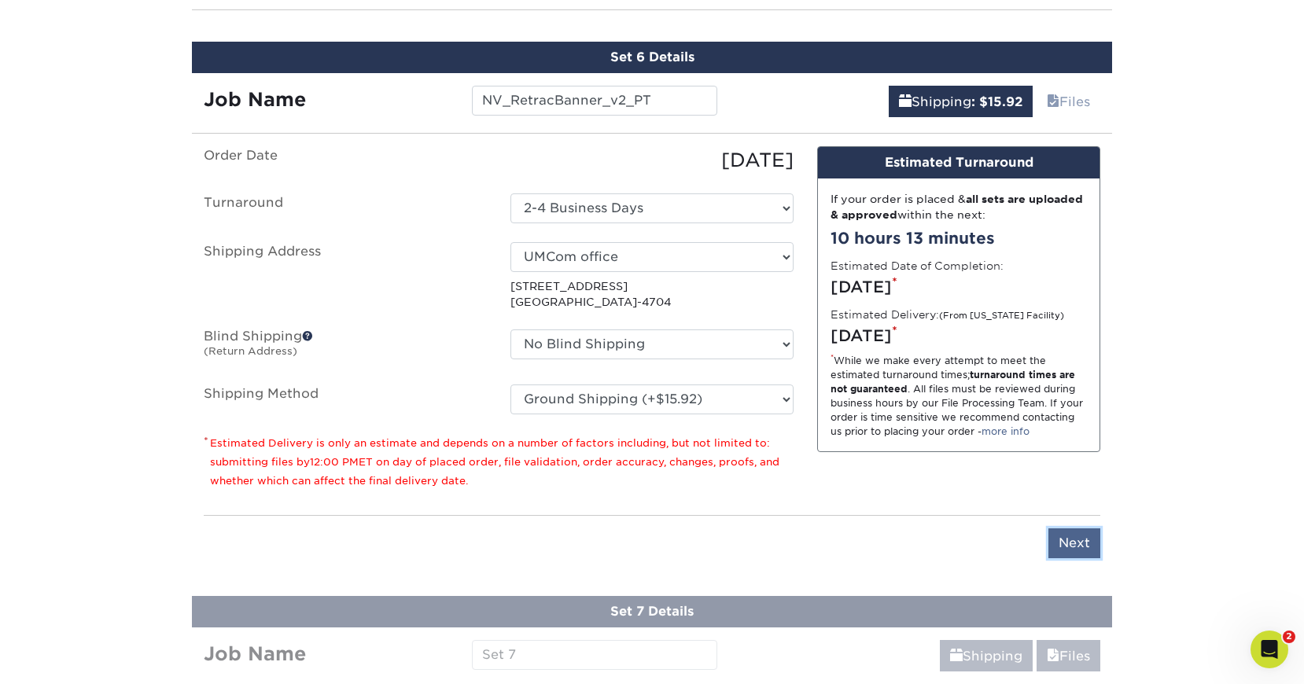
click at [1071, 537] on input "Next" at bounding box center [1075, 544] width 52 height 30
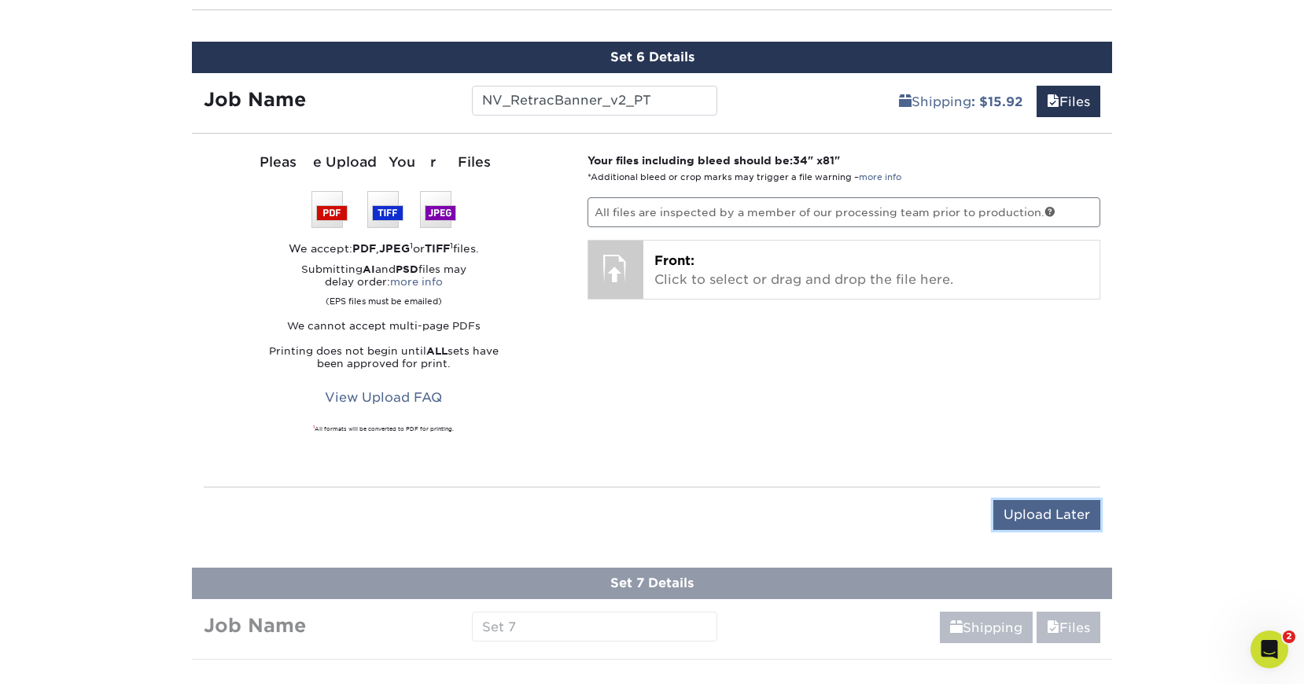
click at [1060, 500] on input "Upload Later" at bounding box center [1047, 515] width 107 height 30
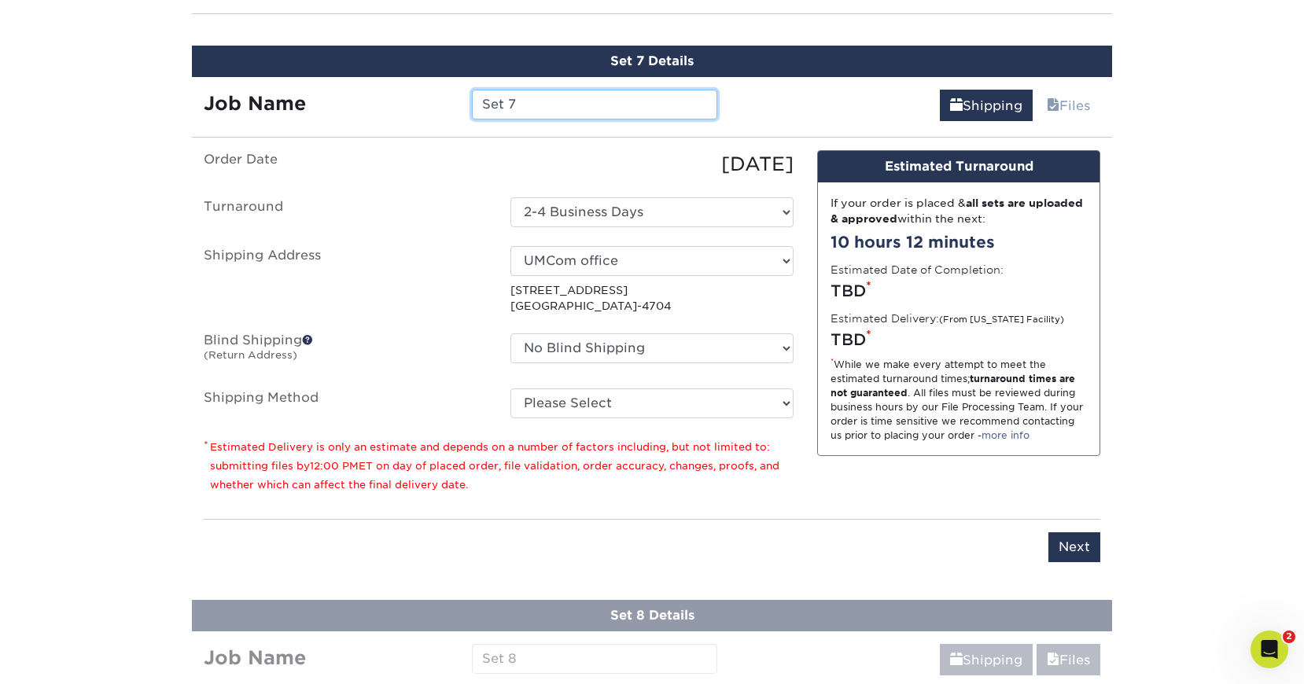
scroll to position [1630, 0]
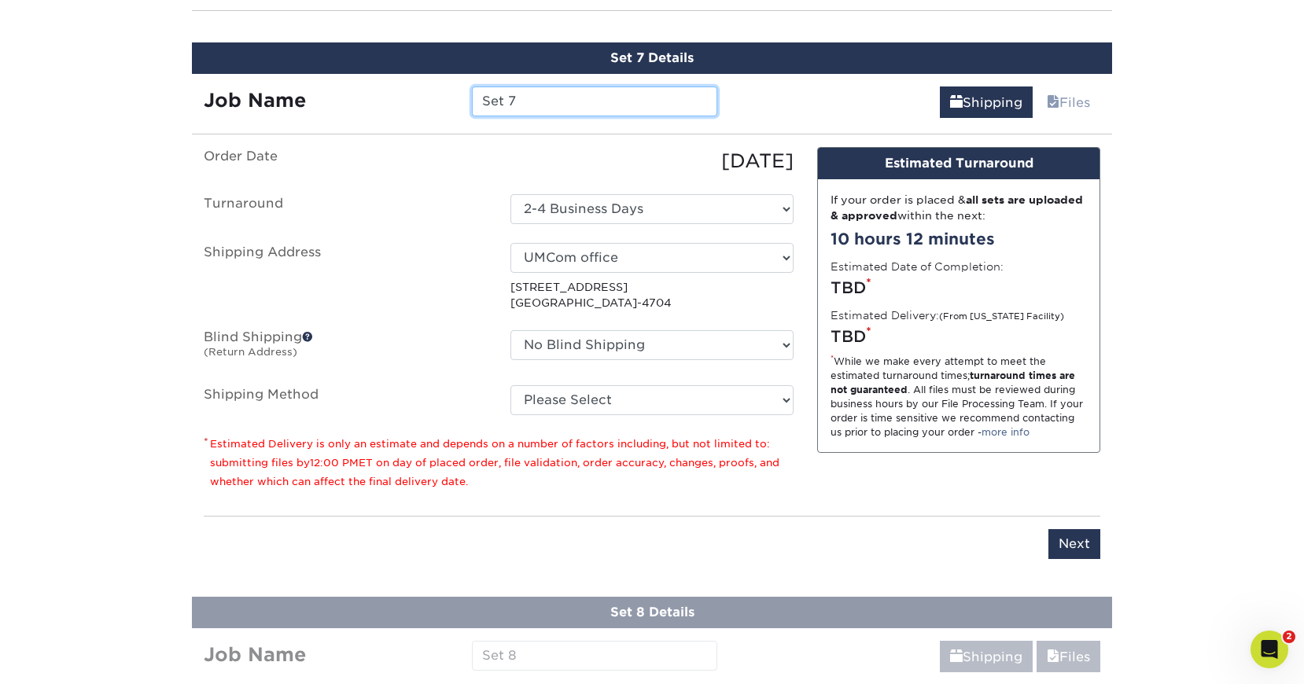
drag, startPoint x: 560, startPoint y: 93, endPoint x: 393, endPoint y: 82, distance: 167.1
click at [472, 87] on input "Set 7" at bounding box center [594, 102] width 245 height 30
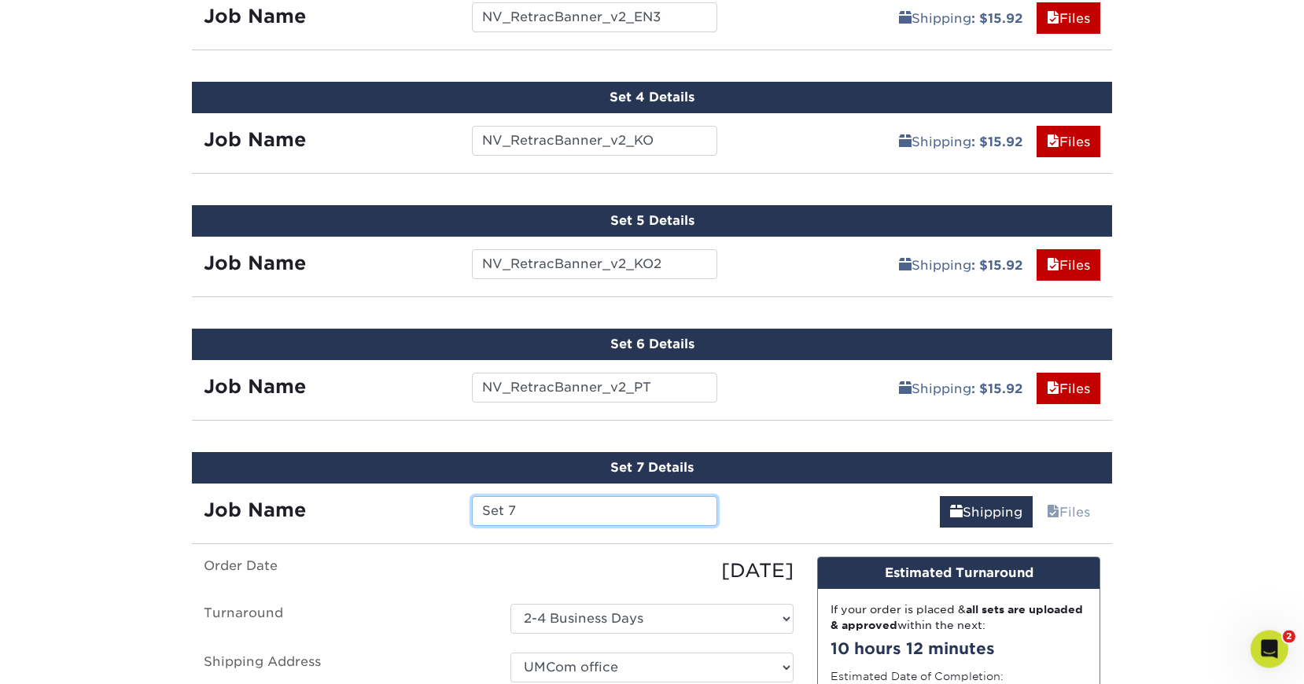
scroll to position [1177, 0]
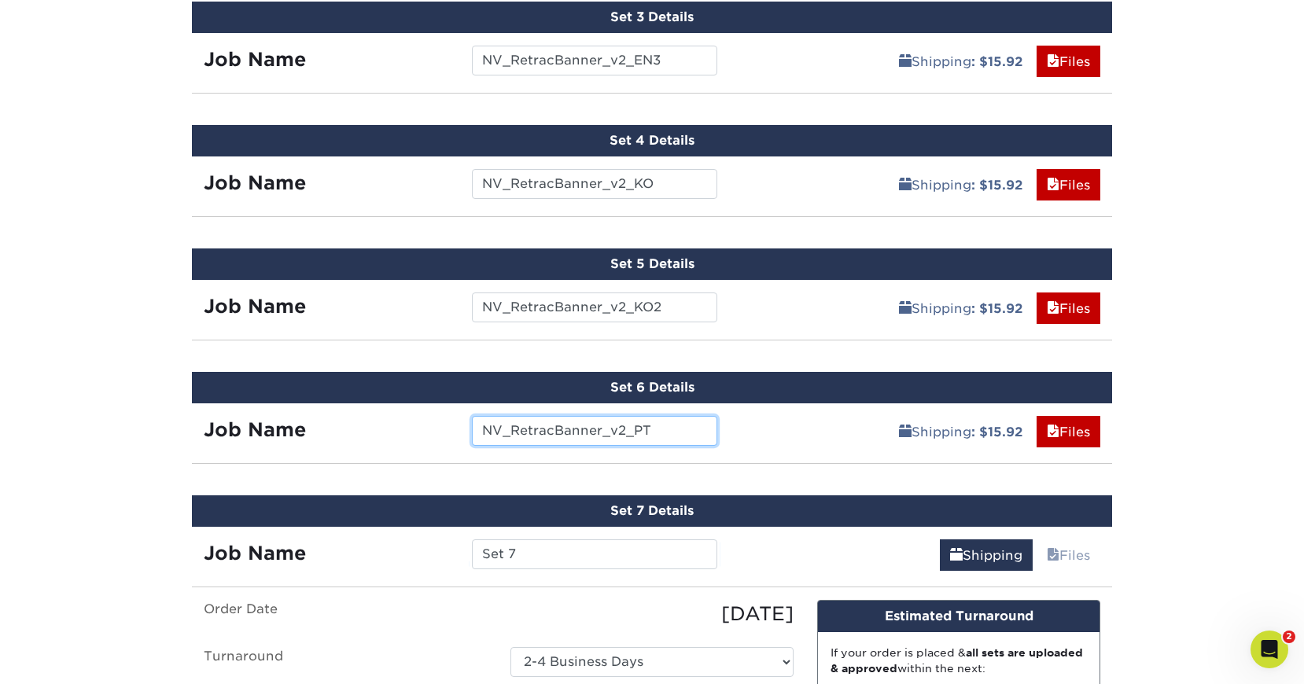
drag, startPoint x: 667, startPoint y: 425, endPoint x: 425, endPoint y: 428, distance: 242.3
click at [472, 428] on input "NV_RetracBanner_v2_PT" at bounding box center [594, 431] width 245 height 30
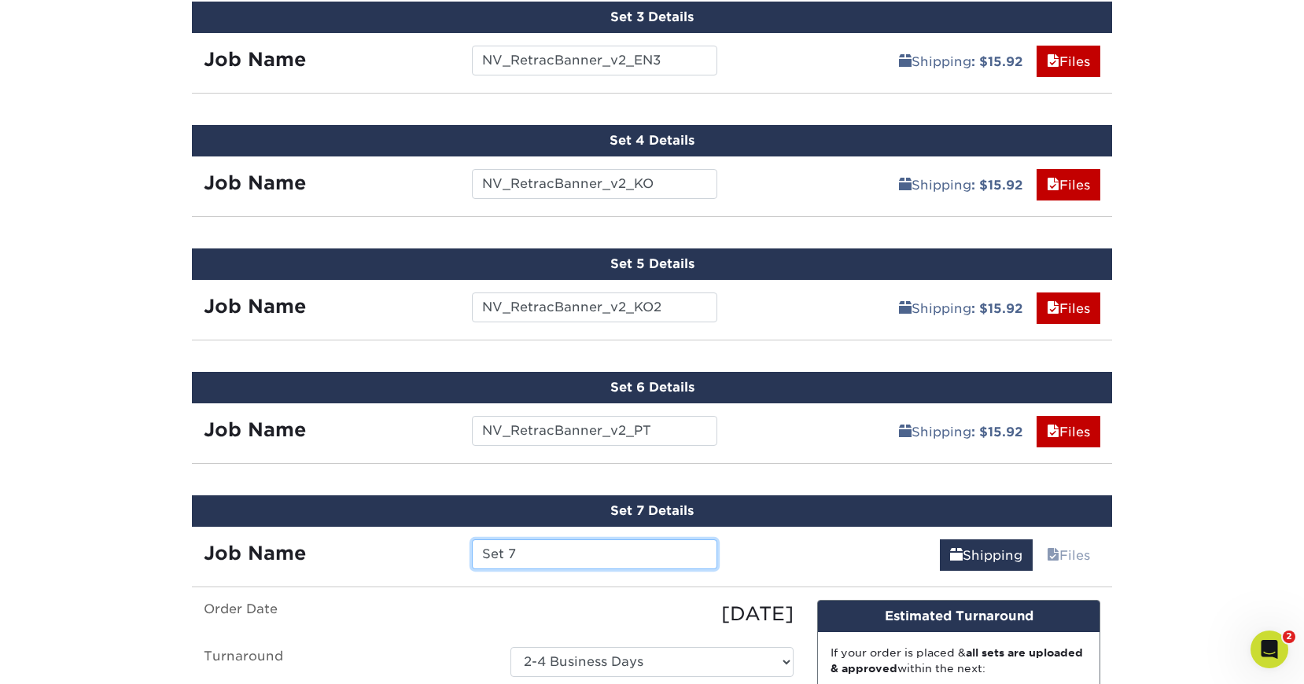
drag, startPoint x: 528, startPoint y: 551, endPoint x: 424, endPoint y: 549, distance: 103.9
click at [472, 549] on input "Set 7" at bounding box center [594, 555] width 245 height 30
paste input "NV_RetracBanner_v2_PT"
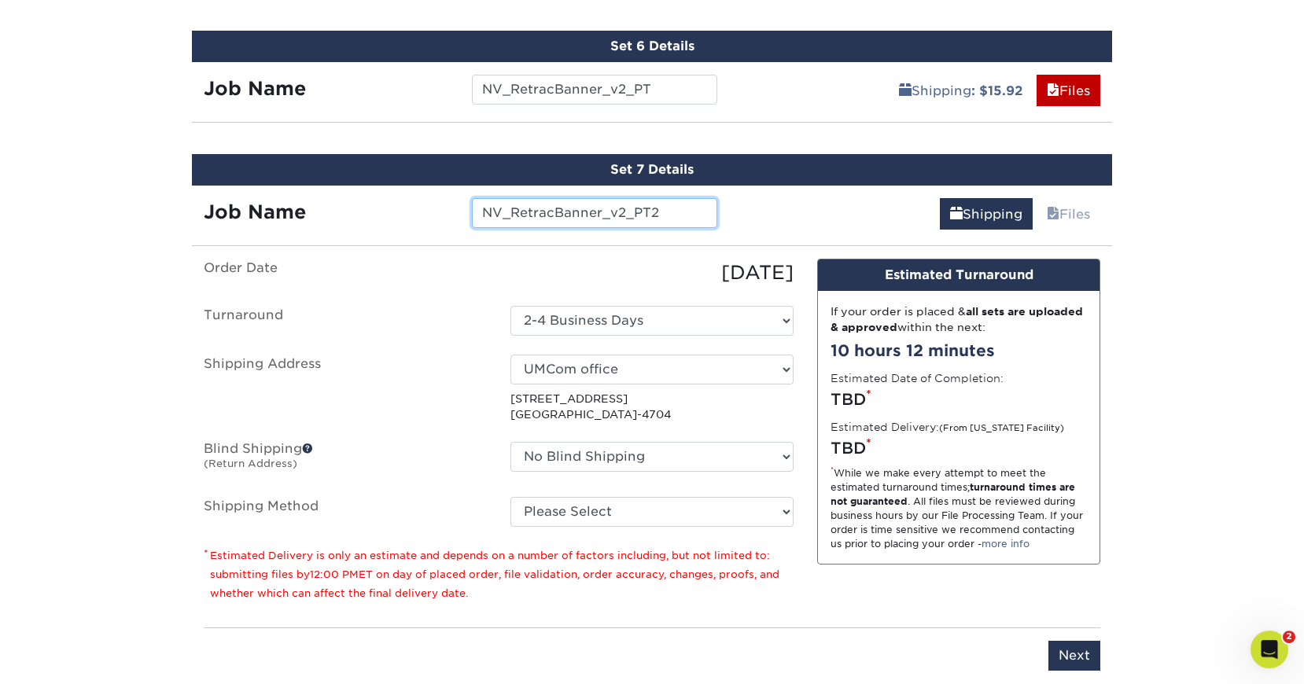
scroll to position [1529, 0]
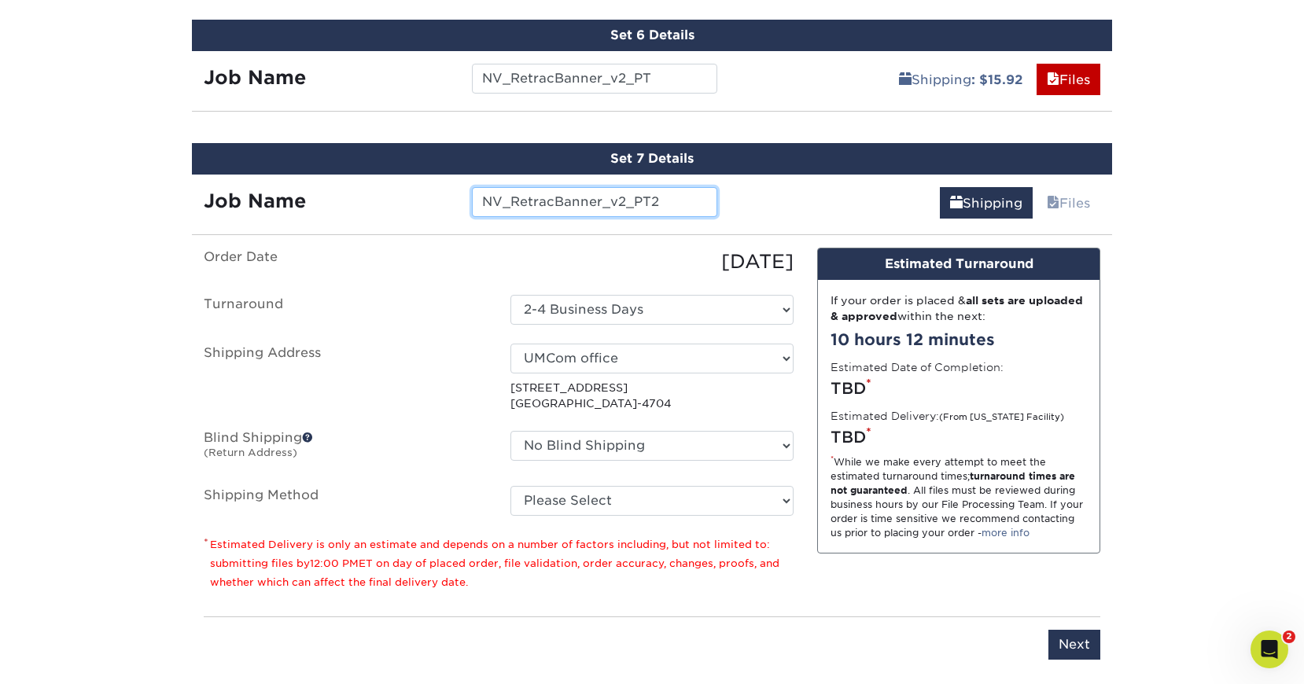
type input "NV_RetracBanner_v2_PT2"
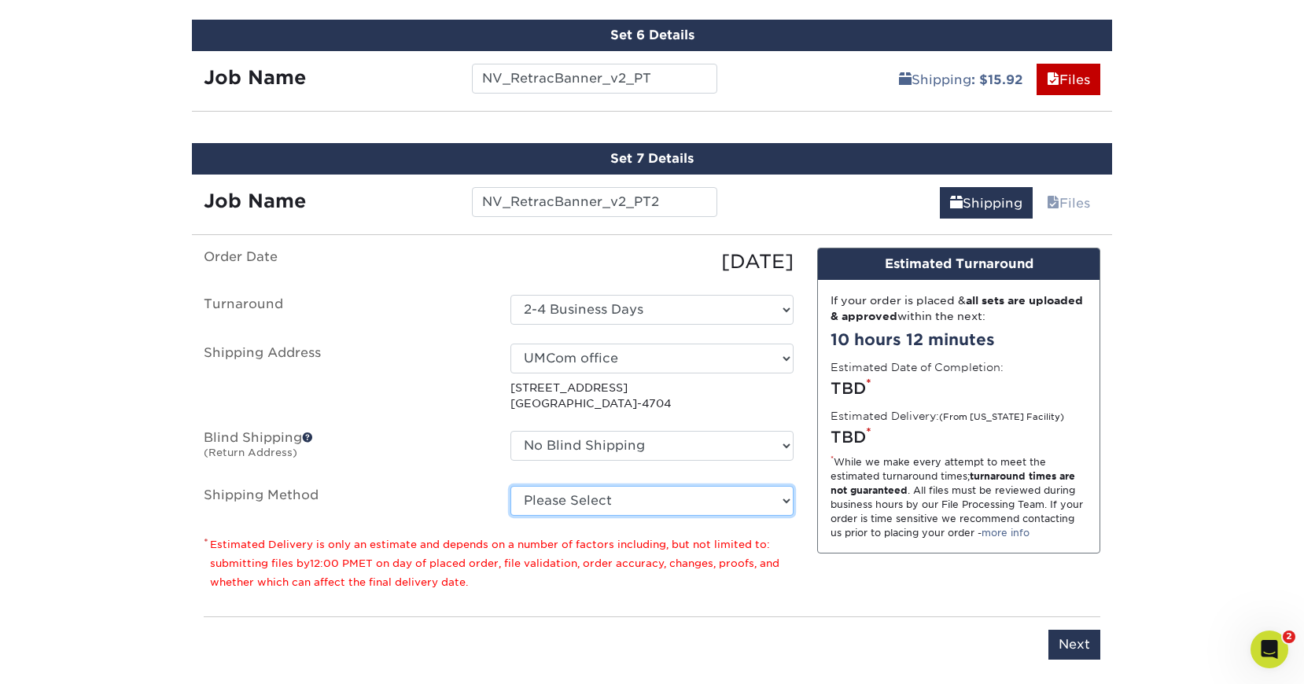
select select "03"
click option "Ground Shipping (+$15.92)" at bounding box center [0, 0] width 0 height 0
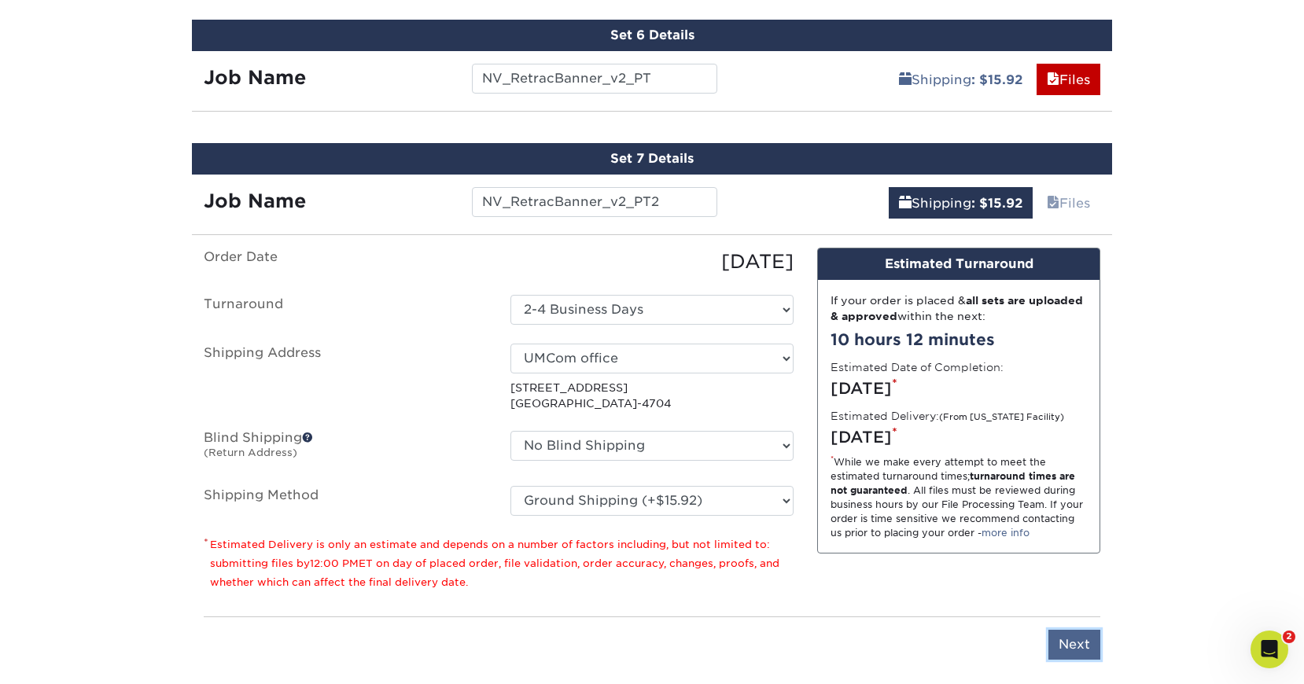
click at [1070, 645] on input "Next" at bounding box center [1075, 645] width 52 height 30
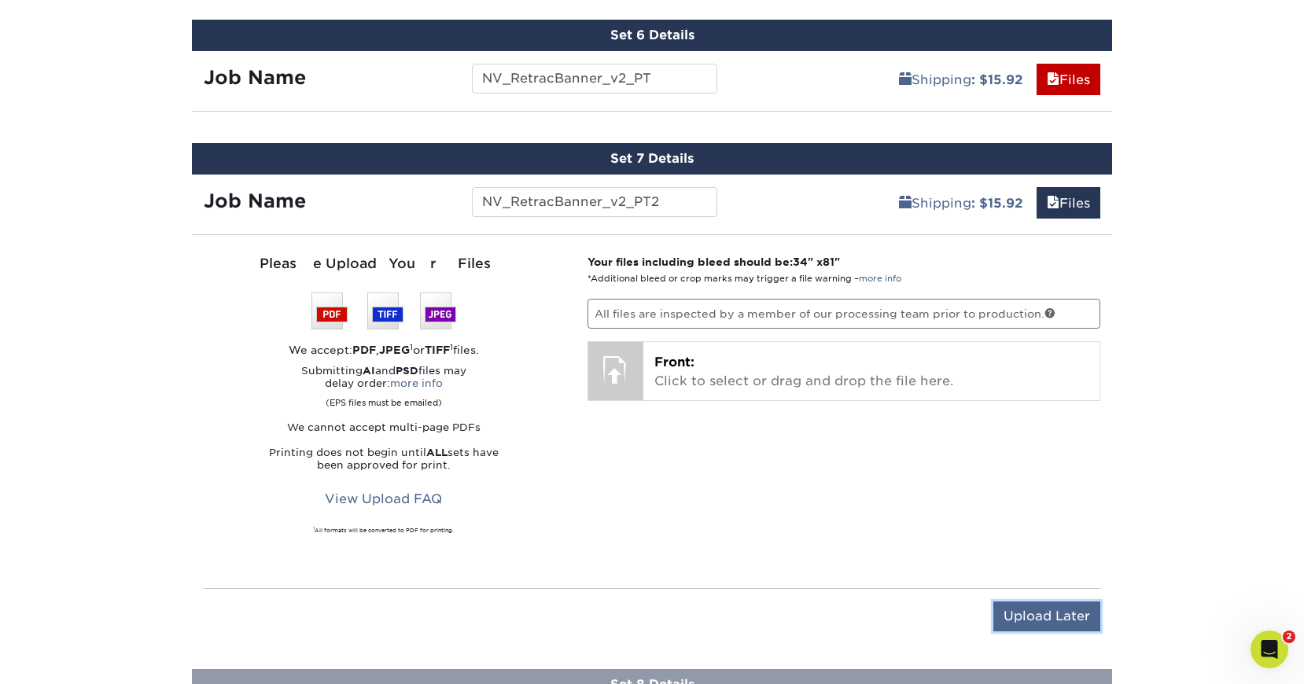
click at [1027, 602] on input "Upload Later" at bounding box center [1047, 617] width 107 height 30
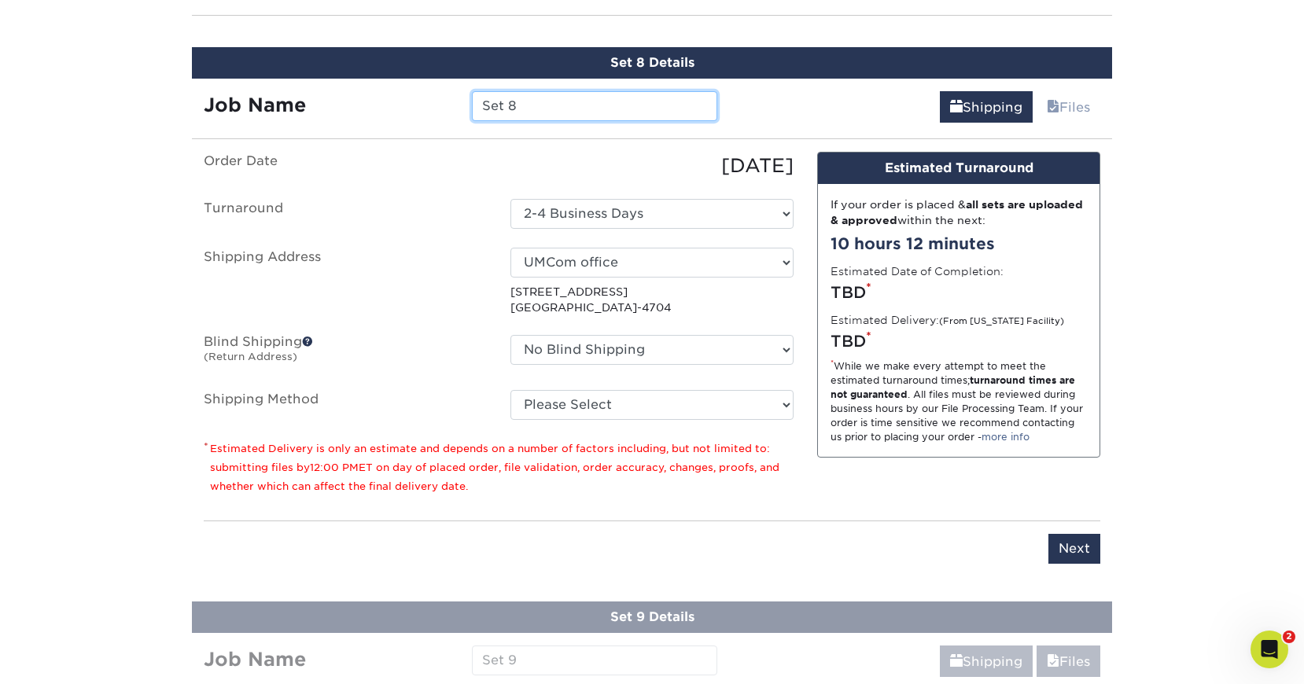
scroll to position [1753, 0]
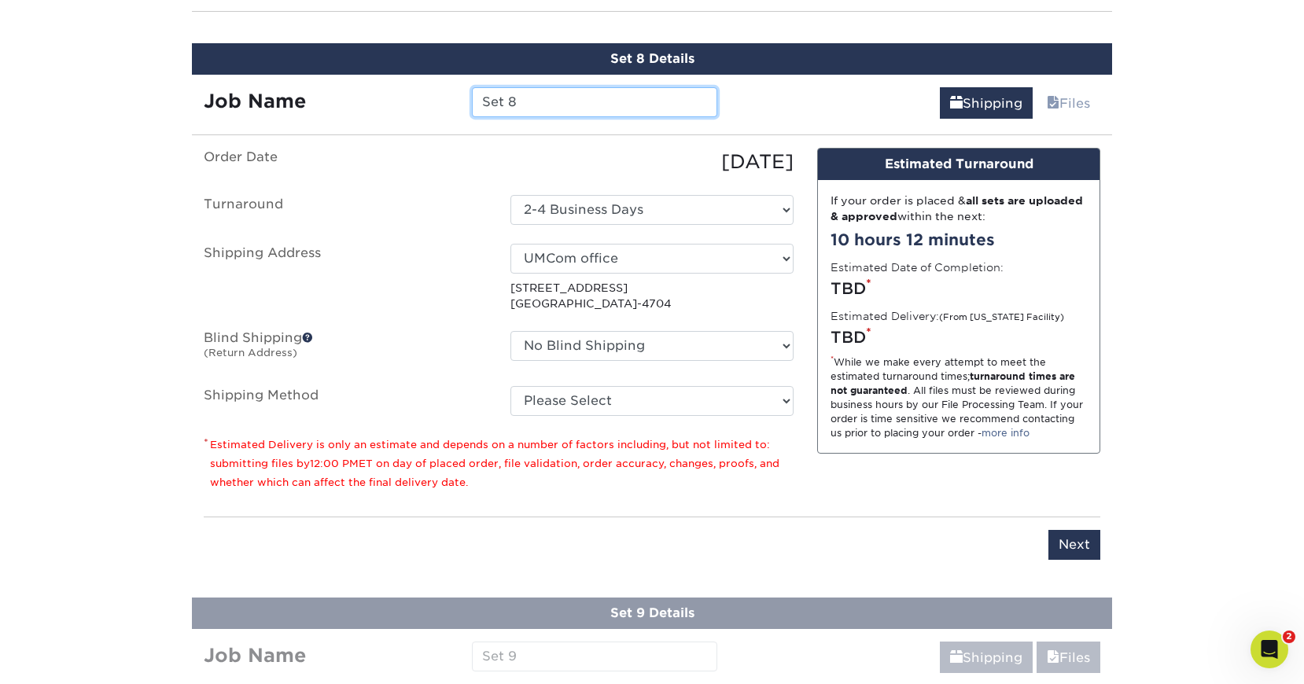
drag, startPoint x: 406, startPoint y: 92, endPoint x: 383, endPoint y: 91, distance: 22.8
click at [472, 91] on input "Set 8" at bounding box center [594, 102] width 245 height 30
paste input "NV_RetracBanner_v2_PT"
type input "NV_RetracBanner_v2_ES"
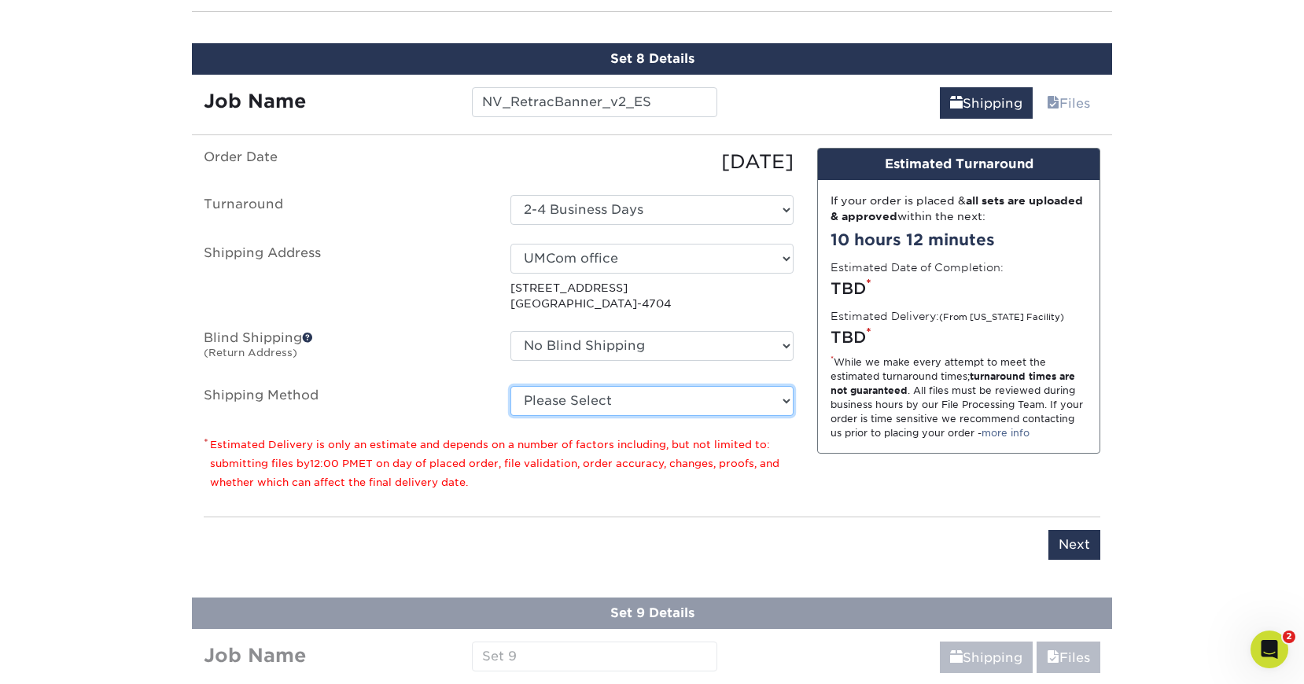
select select "03"
click option "Ground Shipping (+$15.92)" at bounding box center [0, 0] width 0 height 0
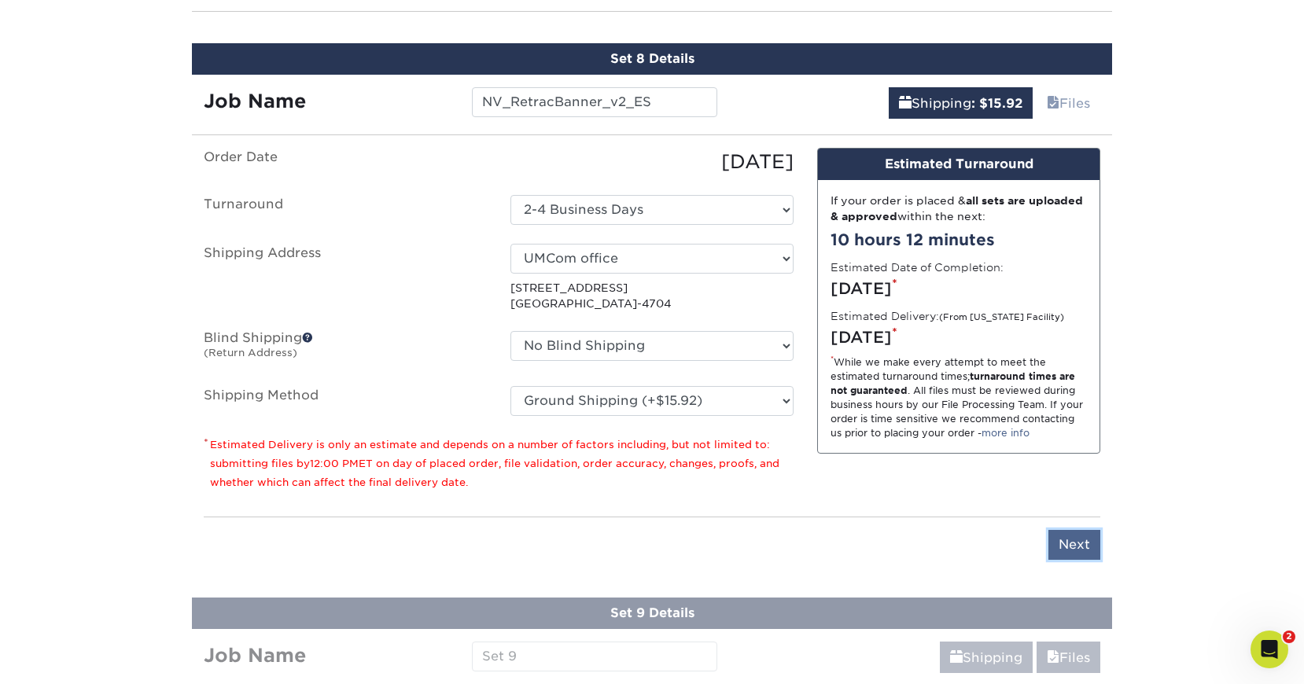
click at [1067, 544] on input "Next" at bounding box center [1075, 545] width 52 height 30
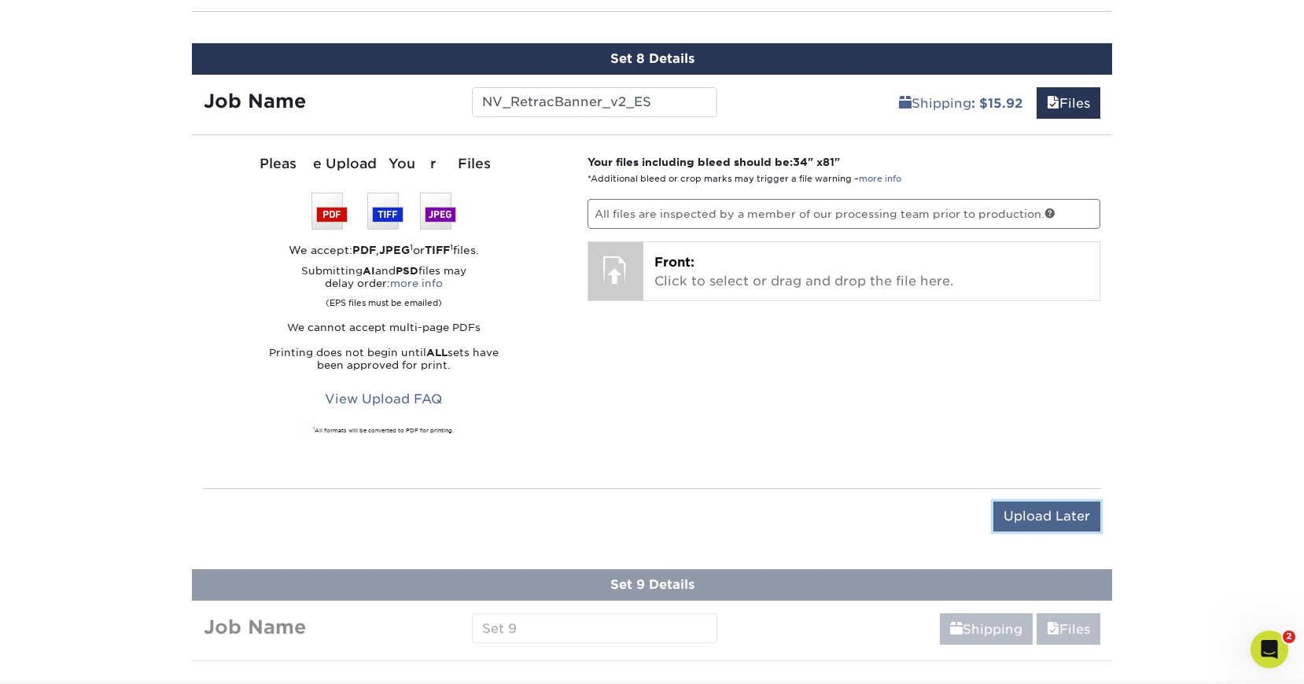
click at [1045, 511] on input "Upload Later" at bounding box center [1047, 517] width 107 height 30
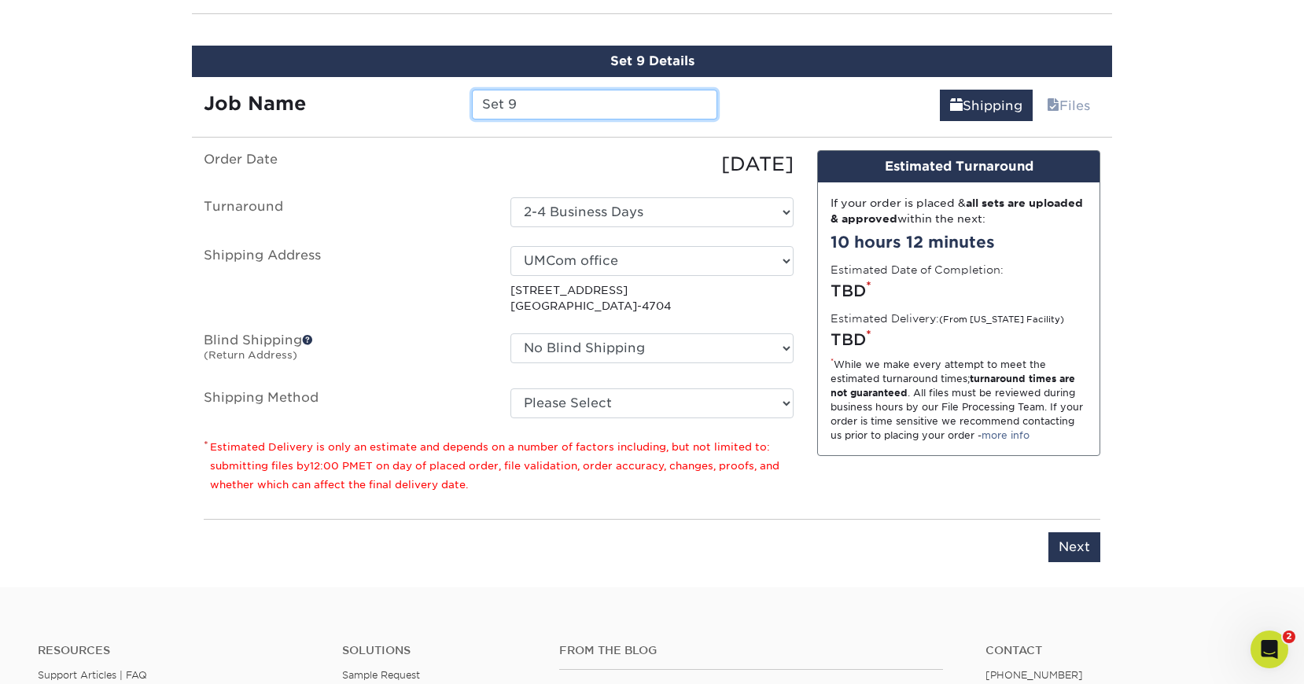
scroll to position [1875, 0]
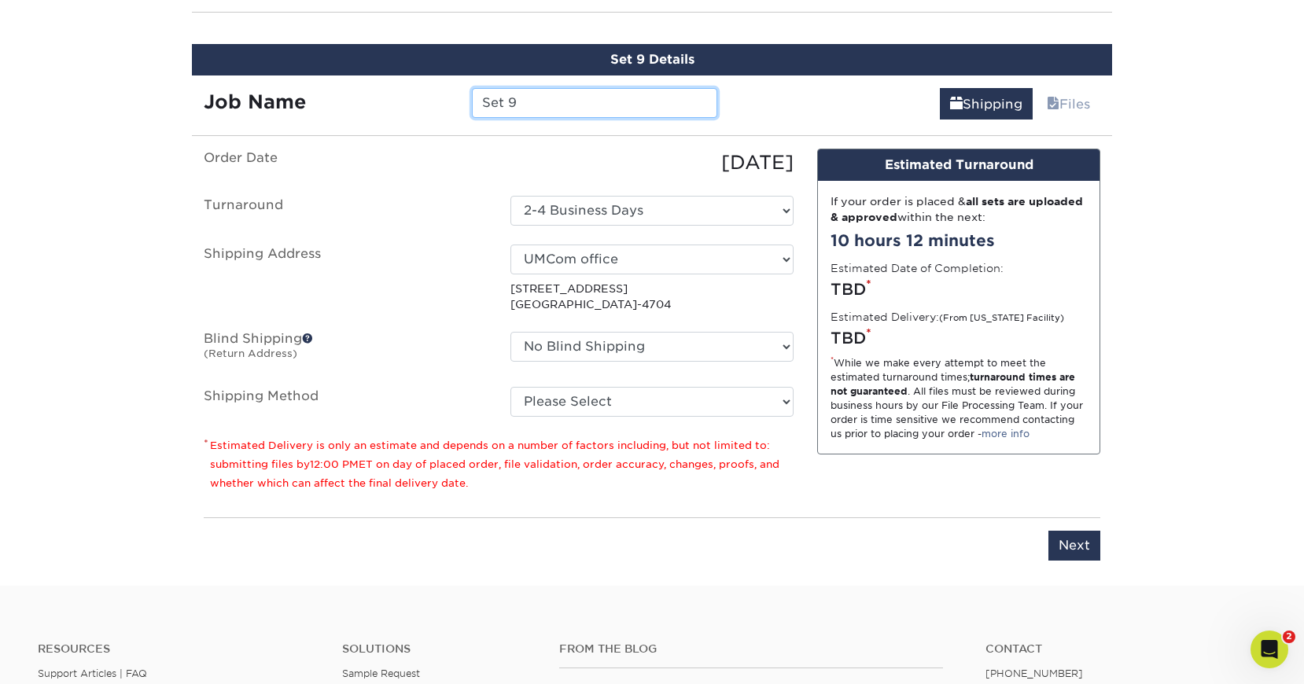
drag, startPoint x: 536, startPoint y: 98, endPoint x: 383, endPoint y: 79, distance: 154.7
click at [472, 88] on input "Set 9" at bounding box center [594, 103] width 245 height 30
paste input "NV_RetracBanner_v2_PT"
type input "NV_RetracBanner_v2_ES2"
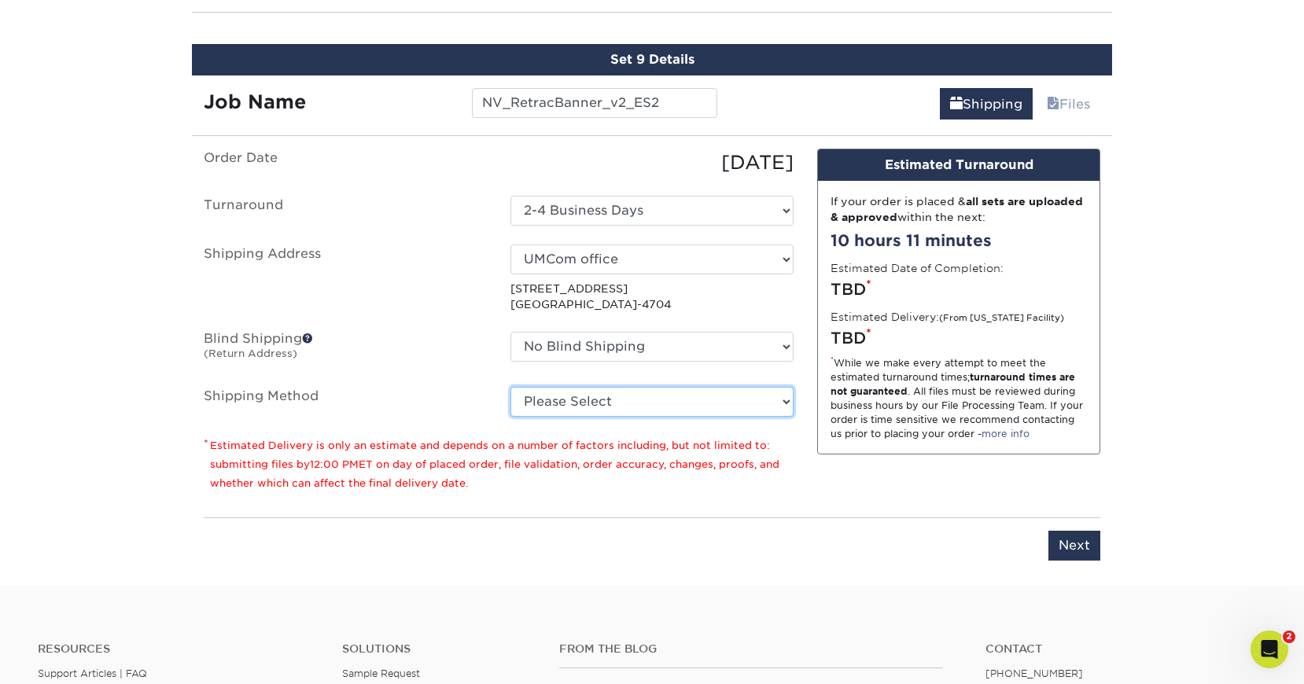
select select "03"
click option "Ground Shipping (+$15.92)" at bounding box center [0, 0] width 0 height 0
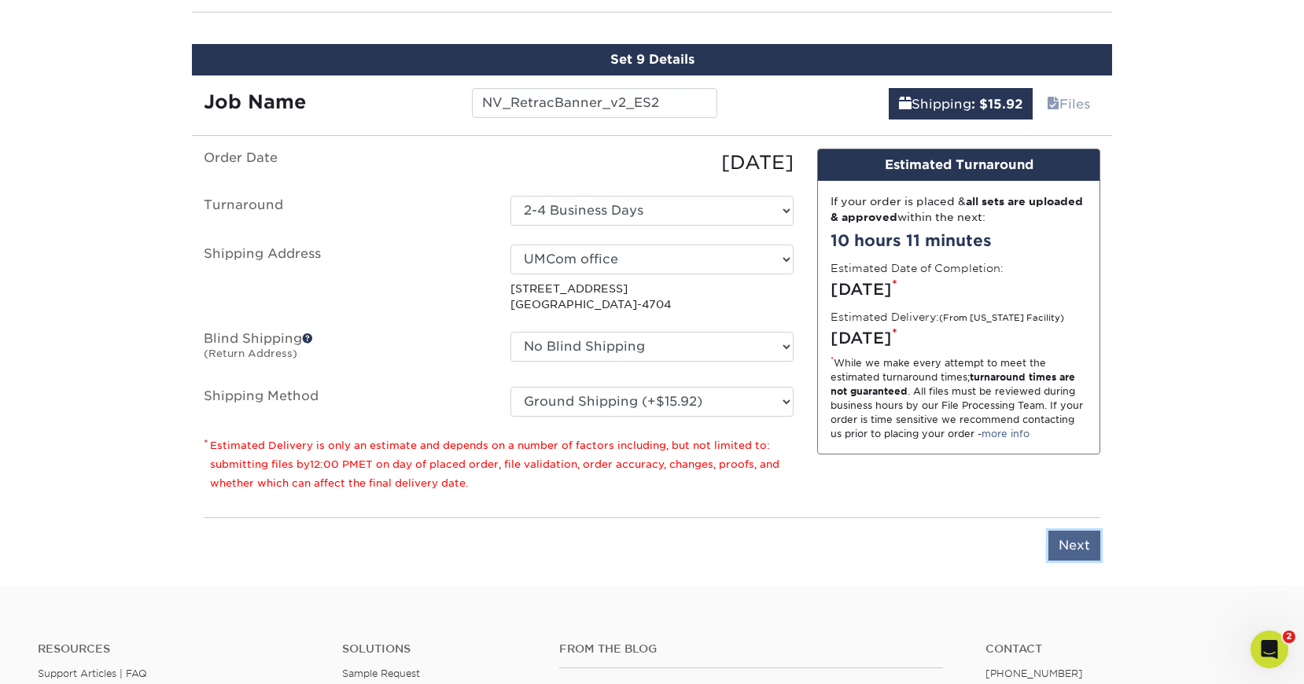
click at [1087, 531] on input "Next" at bounding box center [1075, 546] width 52 height 30
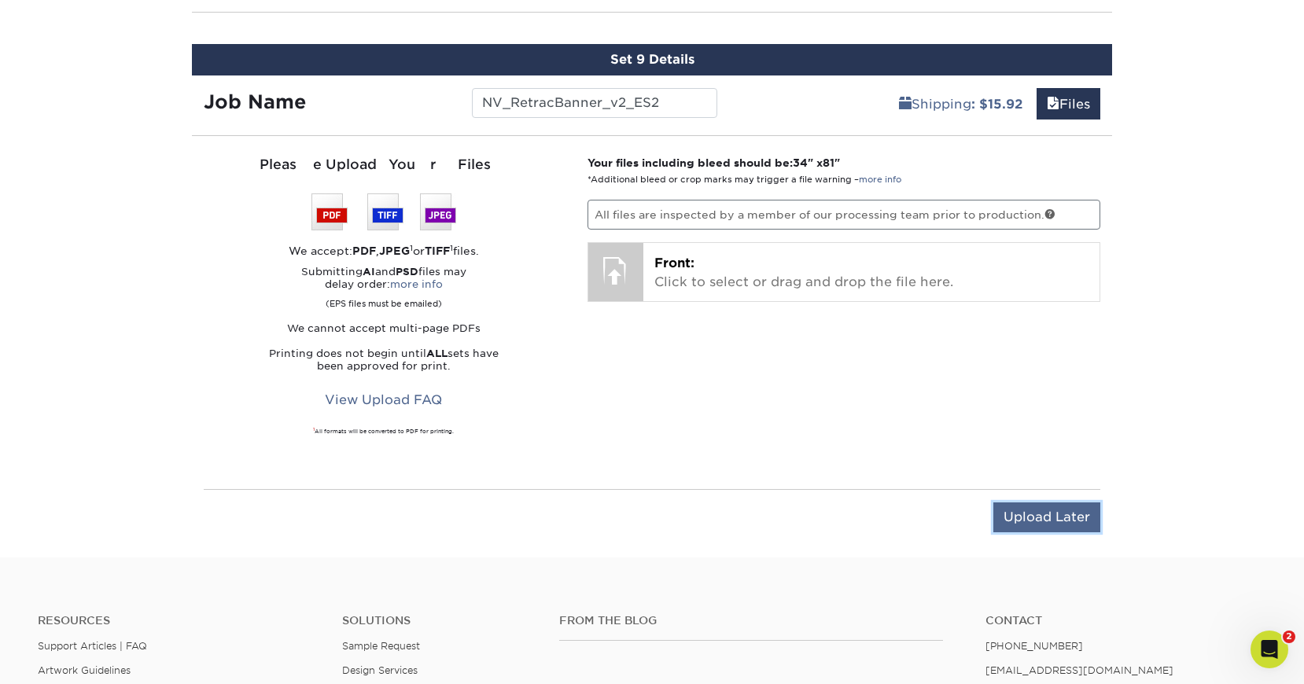
click at [1049, 513] on input "Upload Later" at bounding box center [1047, 518] width 107 height 30
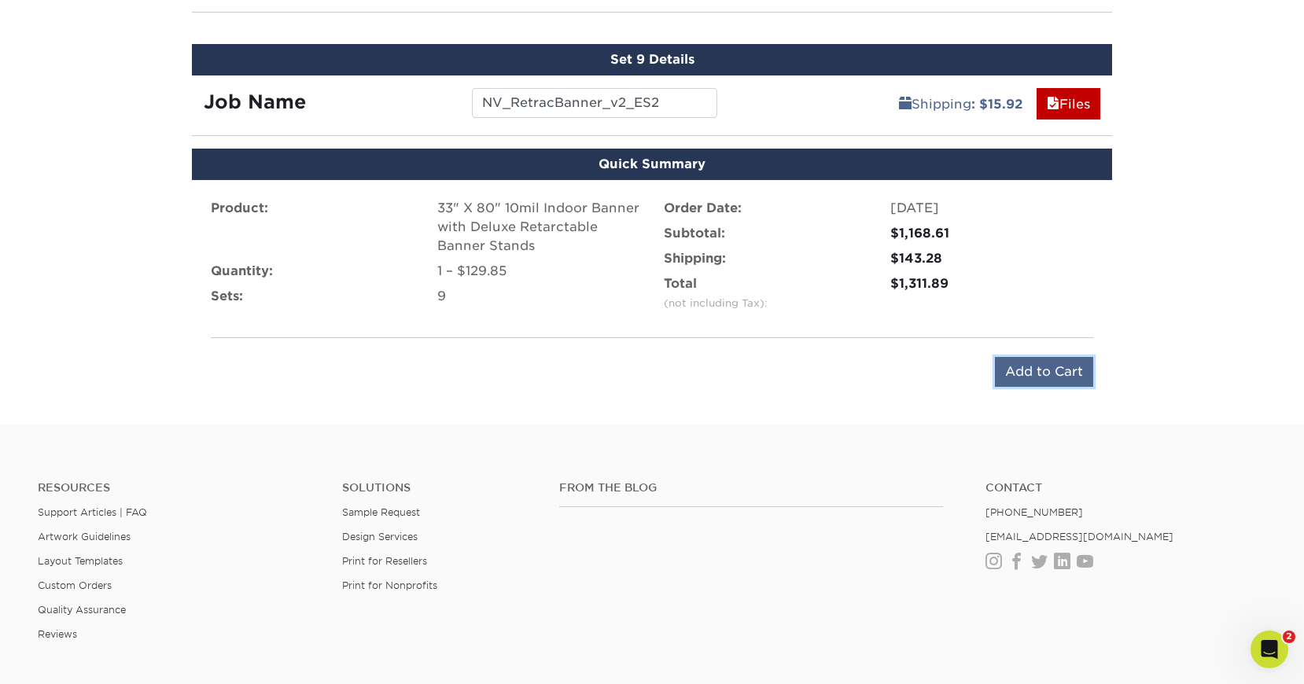
click at [1038, 366] on input "Add to Cart" at bounding box center [1044, 372] width 98 height 30
